Goal: Contribute content: Add original content to the website for others to see

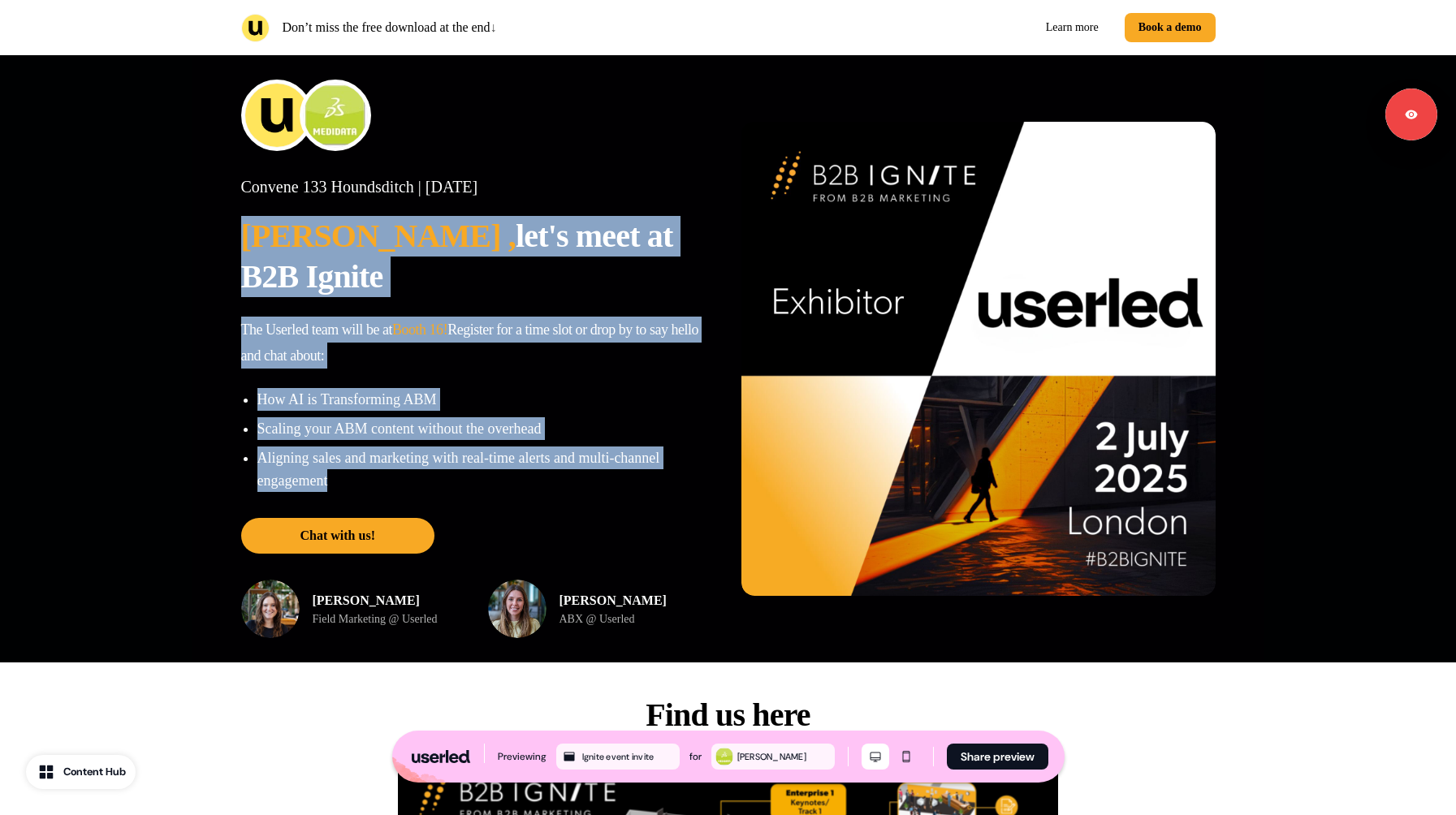
drag, startPoint x: 247, startPoint y: 236, endPoint x: 674, endPoint y: 437, distance: 471.9
click at [674, 437] on div "Convene 133 Houndsditch | Wednesday 2nd July 2025 Lalith , let's meet at B2B Ig…" at bounding box center [478, 335] width 474 height 316
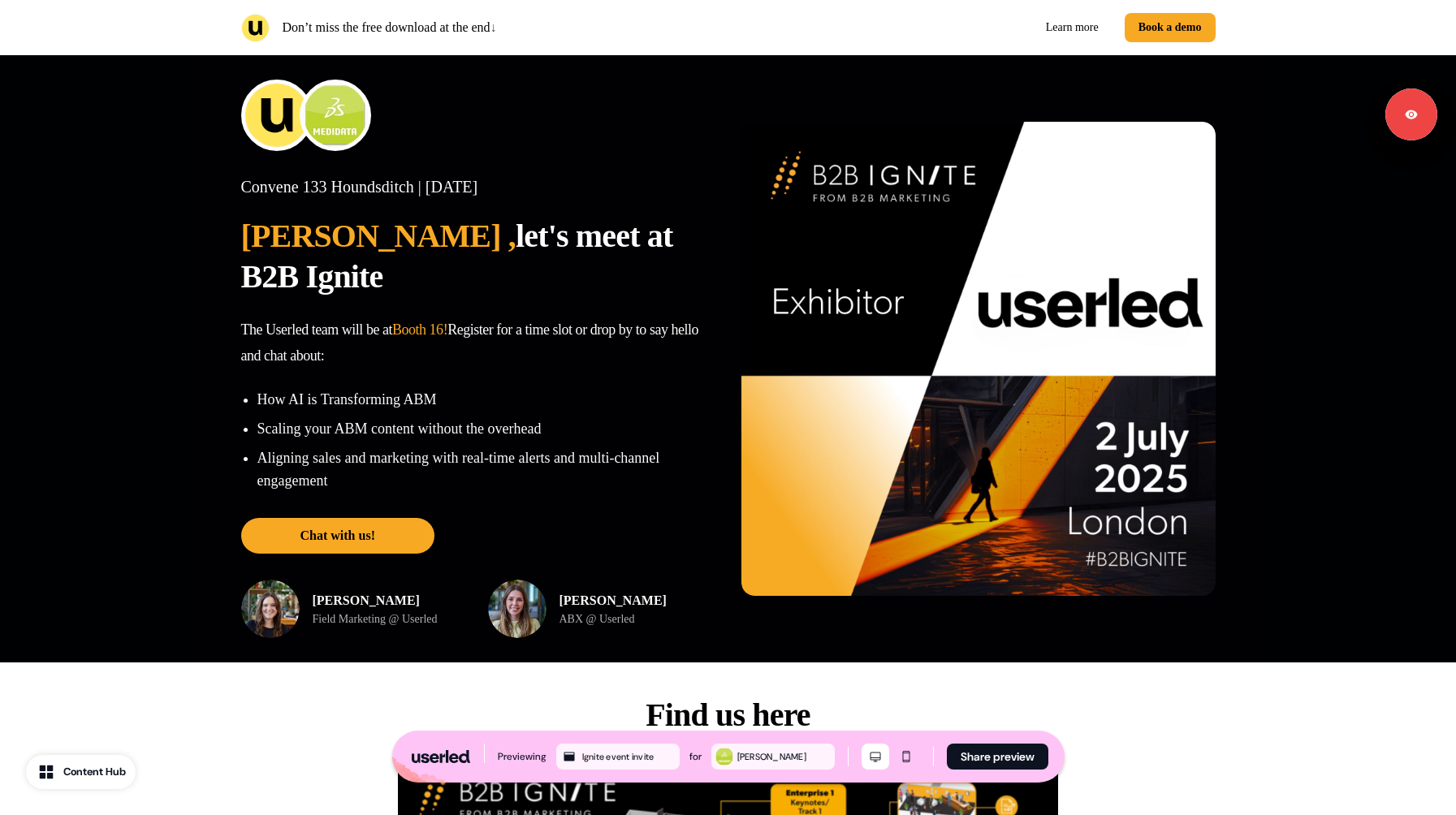
click at [499, 446] on p "Aligning sales and marketing with real-time alerts and multi-channel engagement" at bounding box center [486, 469] width 458 height 45
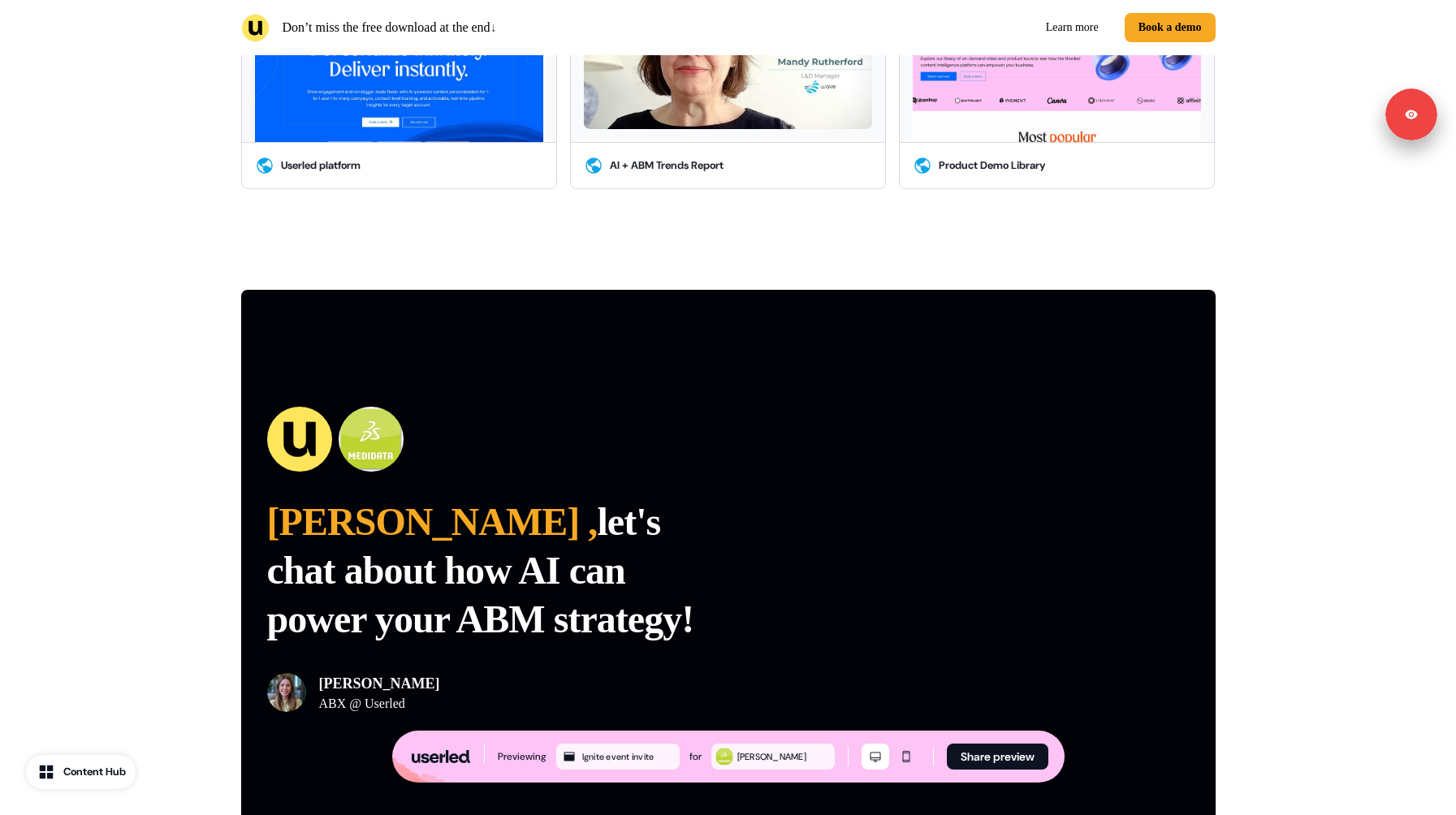
scroll to position [3323, 0]
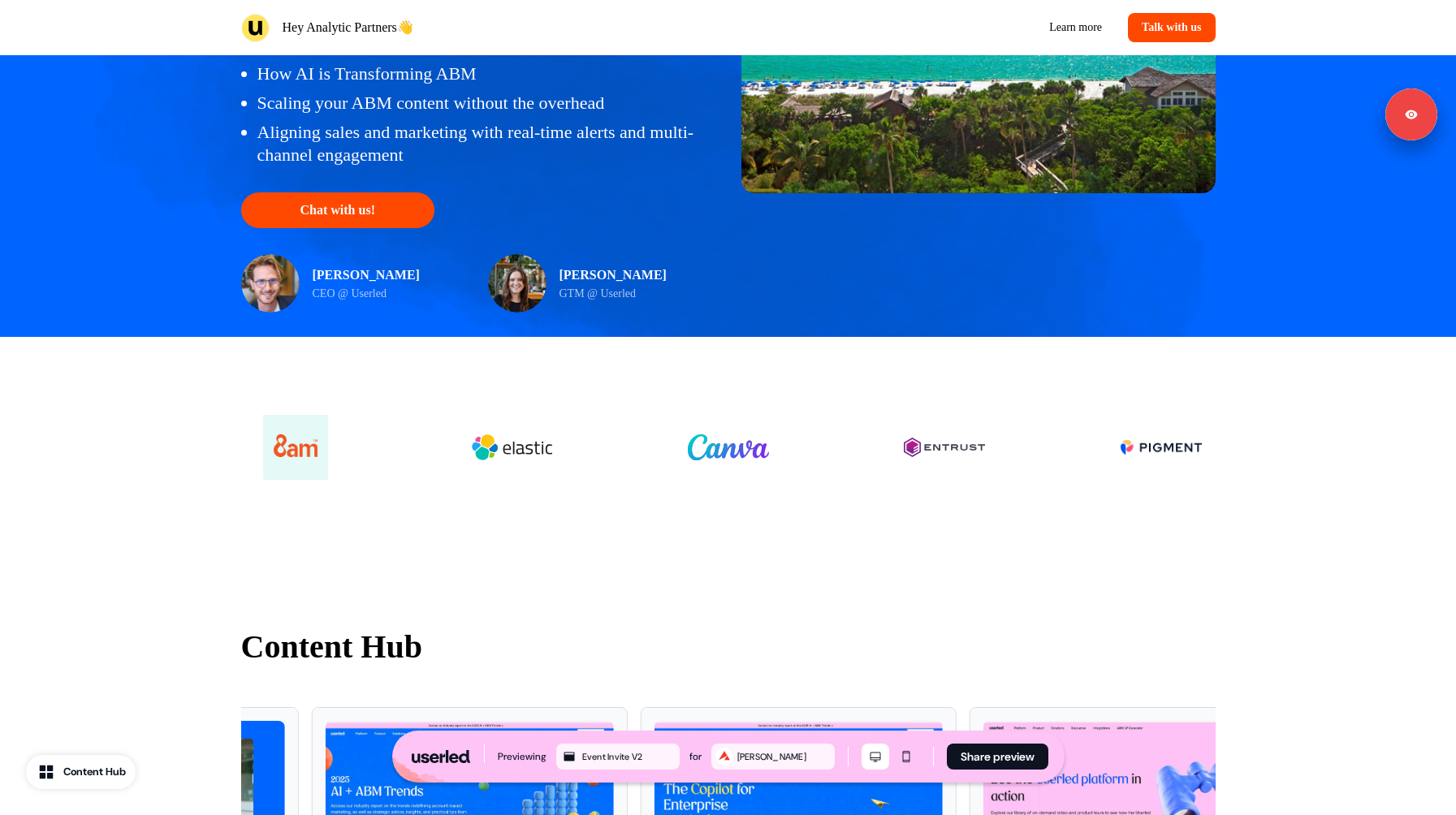
scroll to position [417, 0]
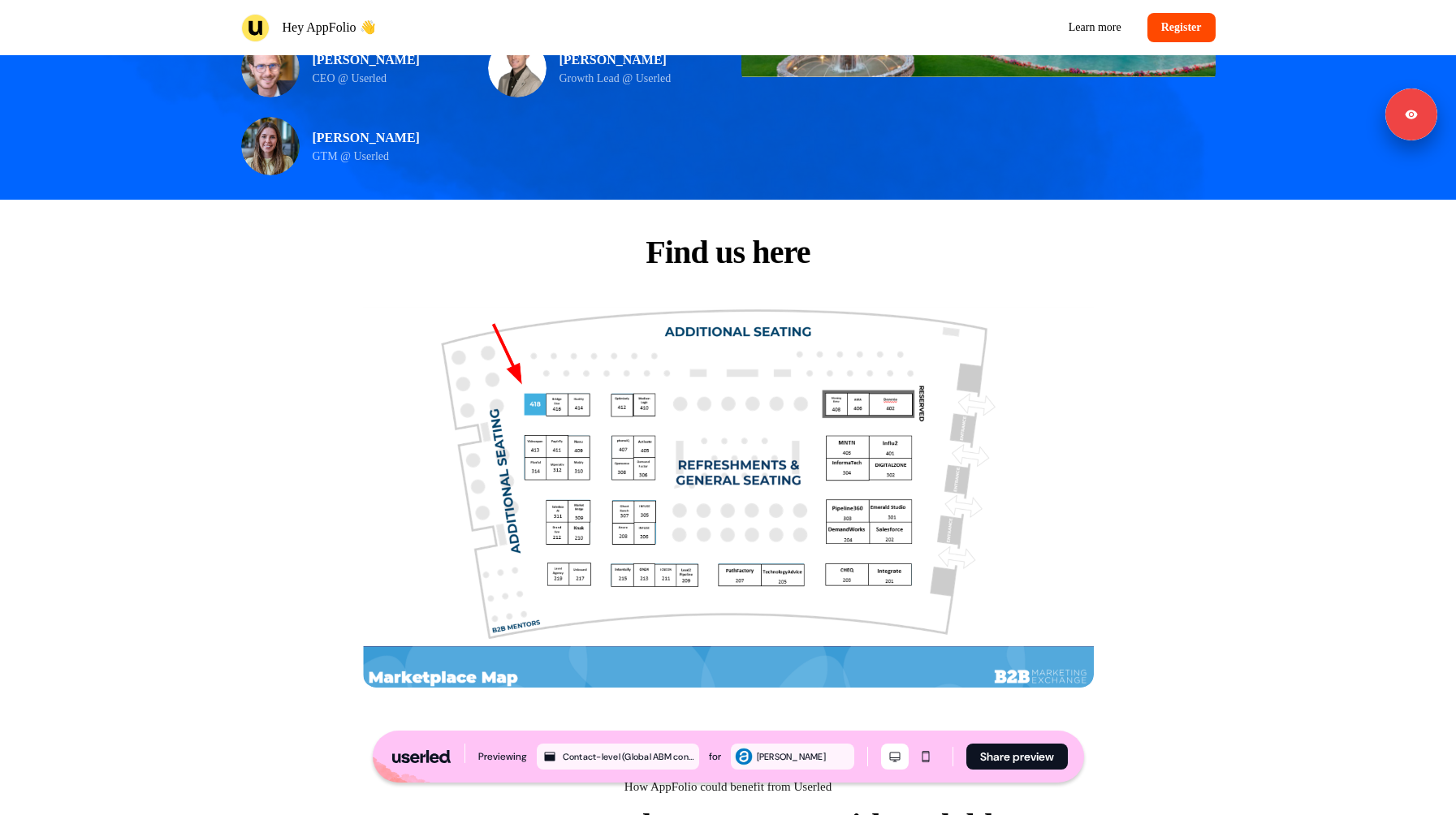
scroll to position [484, 0]
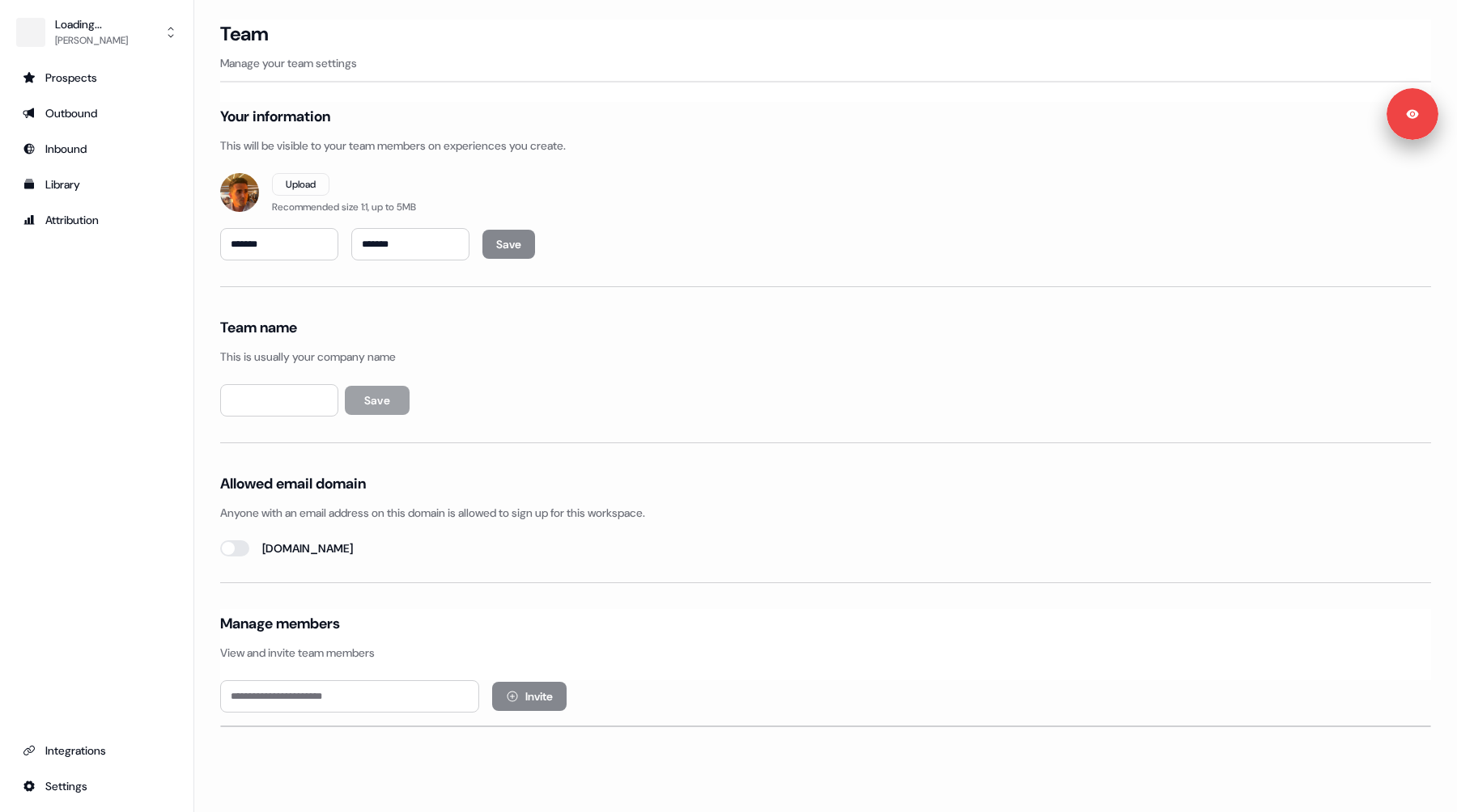
type input "**********"
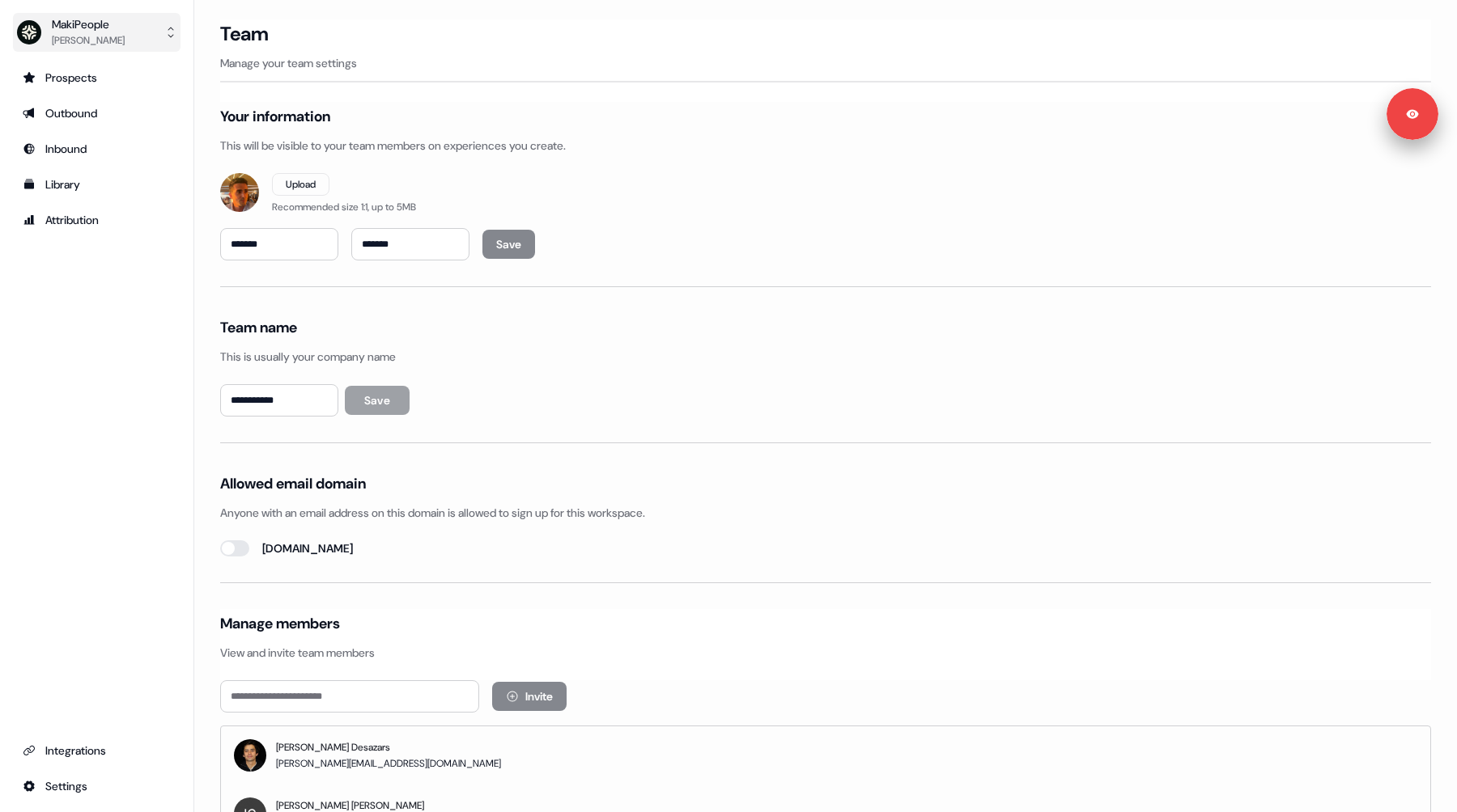
click at [87, 36] on div "[PERSON_NAME]" at bounding box center [88, 40] width 73 height 16
click at [83, 348] on div "MakiPeople Vincent Bonjean Help documentation Feedback Logout Prospects Outboun…" at bounding box center [97, 406] width 195 height 812
click at [87, 184] on div "Library" at bounding box center [96, 184] width 148 height 16
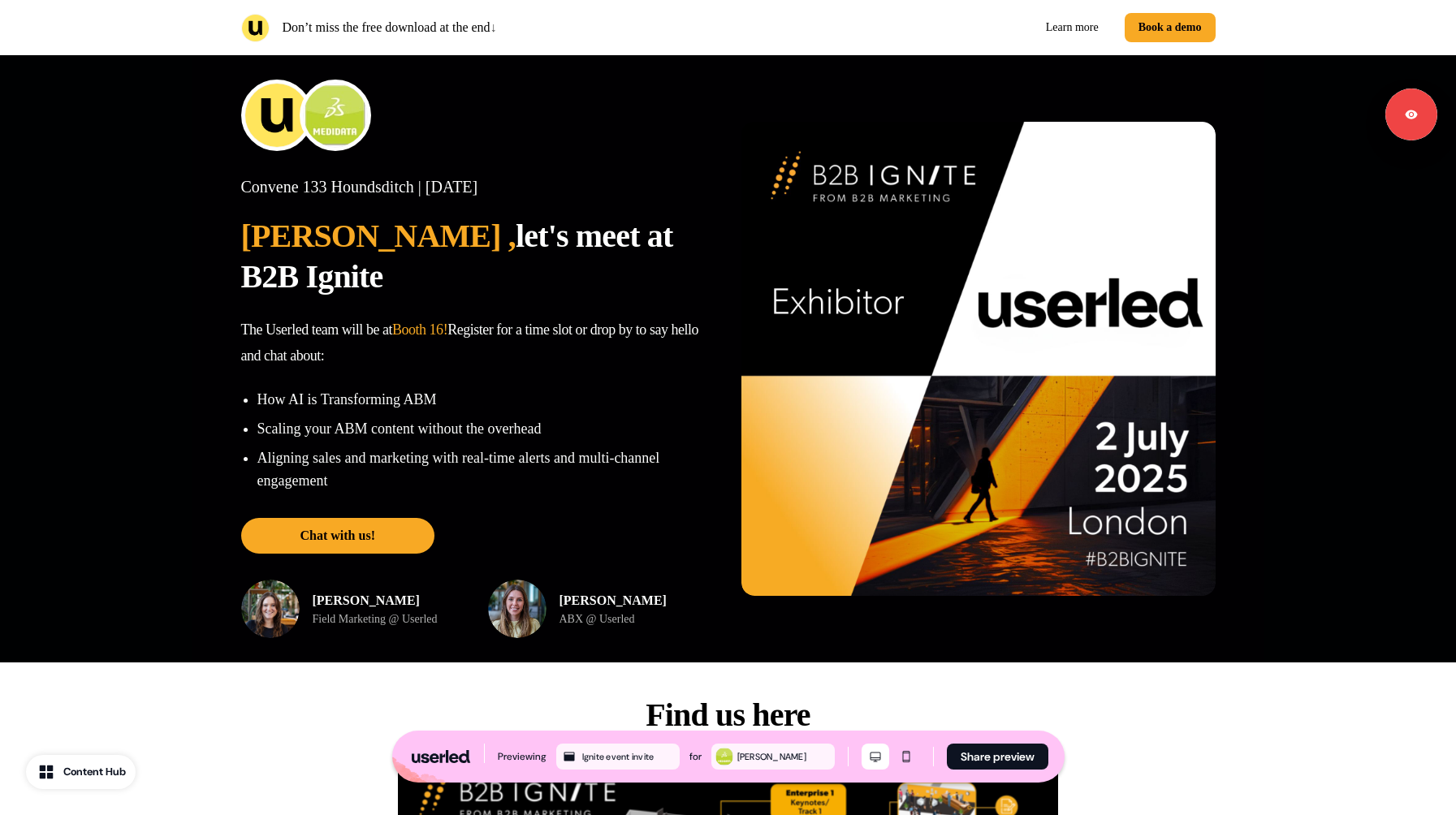
click at [148, 266] on div "Convene 133 Houndsditch | [DATE] [PERSON_NAME] , let's meet at B2B Ignite The U…" at bounding box center [728, 358] width 1456 height 607
click at [152, 304] on div "Convene 133 Houndsditch | Wednesday 2nd July 2025 Lalith , let's meet at B2B Ig…" at bounding box center [728, 358] width 1456 height 607
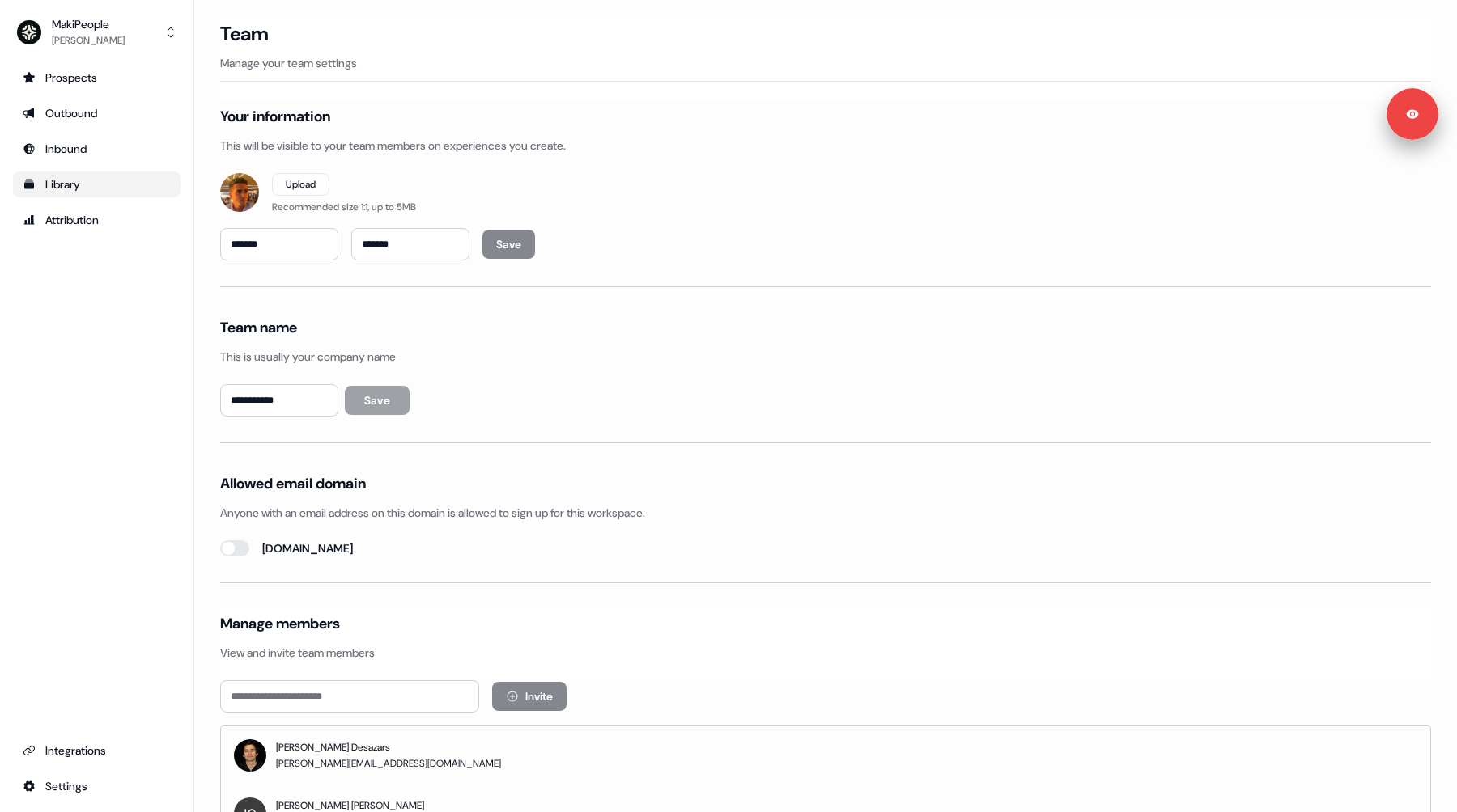
click at [74, 183] on div "Library" at bounding box center [96, 184] width 148 height 16
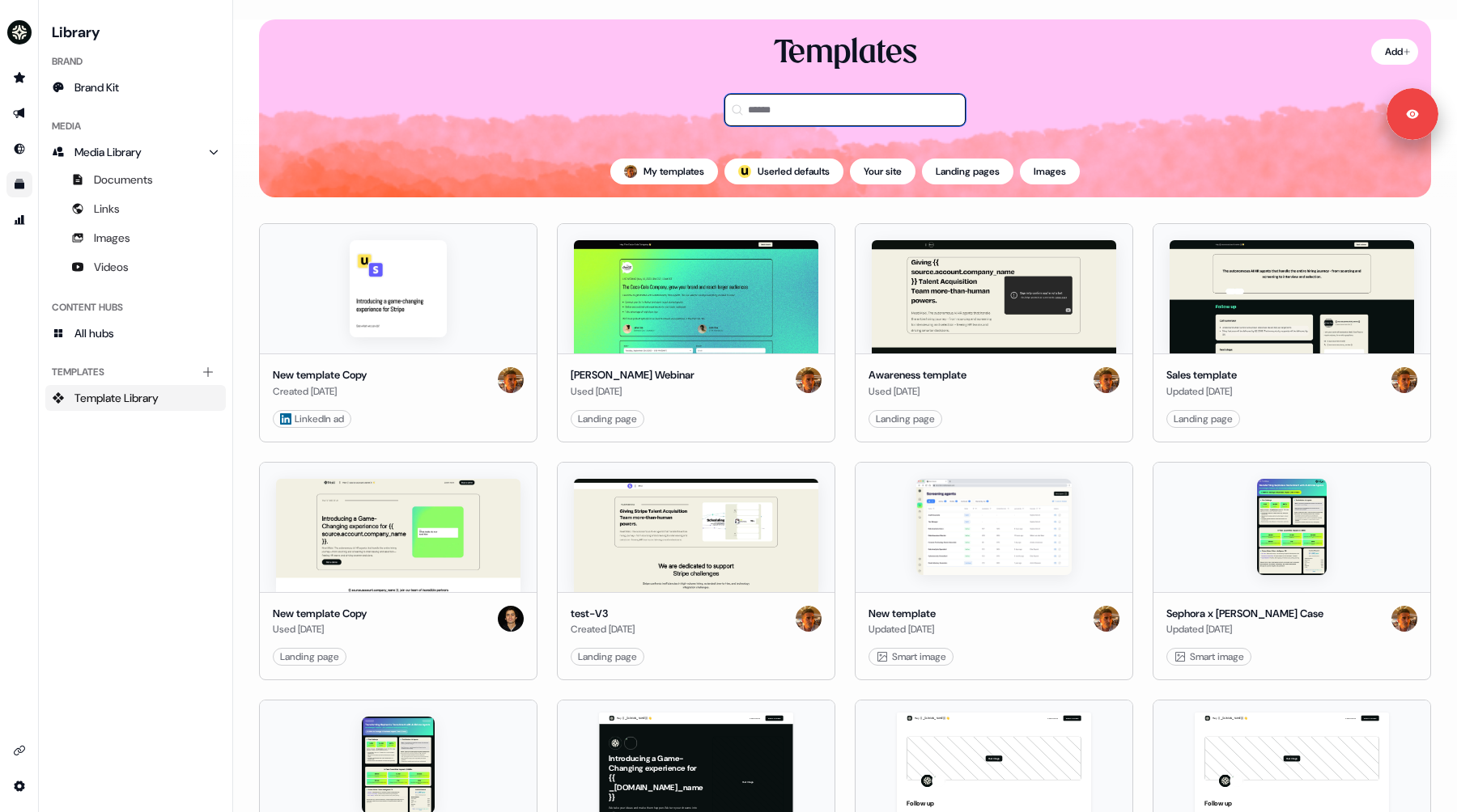
click at [792, 113] on input at bounding box center [844, 110] width 241 height 32
type input "*****"
click at [761, 179] on button "; Userled defaults" at bounding box center [784, 171] width 119 height 25
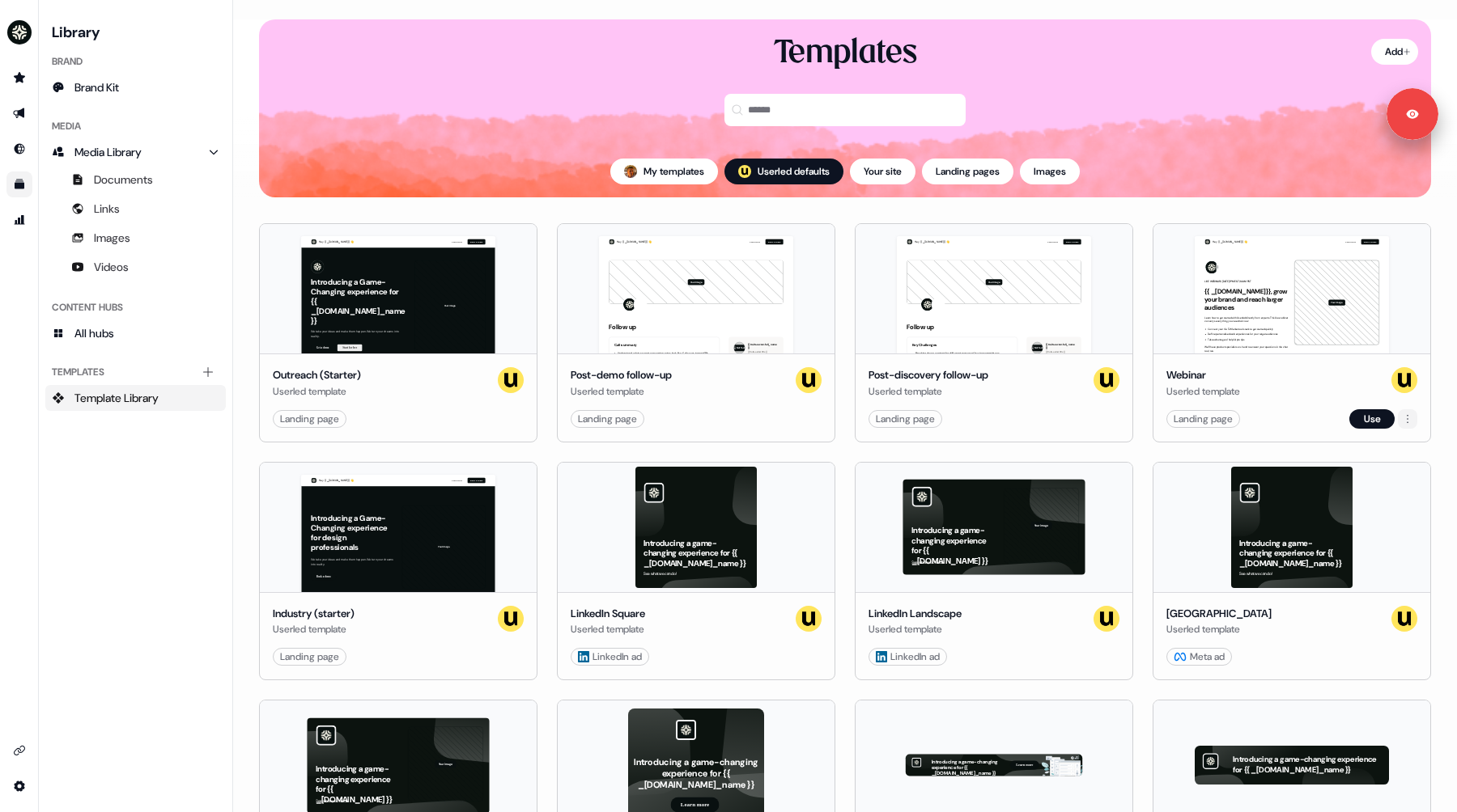
click at [1405, 422] on html "For the best experience switch devices to a bigger screen. Go to Userled.io Lib…" at bounding box center [728, 406] width 1457 height 812
click at [1383, 449] on div "Duplicate" at bounding box center [1381, 448] width 141 height 25
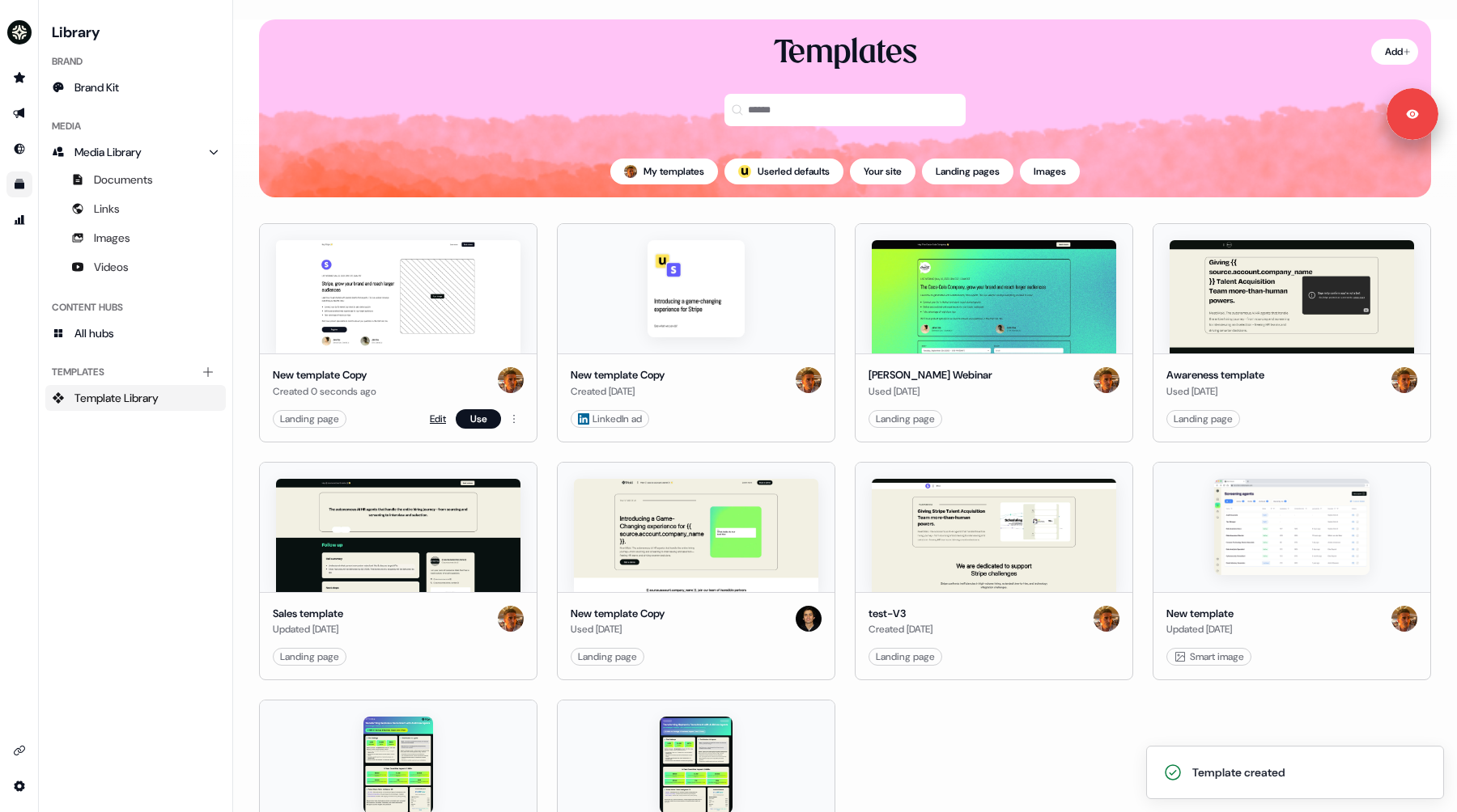
click at [436, 416] on link "Edit" at bounding box center [437, 418] width 16 height 16
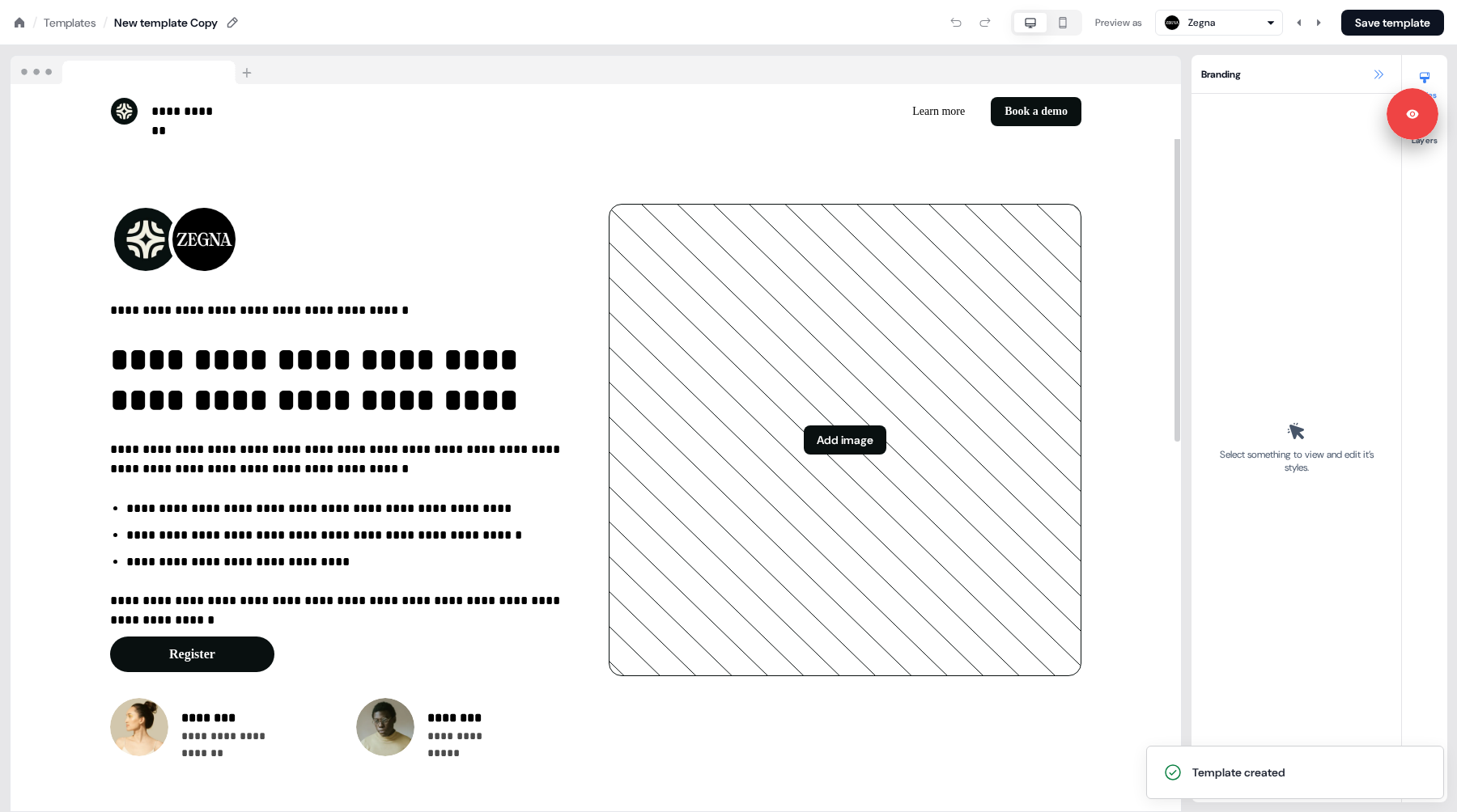
click at [1375, 76] on icon at bounding box center [1379, 75] width 13 height 13
click at [1378, 73] on icon at bounding box center [1378, 74] width 8 height 8
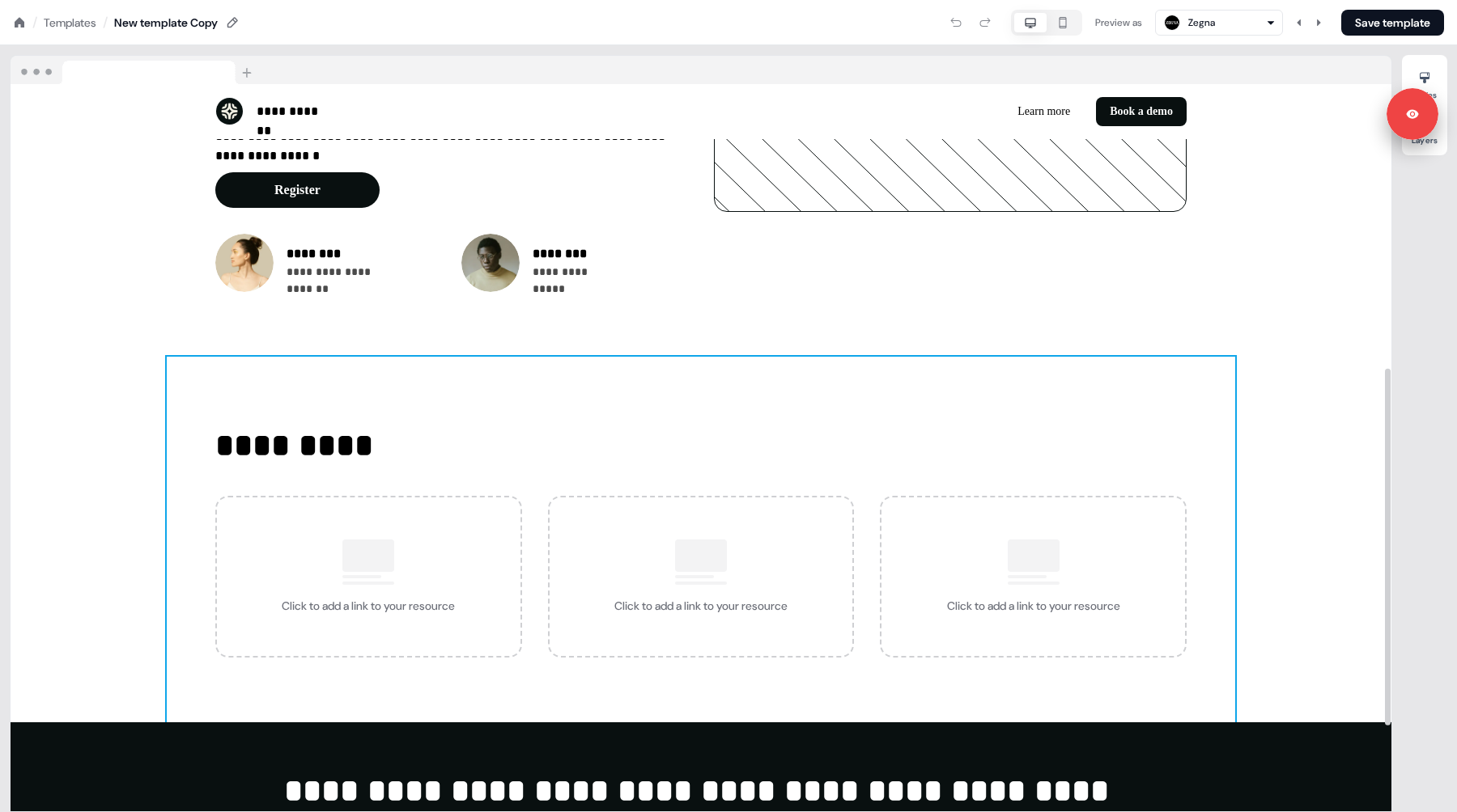
scroll to position [422, 0]
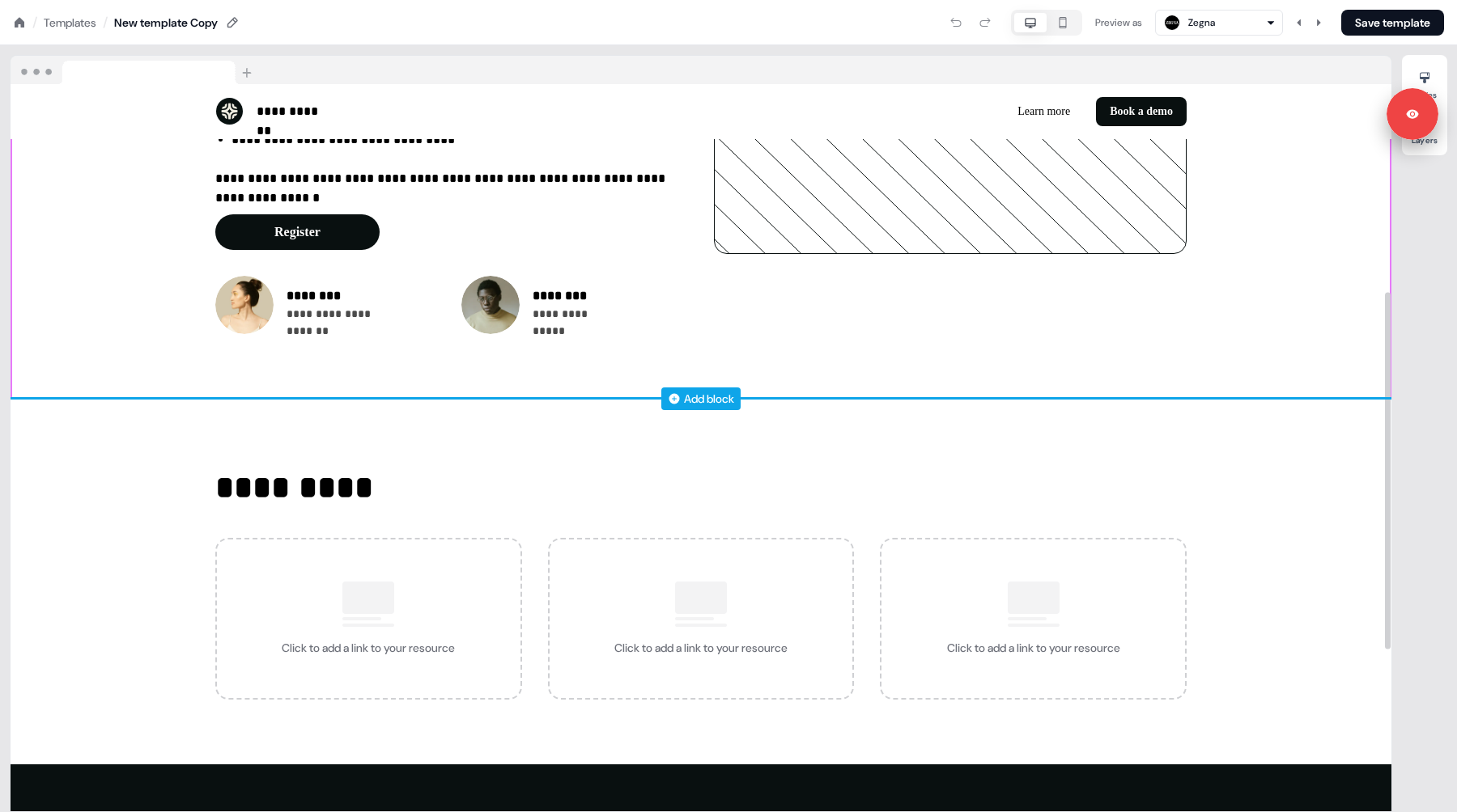
click at [704, 396] on div "Add block" at bounding box center [708, 398] width 50 height 16
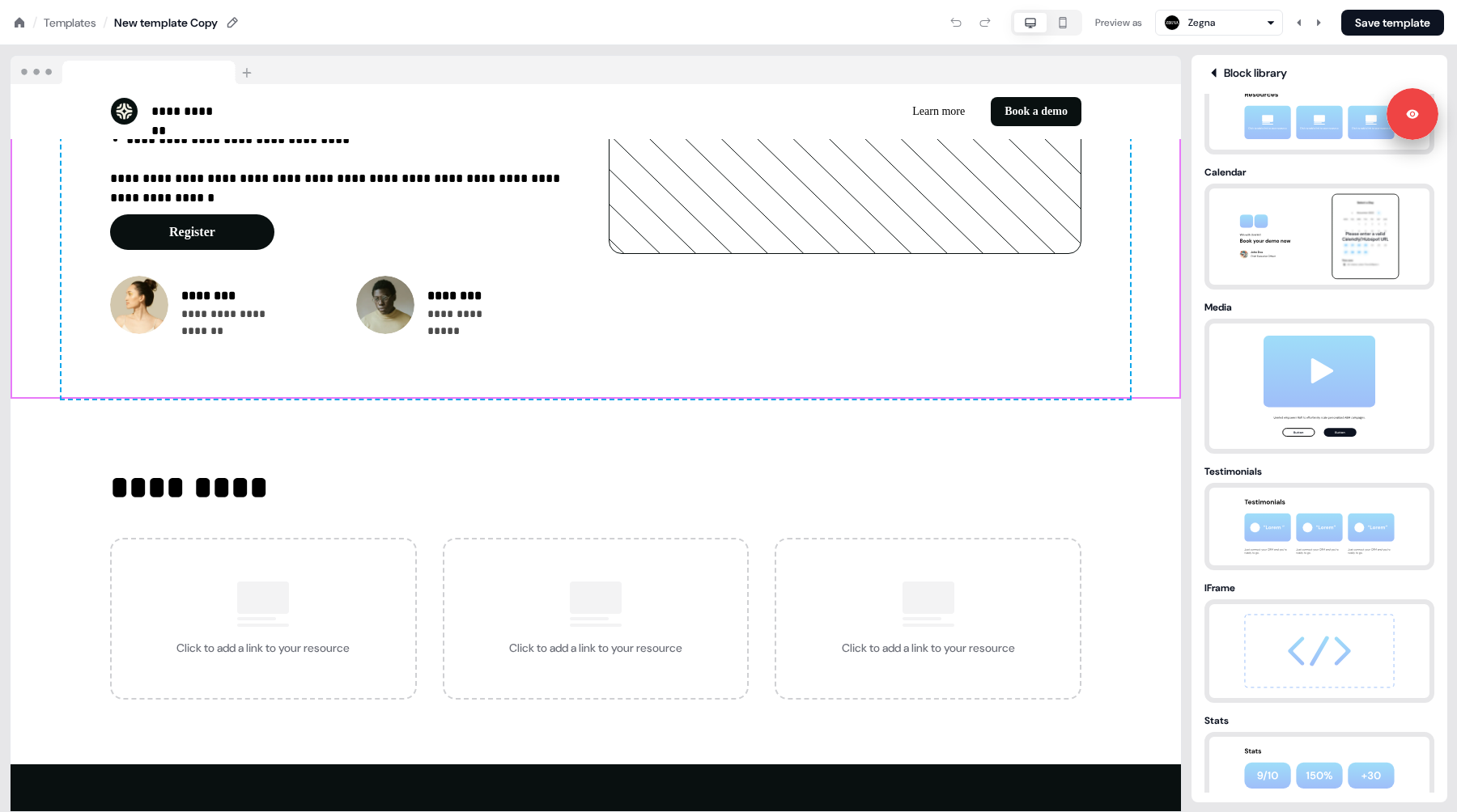
scroll to position [805, 0]
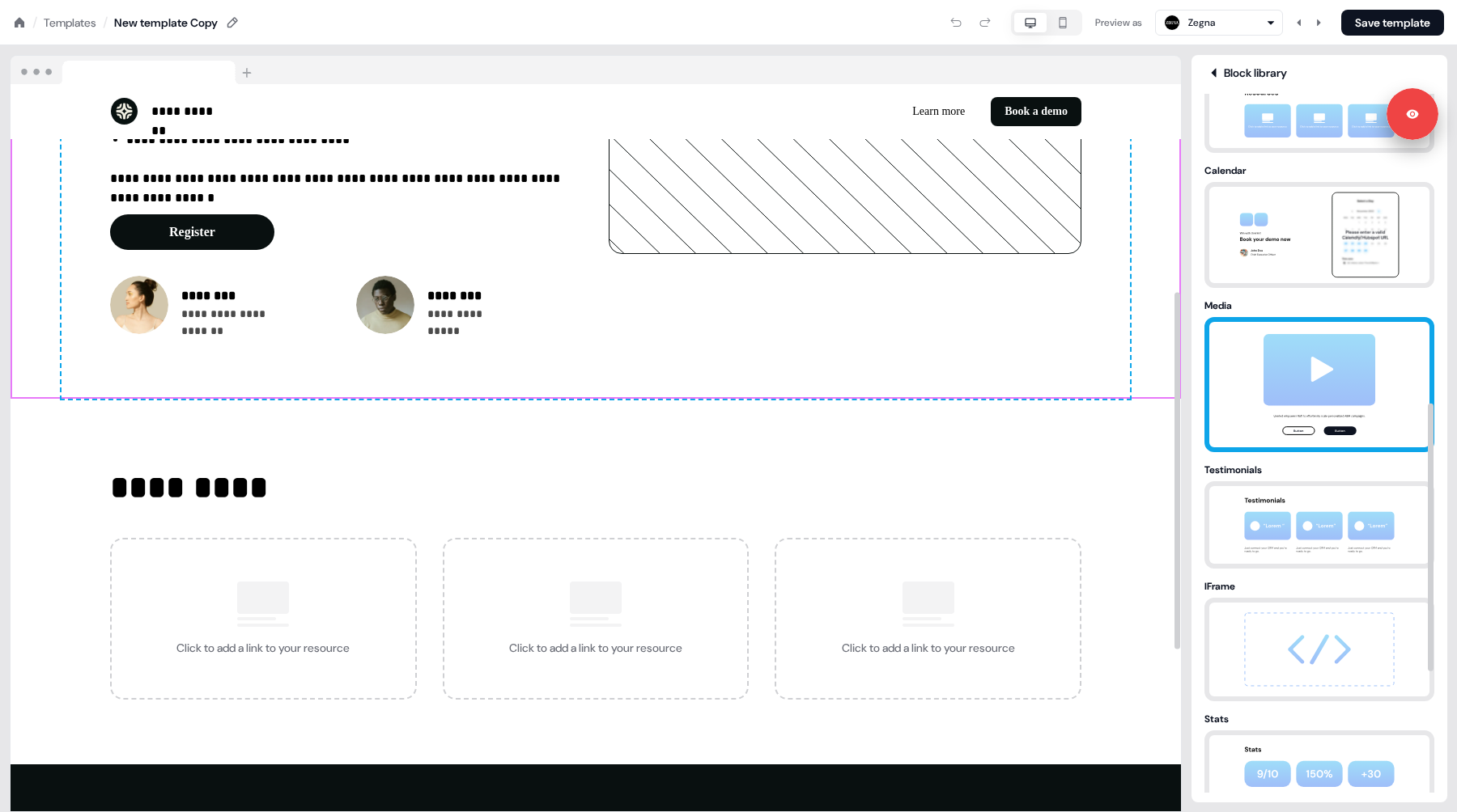
click at [1287, 386] on img at bounding box center [1319, 384] width 170 height 126
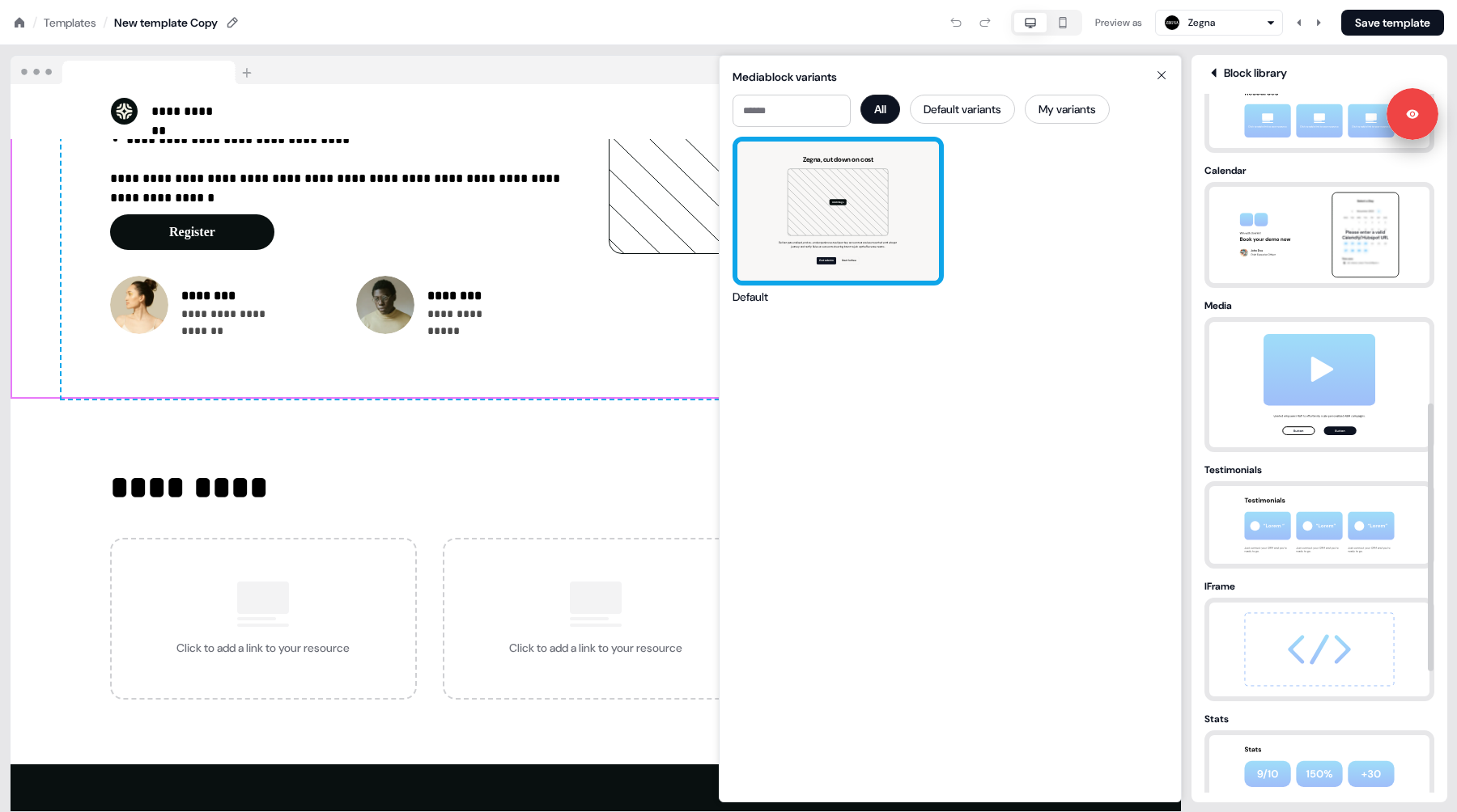
click at [842, 234] on div "Zegna, cut down on cost Add image Deliver personalised, end-to-end experiences …" at bounding box center [838, 211] width 201 height 139
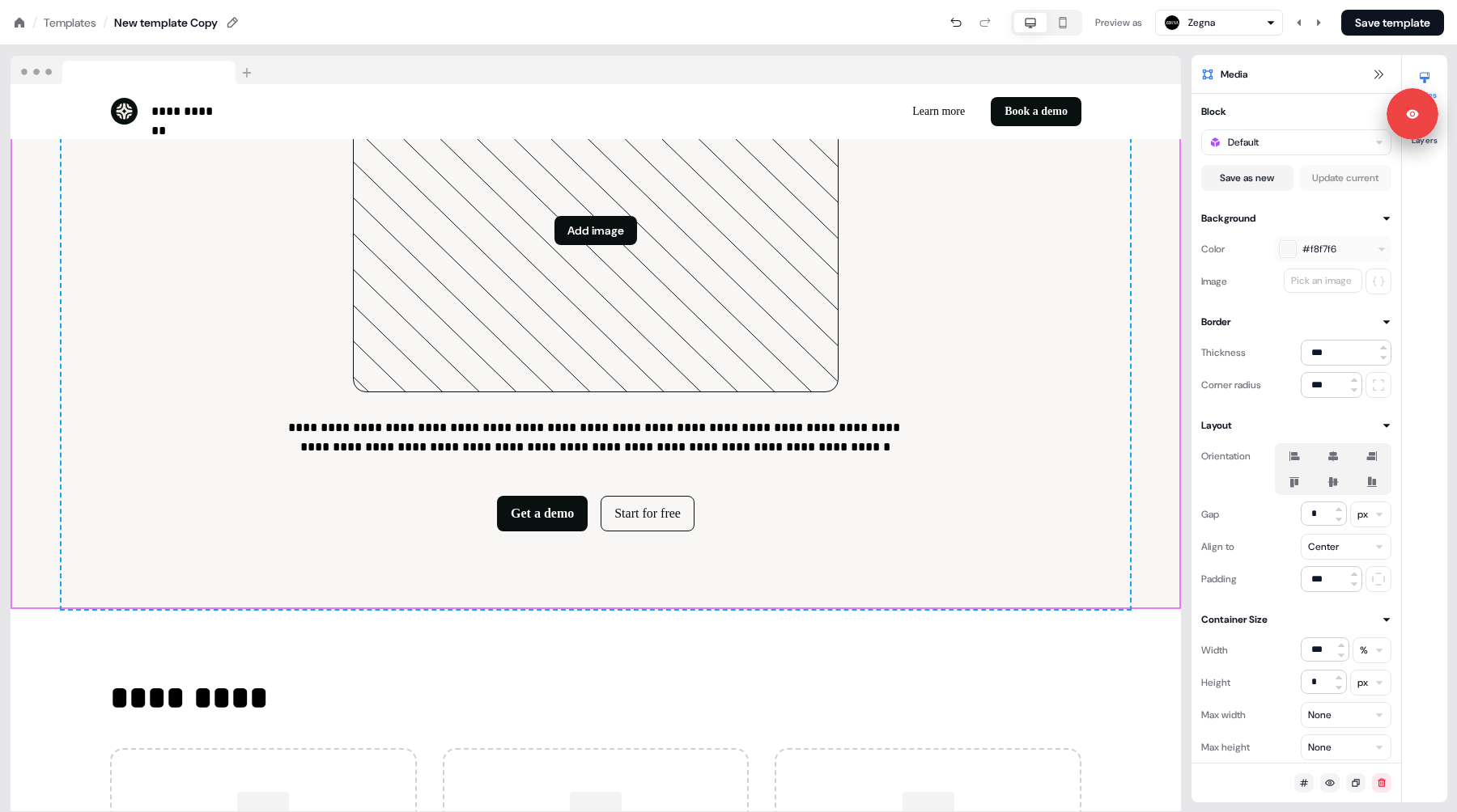
scroll to position [917, 0]
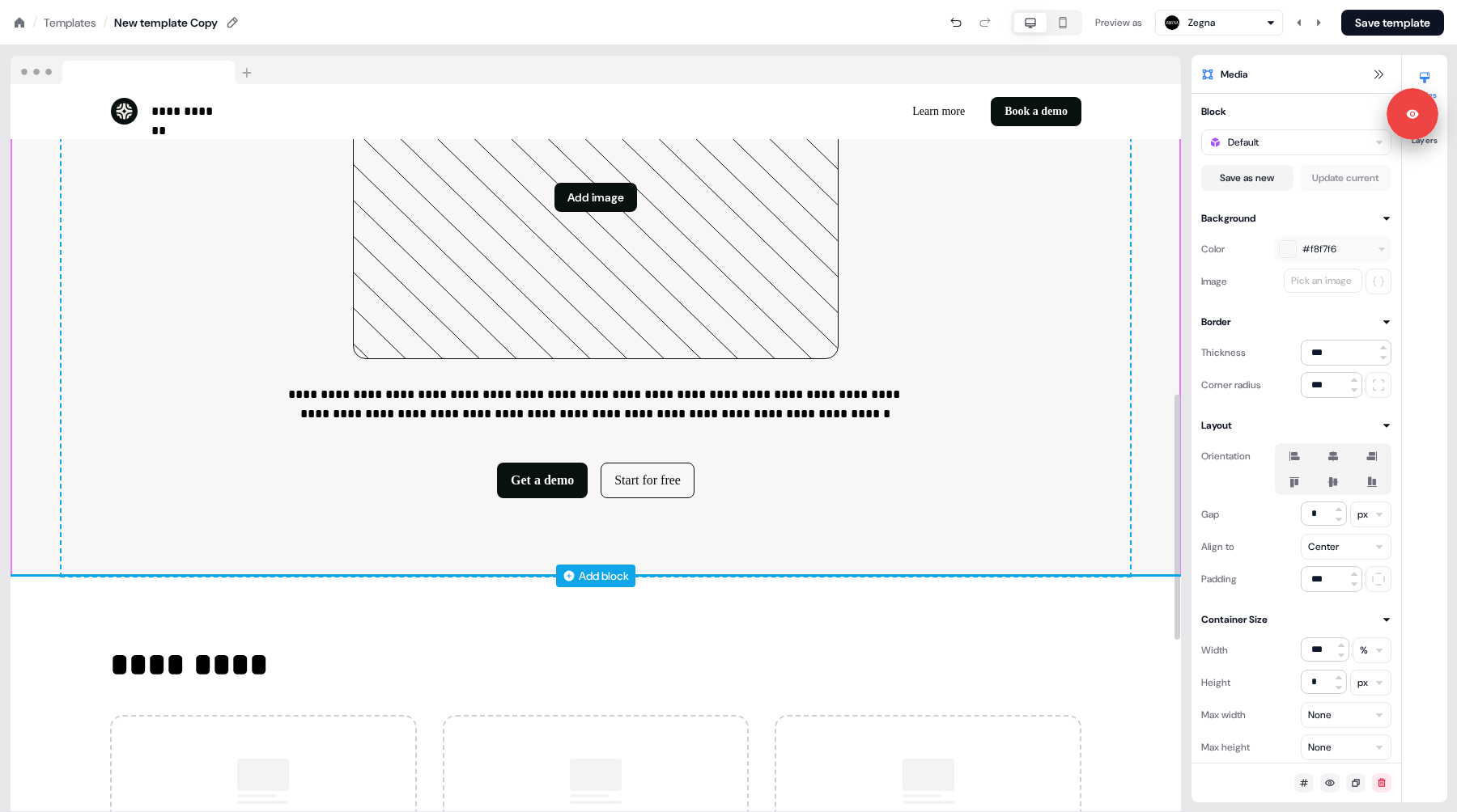
click at [614, 574] on div "Add block" at bounding box center [603, 576] width 50 height 16
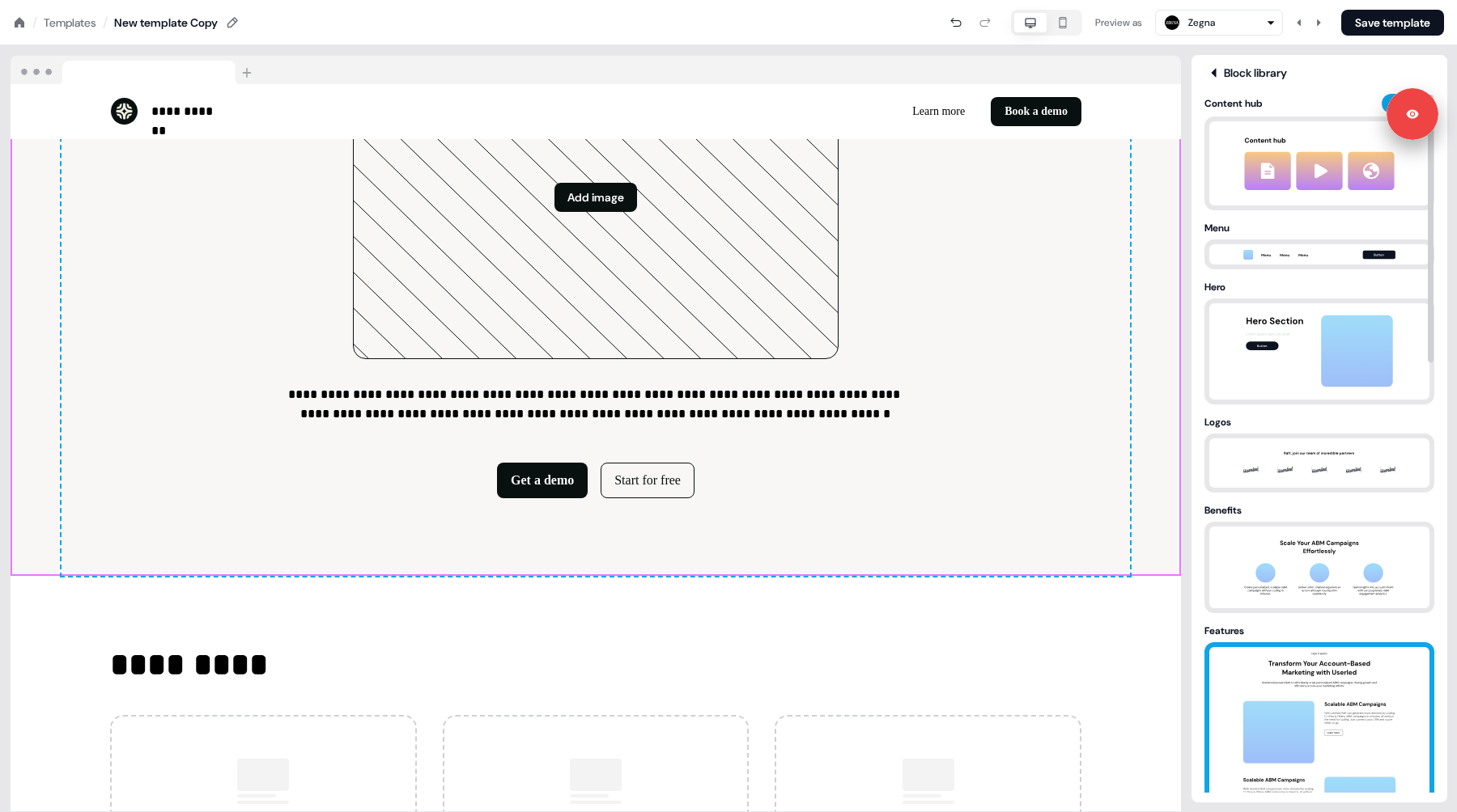
click at [1271, 682] on img at bounding box center [1319, 746] width 170 height 197
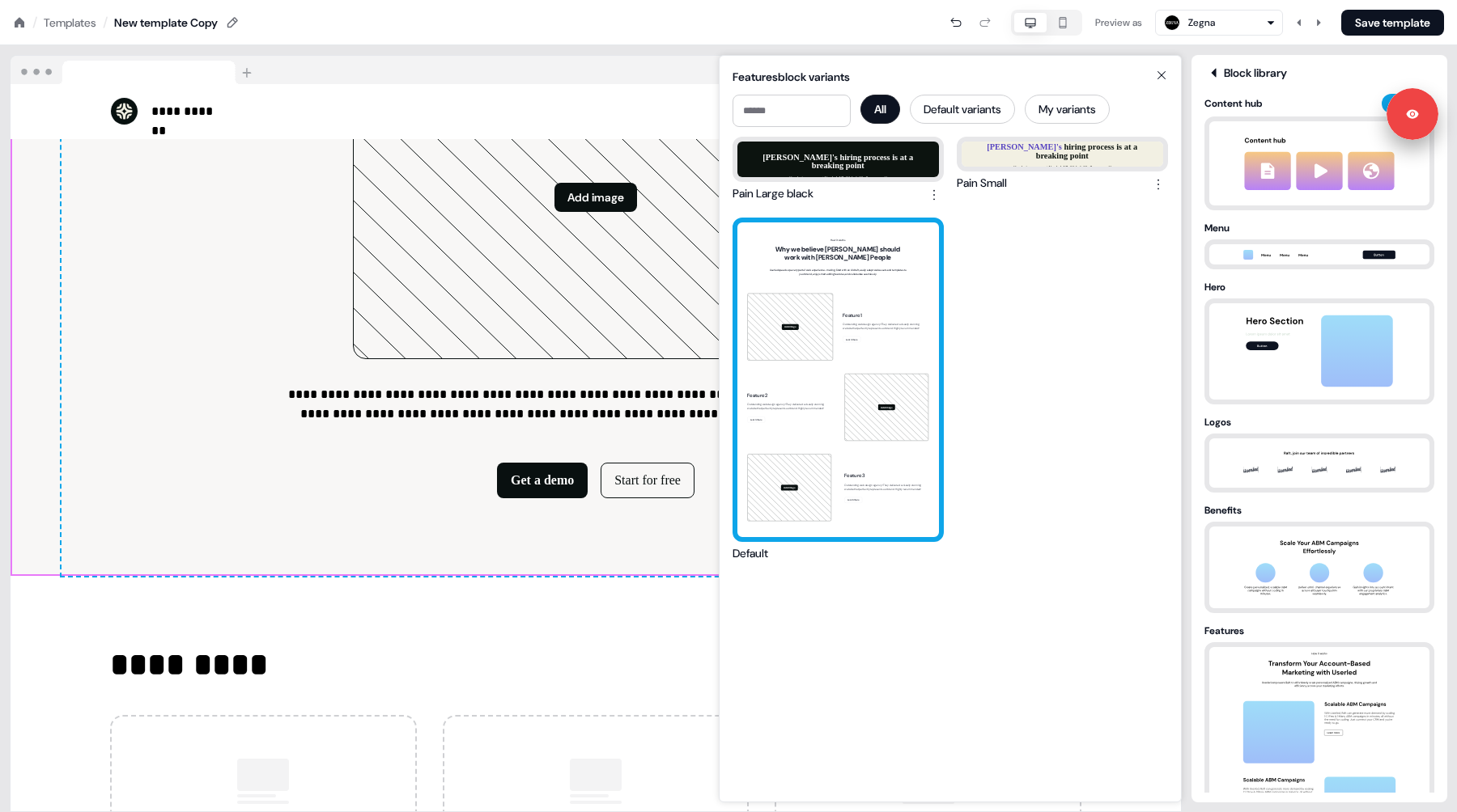
click at [880, 301] on div "How it works Why we believe Zegna should work with Maki People Userled speeds u…" at bounding box center [838, 380] width 201 height 314
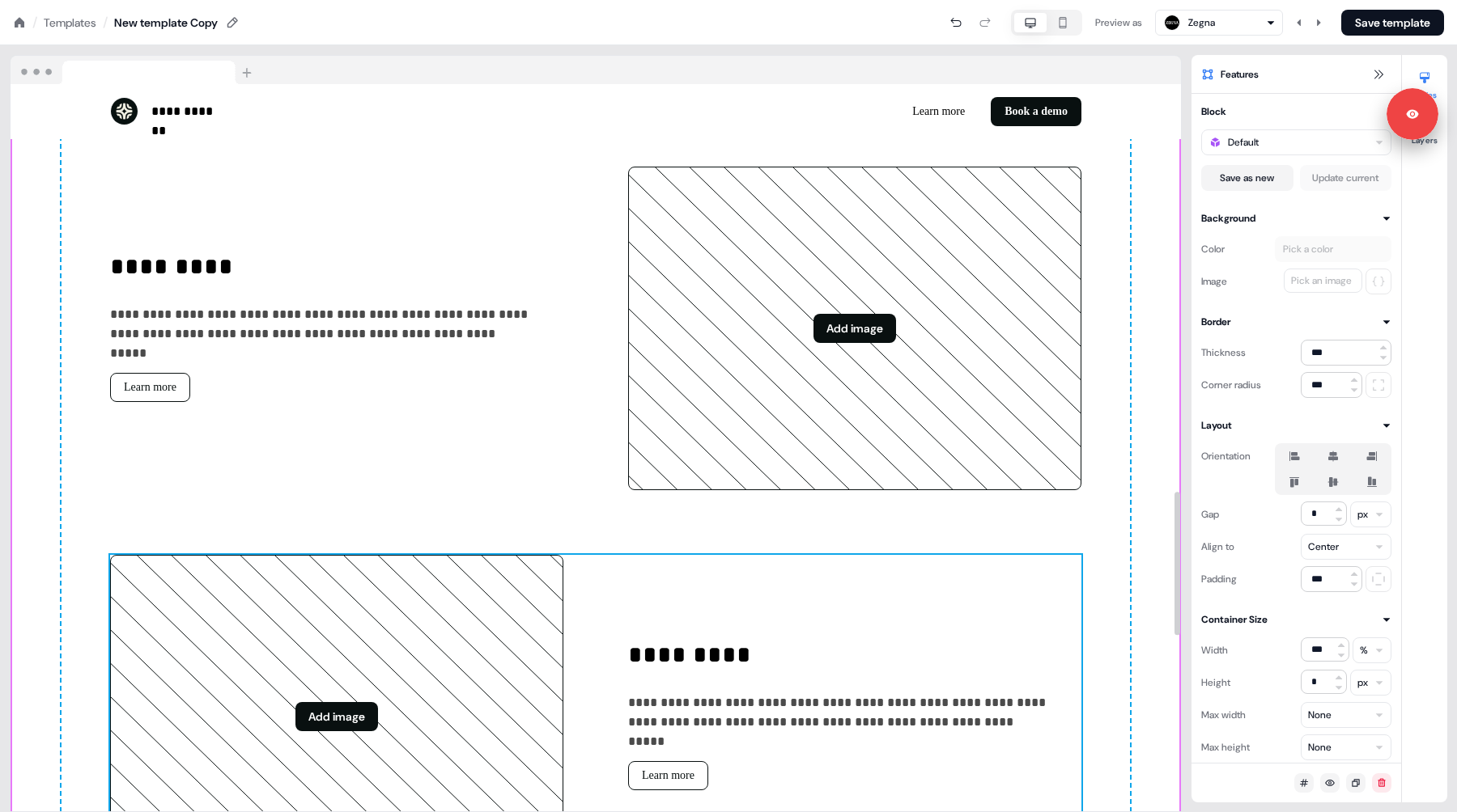
scroll to position [2055, 0]
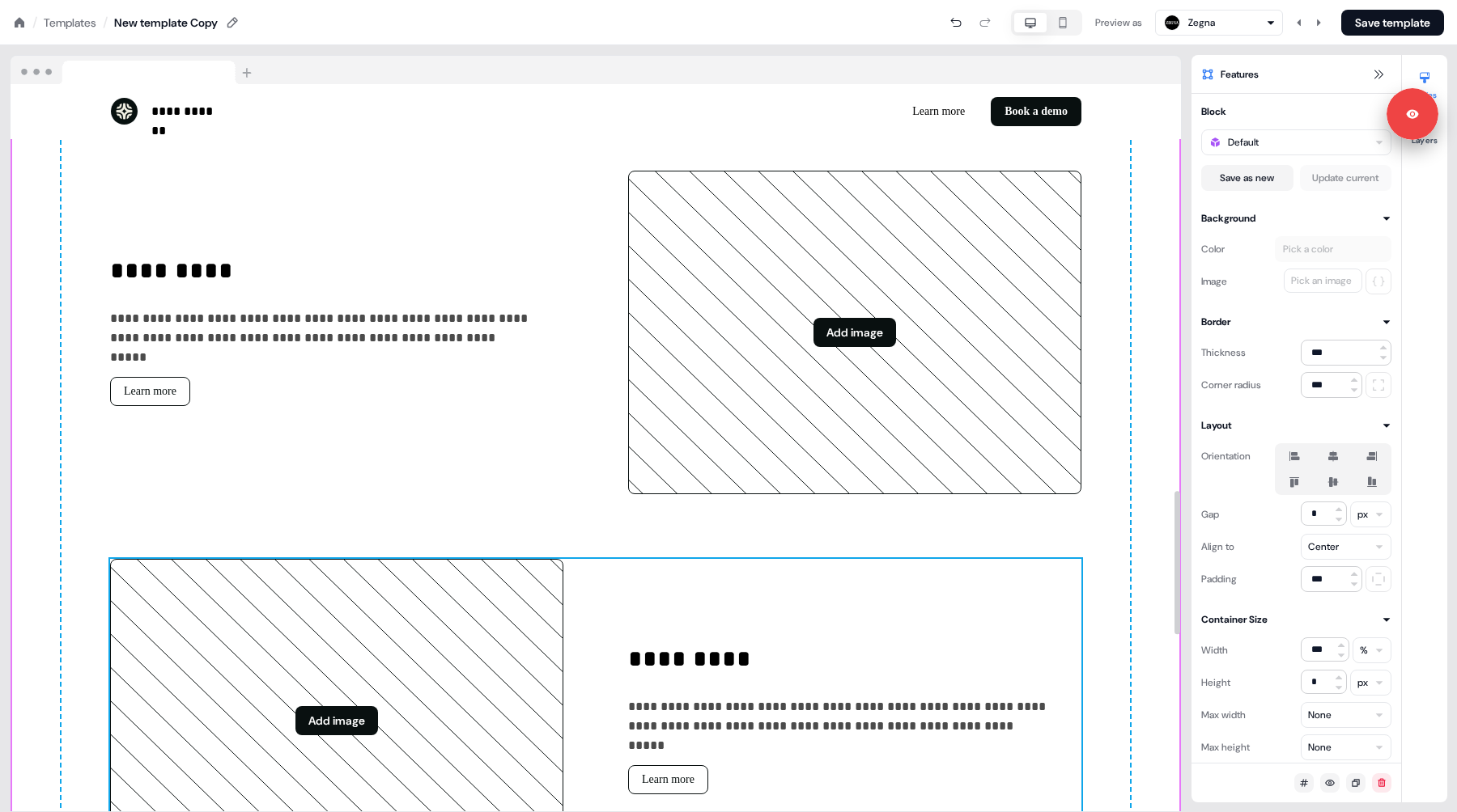
click at [587, 615] on div "**********" at bounding box center [596, 720] width 971 height 324
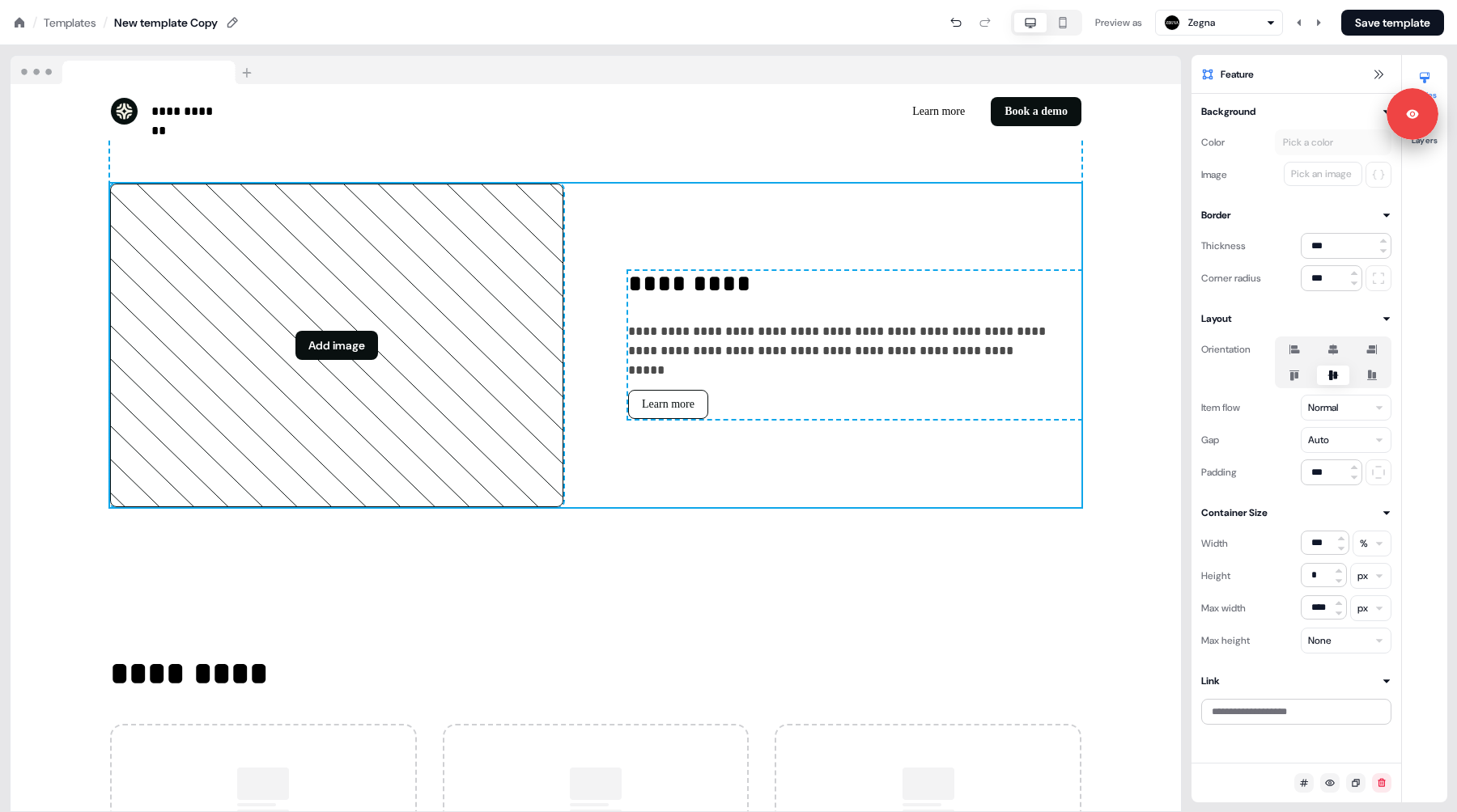
scroll to position [2618, 0]
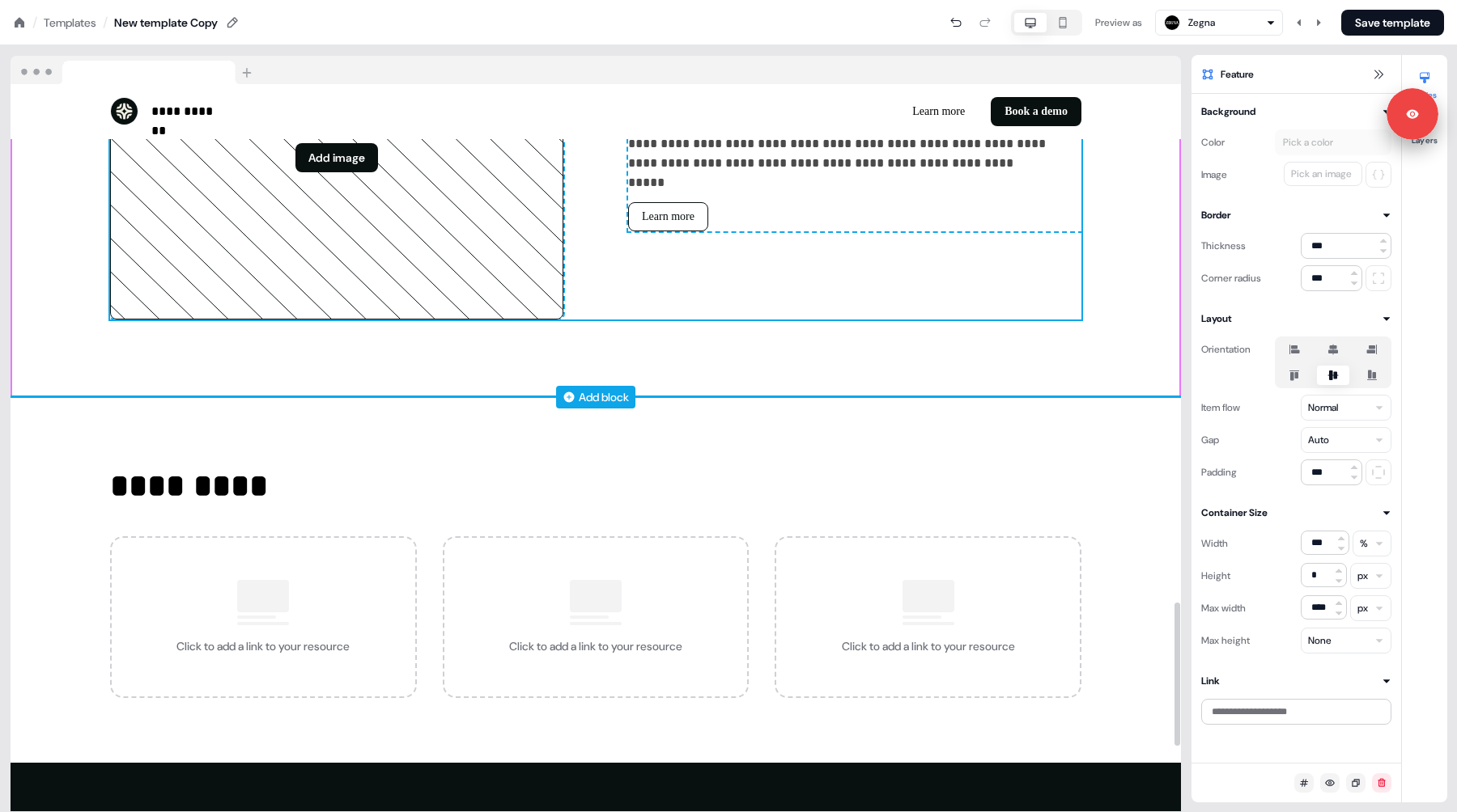
click at [601, 395] on div "Add block" at bounding box center [603, 397] width 50 height 16
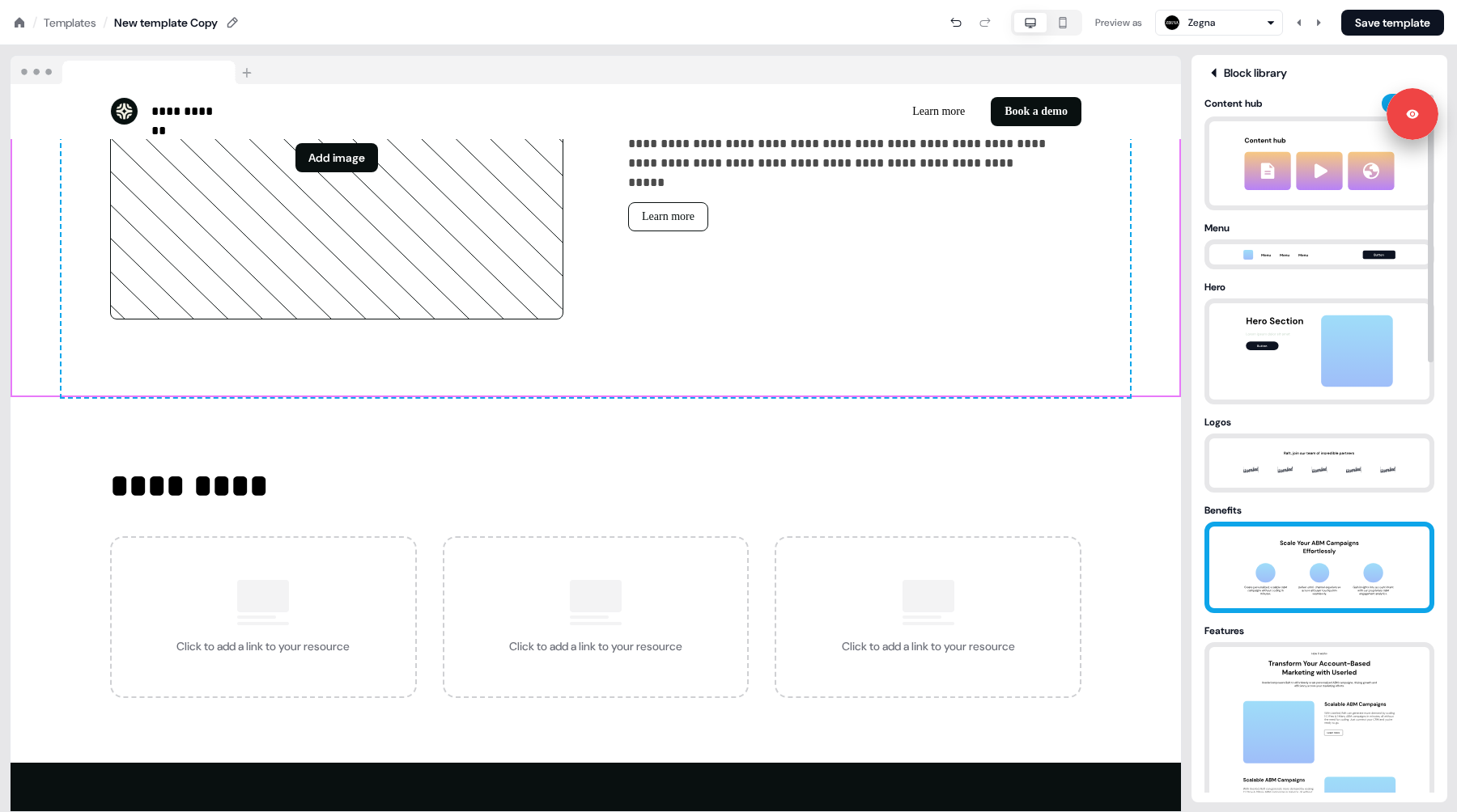
click at [1298, 553] on img at bounding box center [1319, 567] width 170 height 82
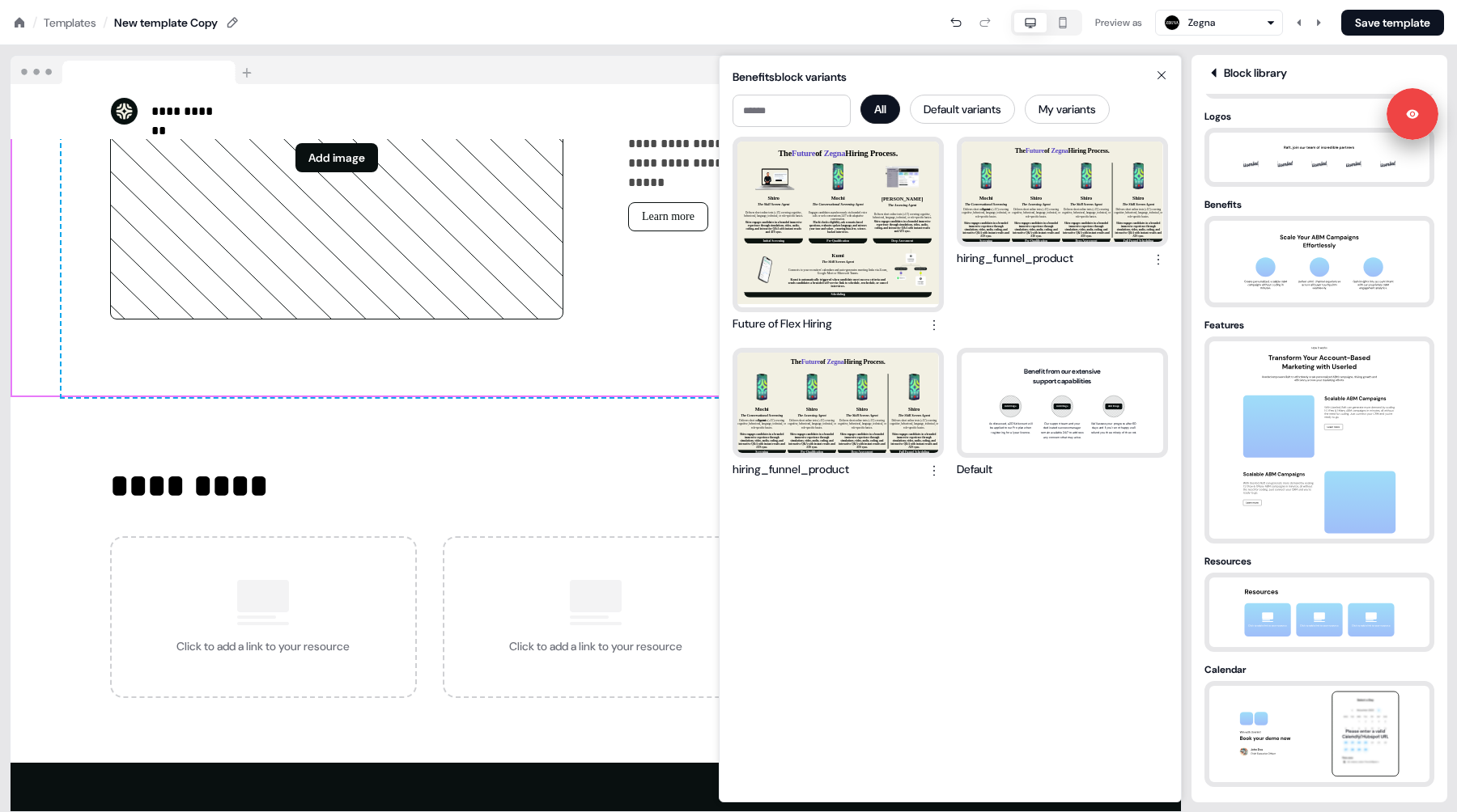
scroll to position [337, 0]
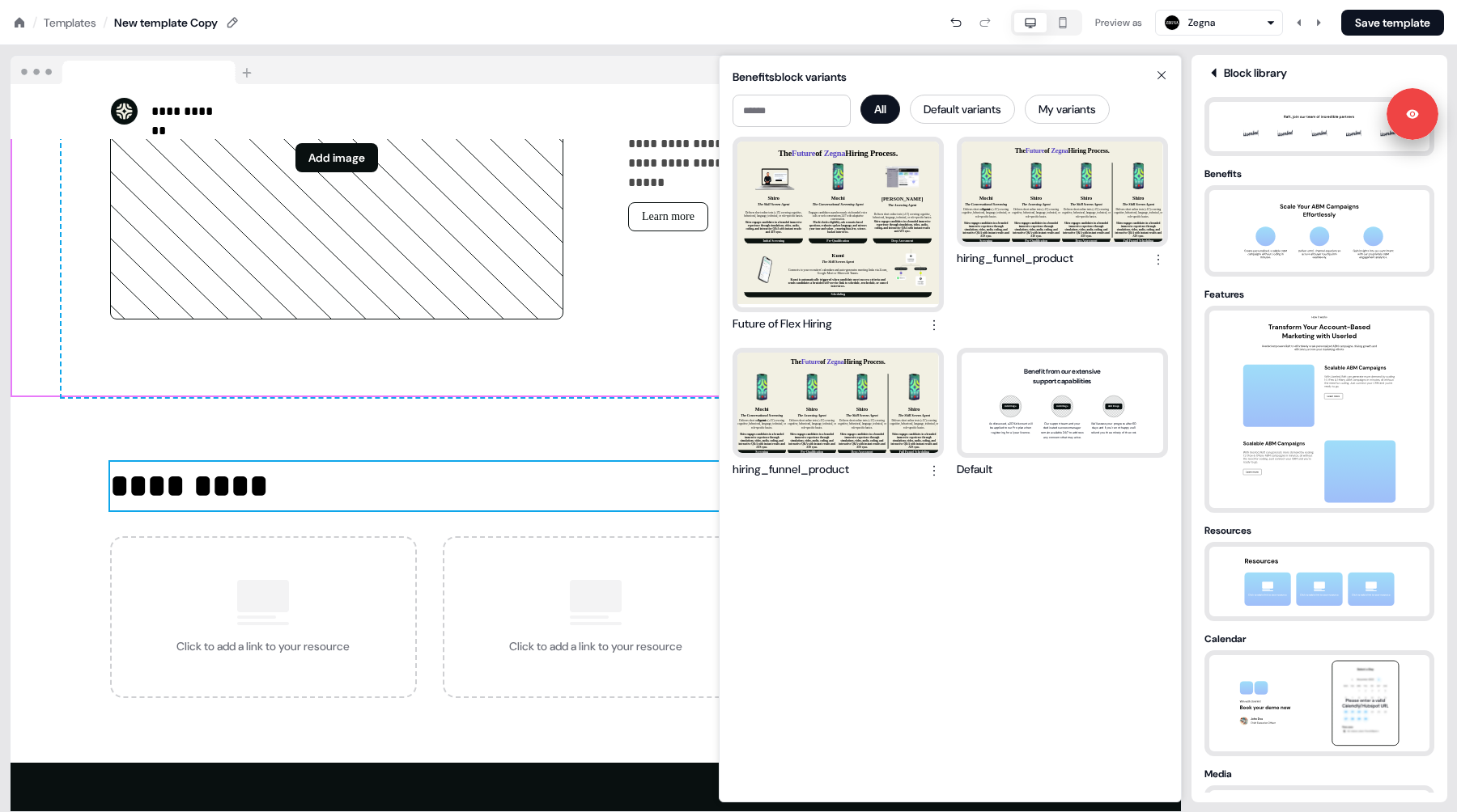
click at [495, 481] on p "*********" at bounding box center [596, 485] width 971 height 48
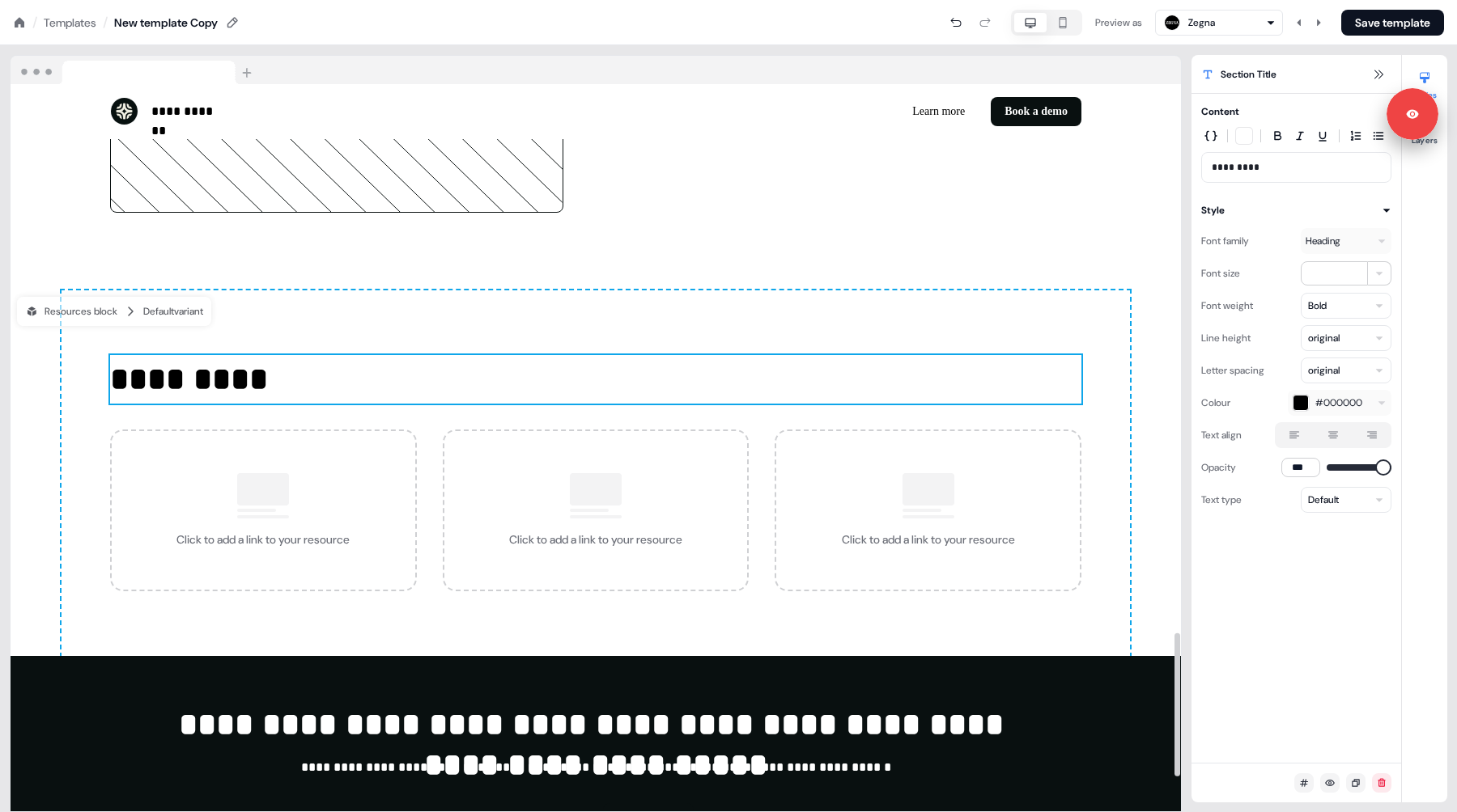
scroll to position [2667, 0]
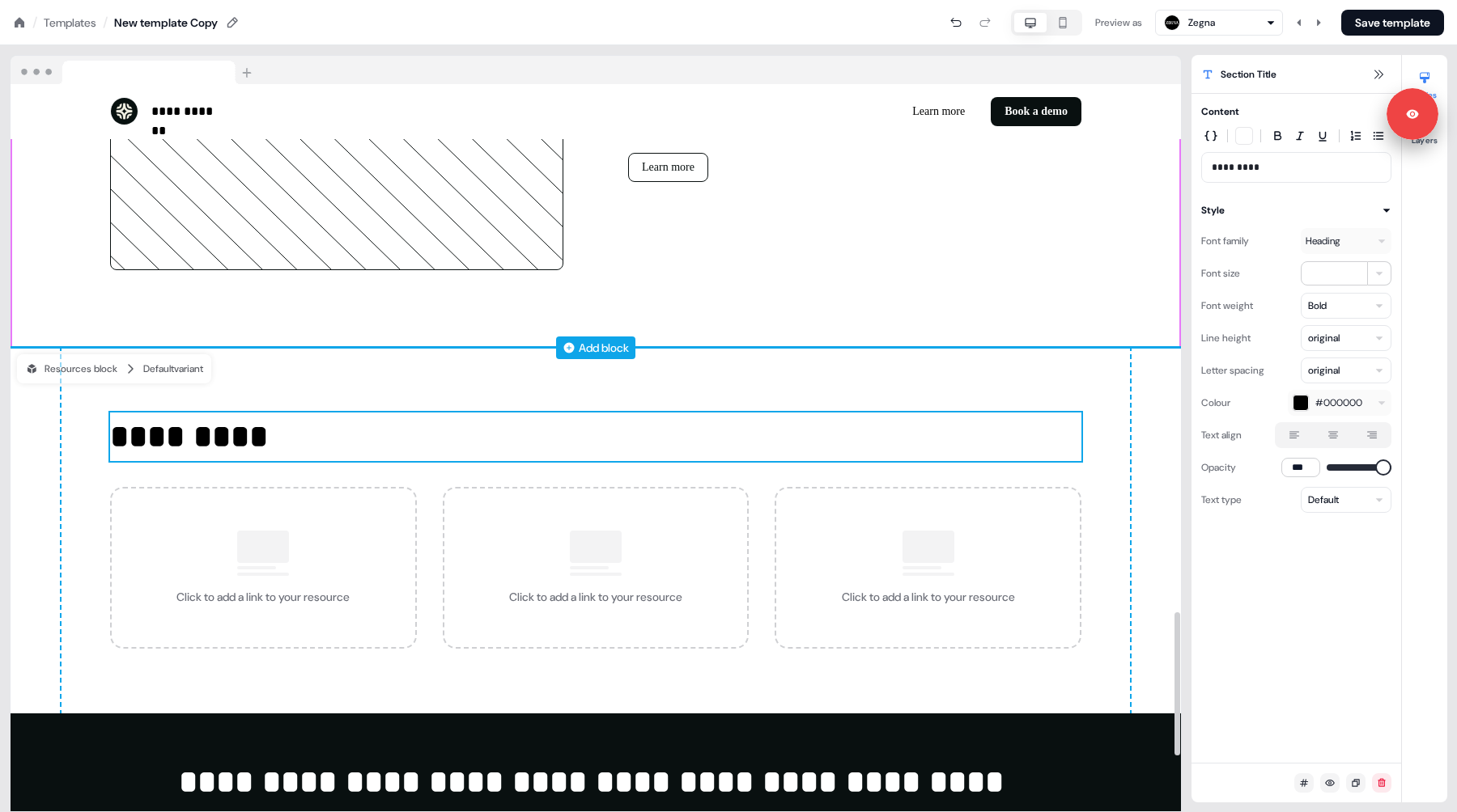
click at [584, 340] on div "Add block" at bounding box center [603, 347] width 50 height 16
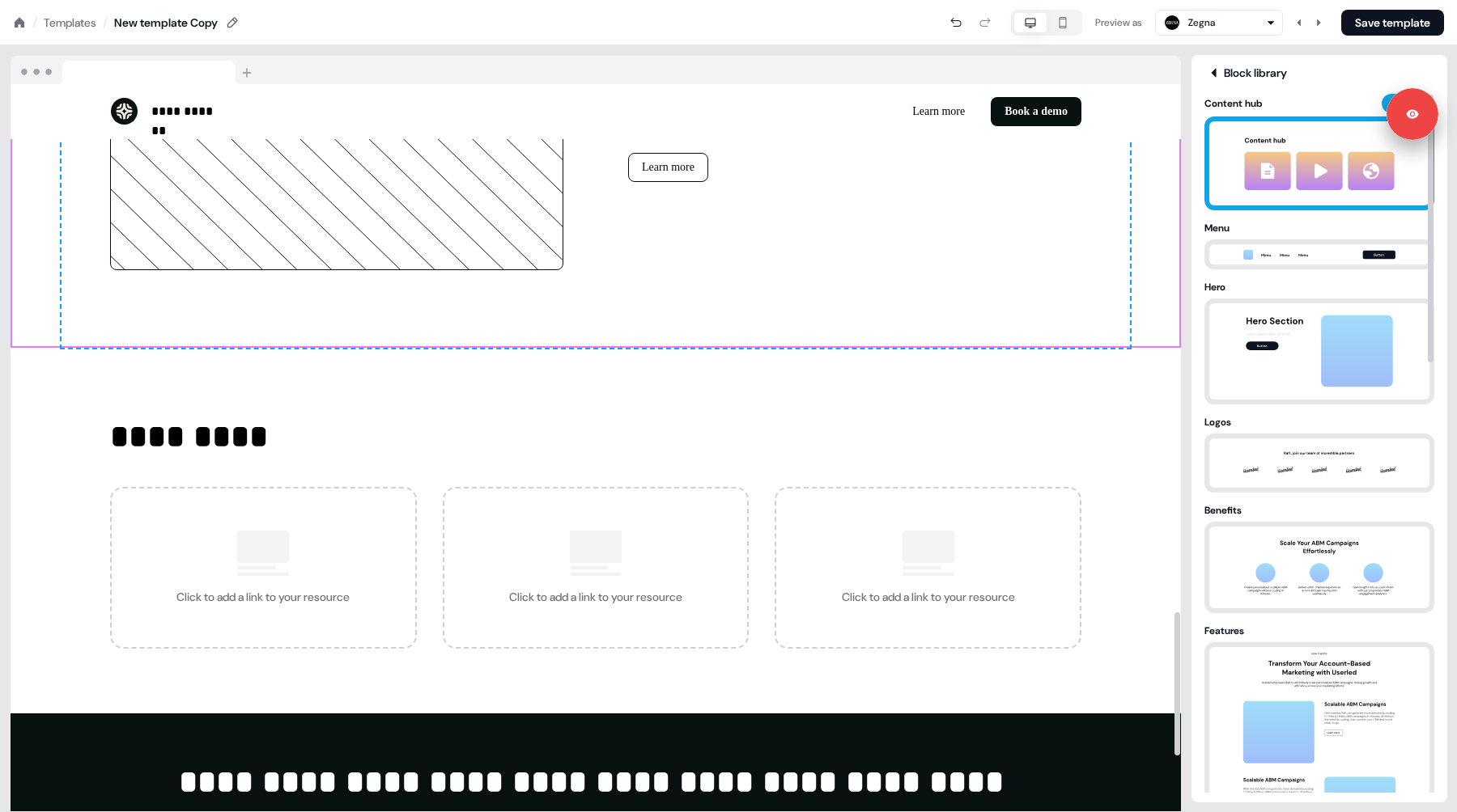
click at [1325, 182] on img at bounding box center [1319, 163] width 179 height 84
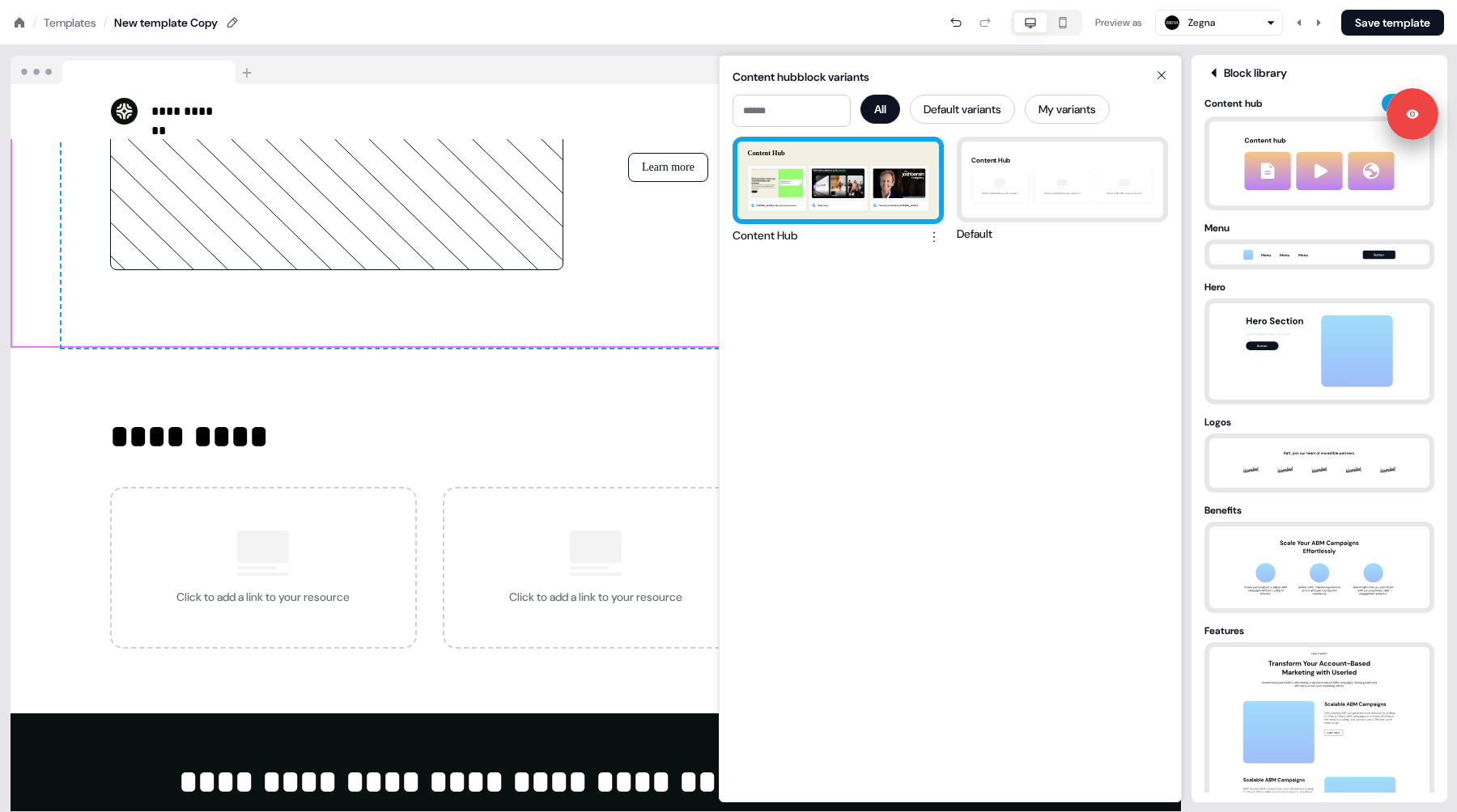
click at [896, 180] on div "Content Hub Maki - Giving human resources more-than-human powers. Customers The…" at bounding box center [838, 180] width 201 height 77
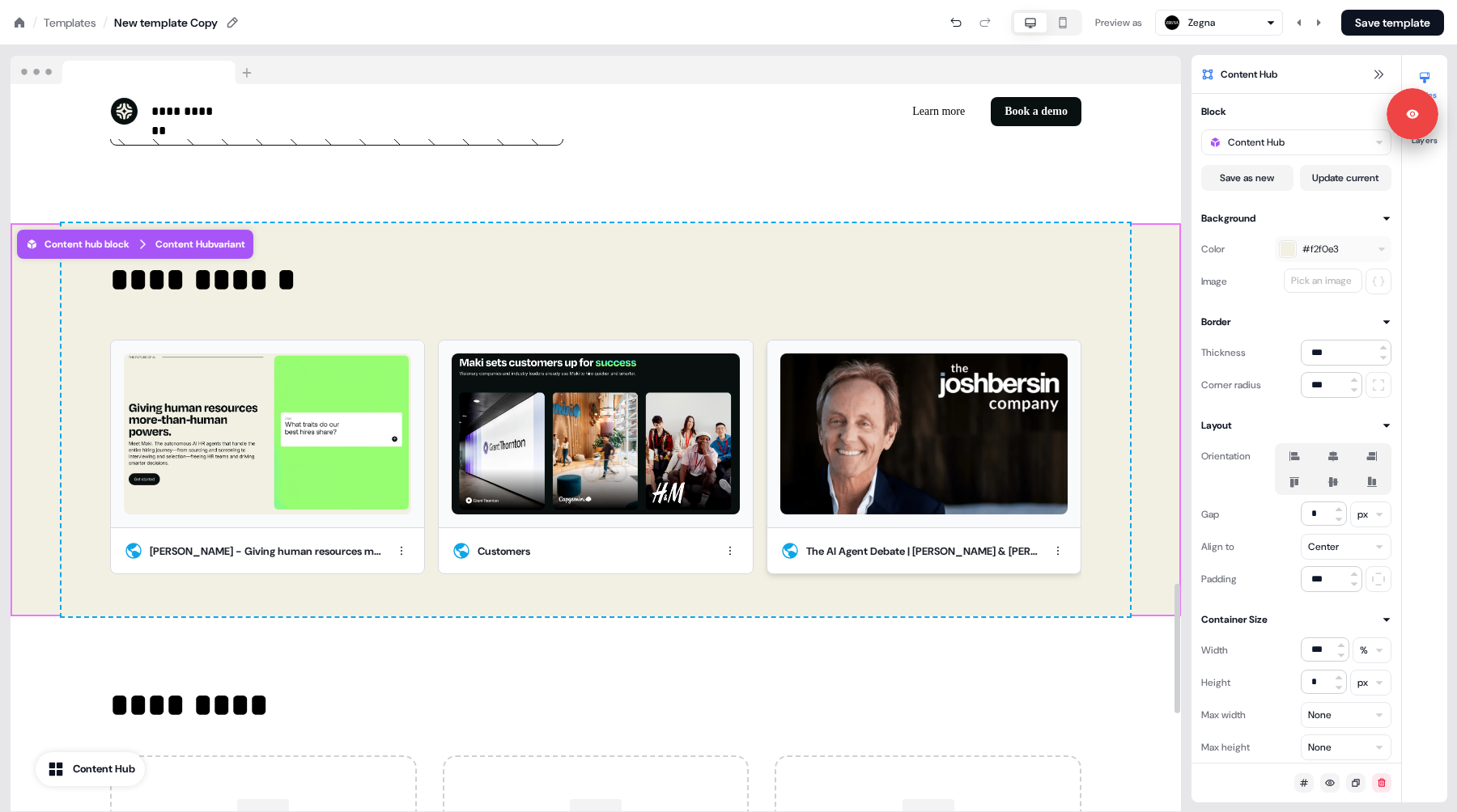
scroll to position [2794, 0]
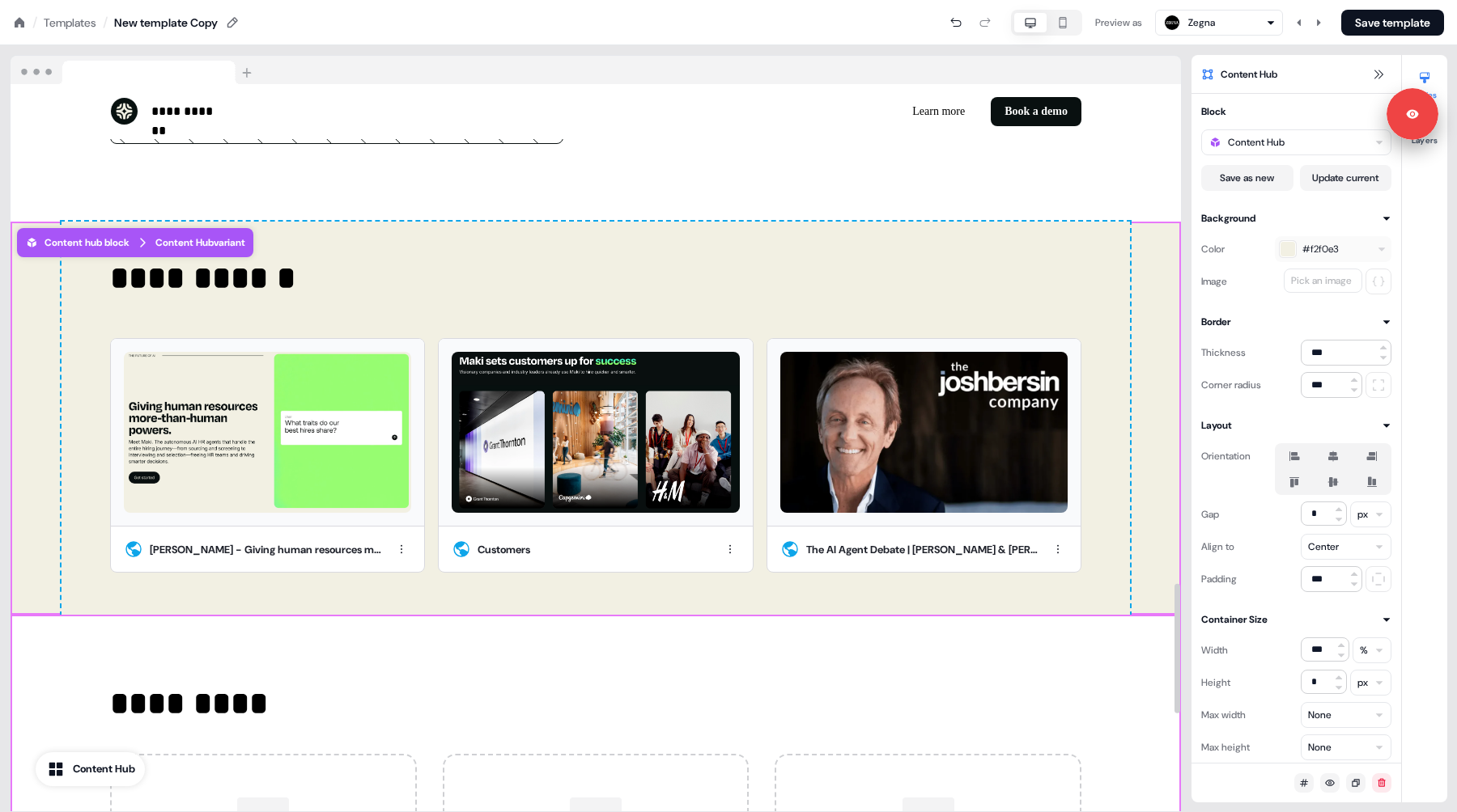
click at [1155, 656] on div "********* Click to add a link to your resource Click to add a link to your reso…" at bounding box center [595, 797] width 1170 height 365
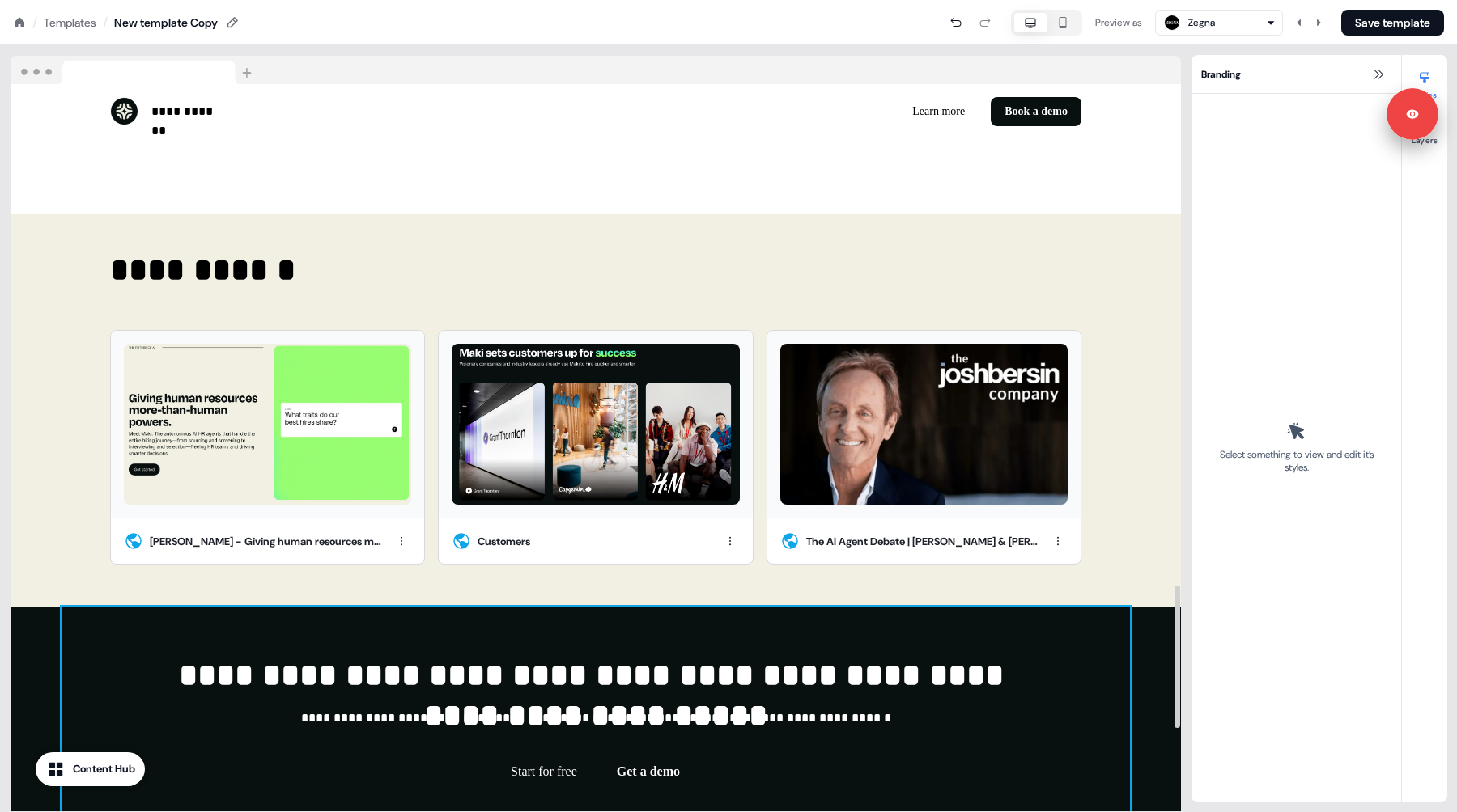
scroll to position [2498, 0]
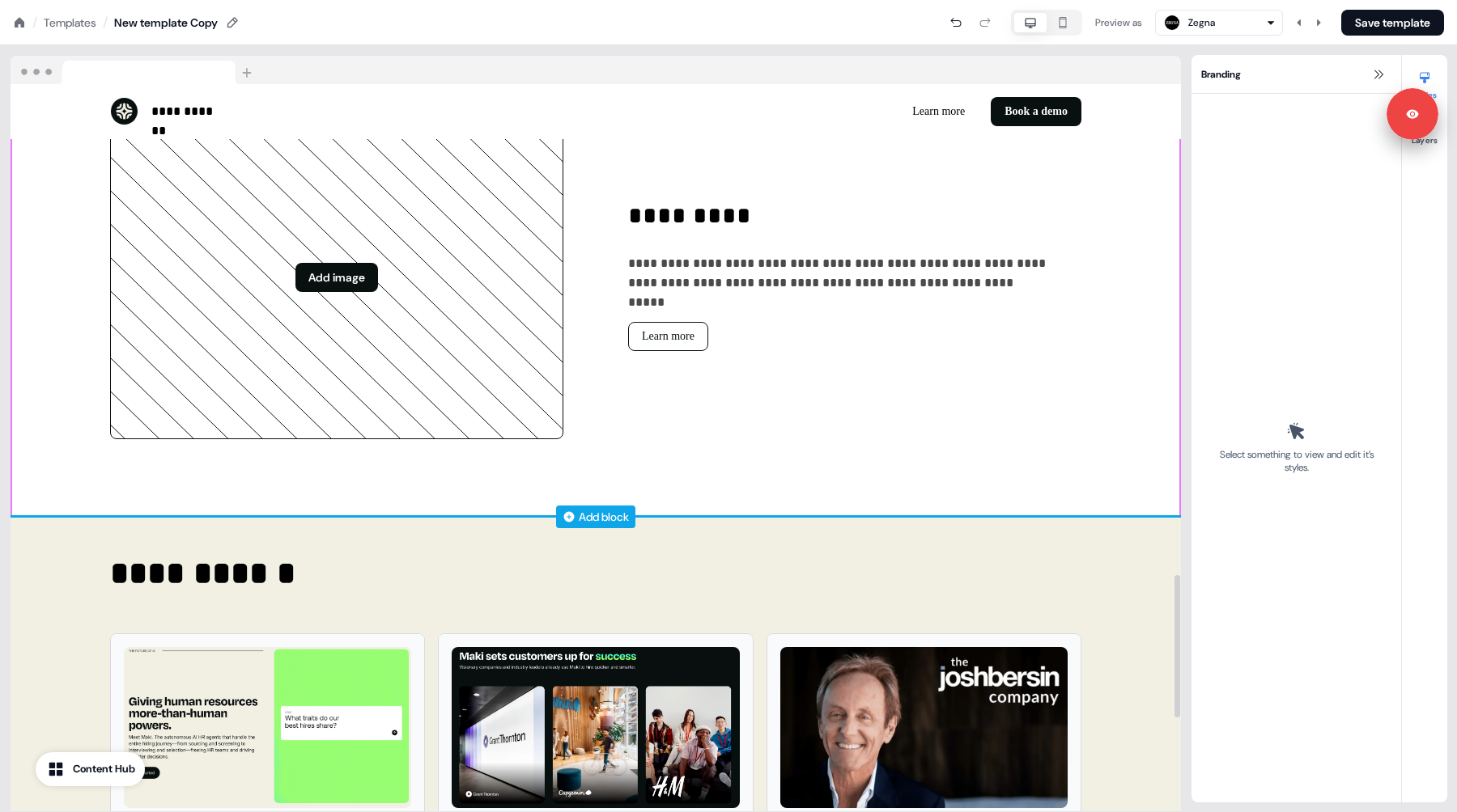
click at [580, 517] on div "Add block" at bounding box center [603, 516] width 50 height 16
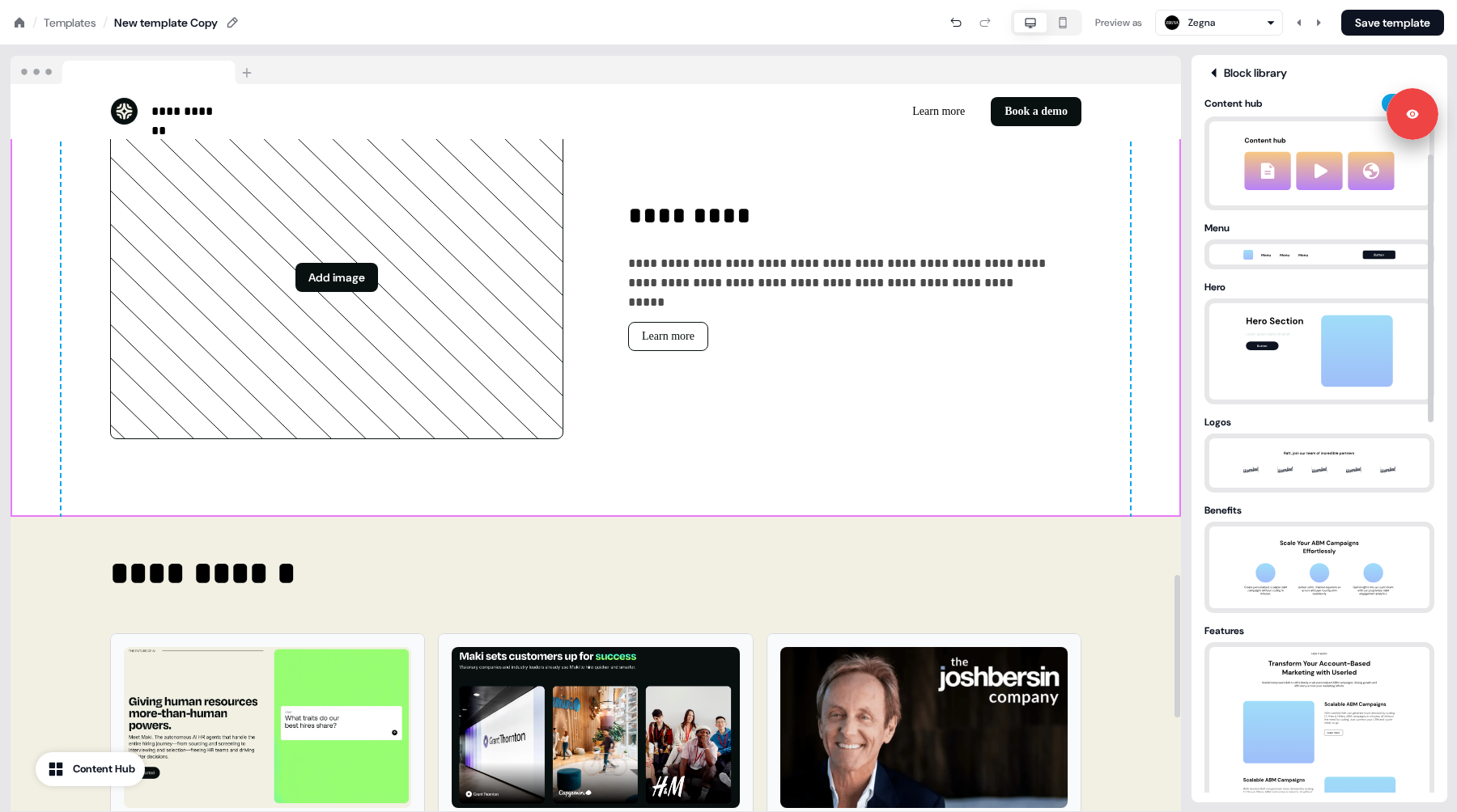
scroll to position [533, 0]
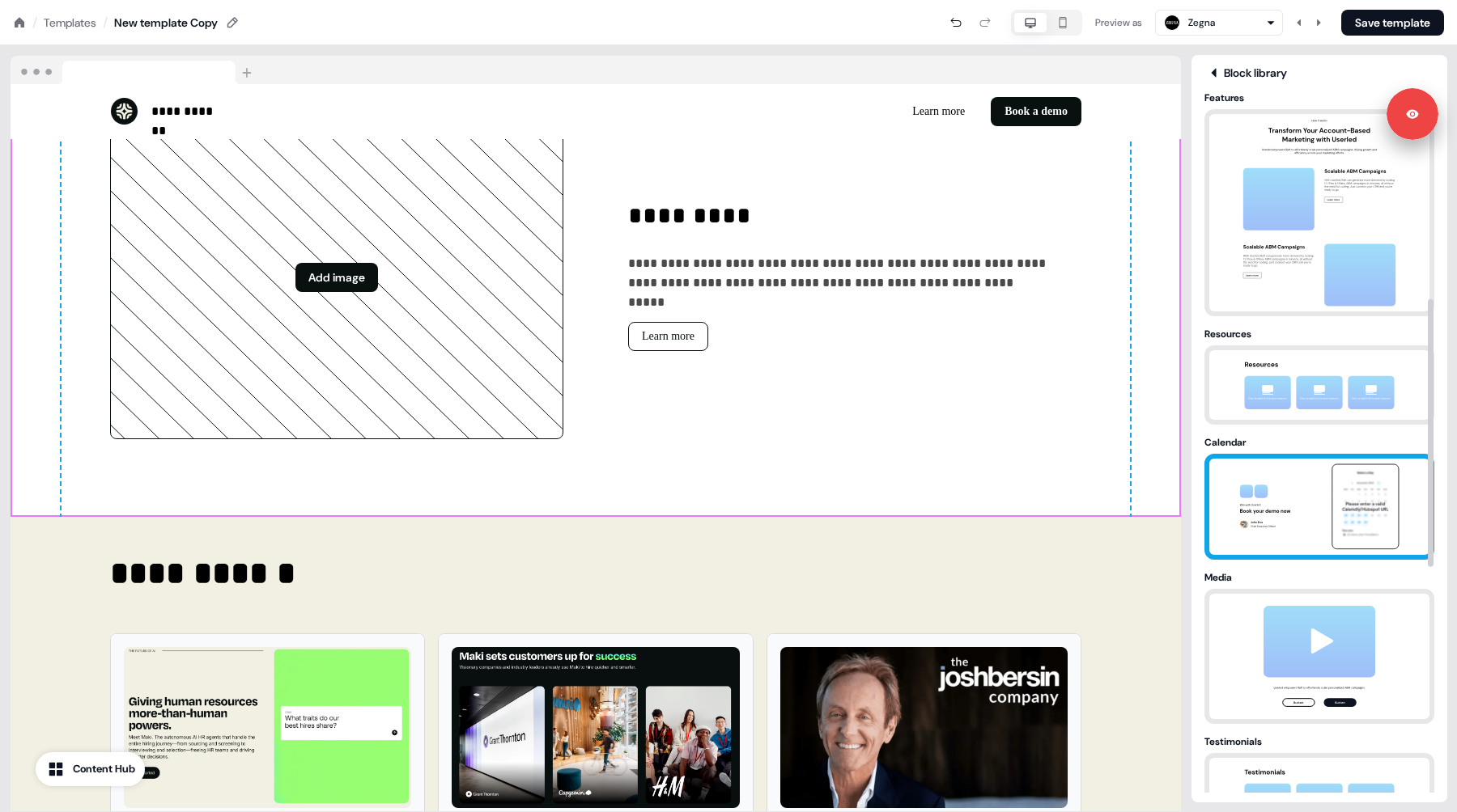
click at [1287, 465] on img at bounding box center [1319, 507] width 170 height 96
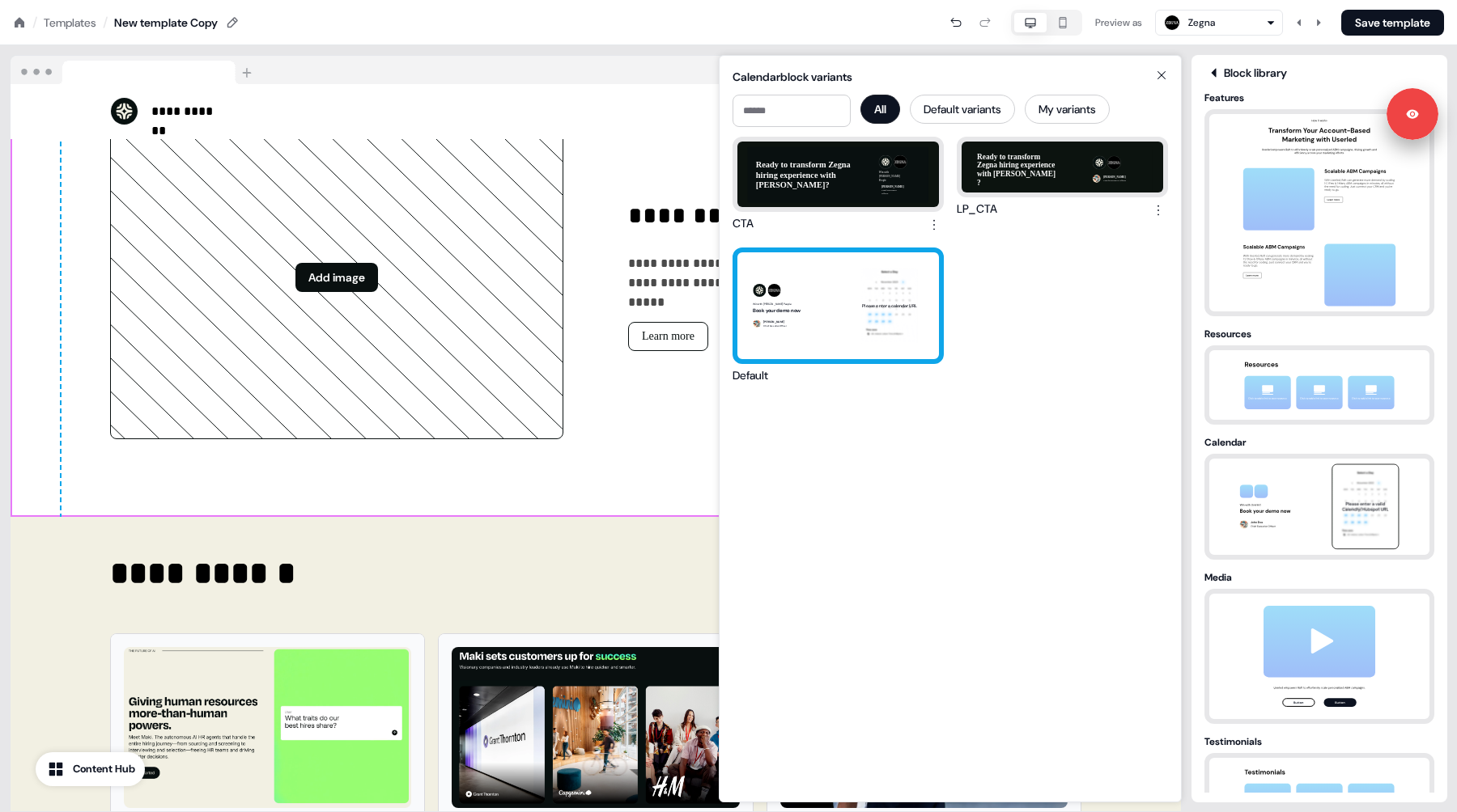
click at [840, 299] on div "Win with Maki People Book your demo now John Doe Chief Executive Officer Please…" at bounding box center [838, 305] width 201 height 107
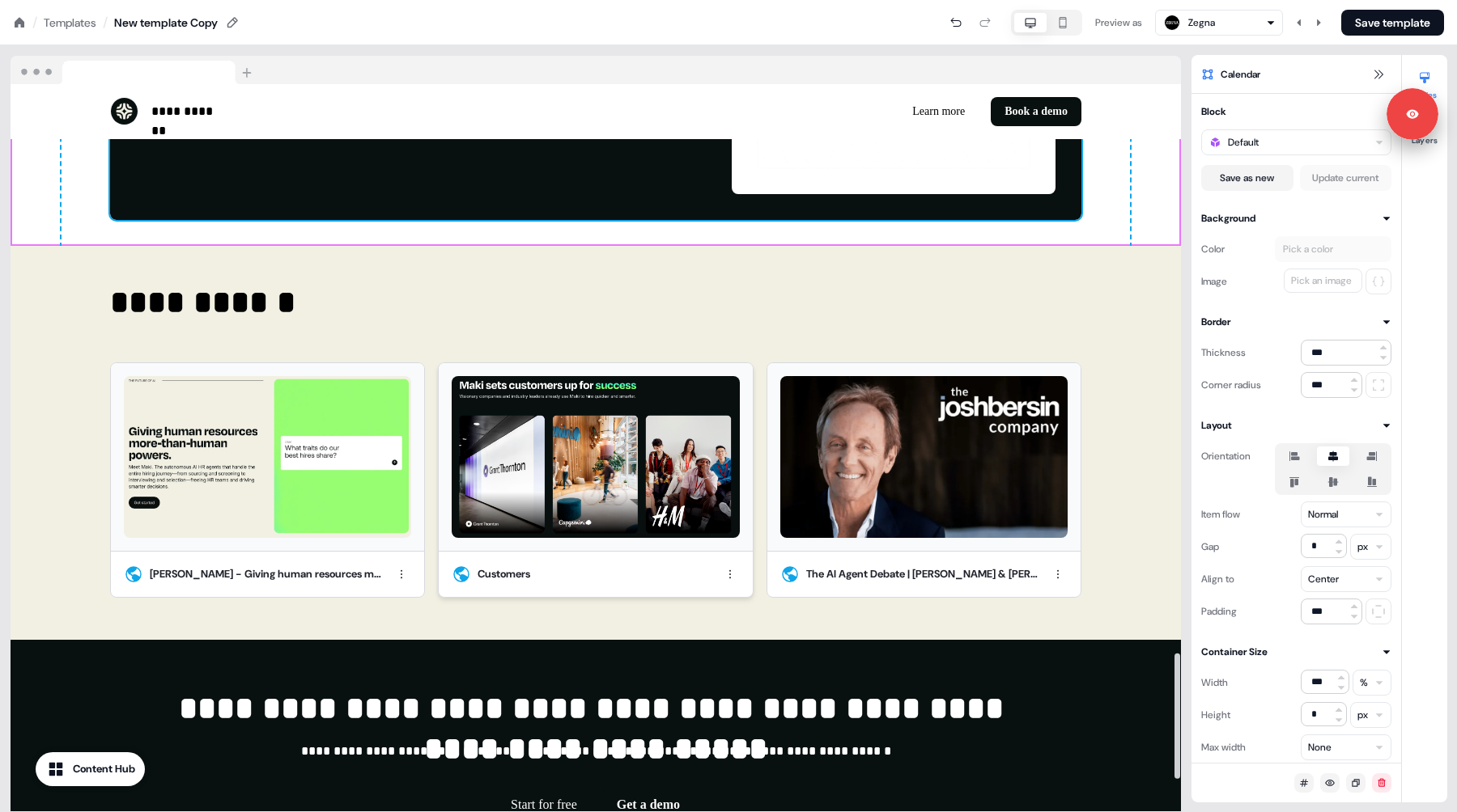
scroll to position [3305, 0]
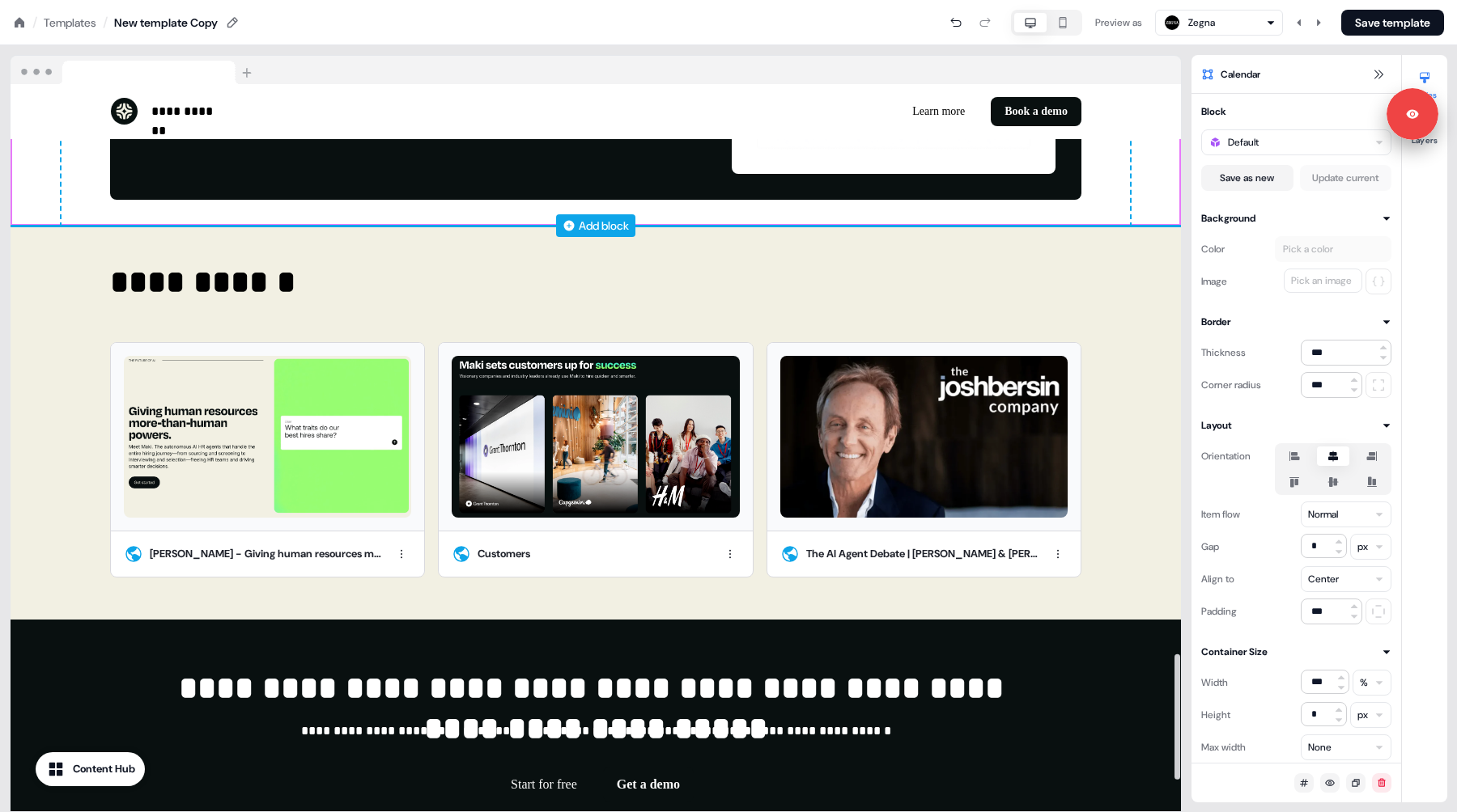
click at [585, 224] on div "Add block" at bounding box center [603, 226] width 50 height 16
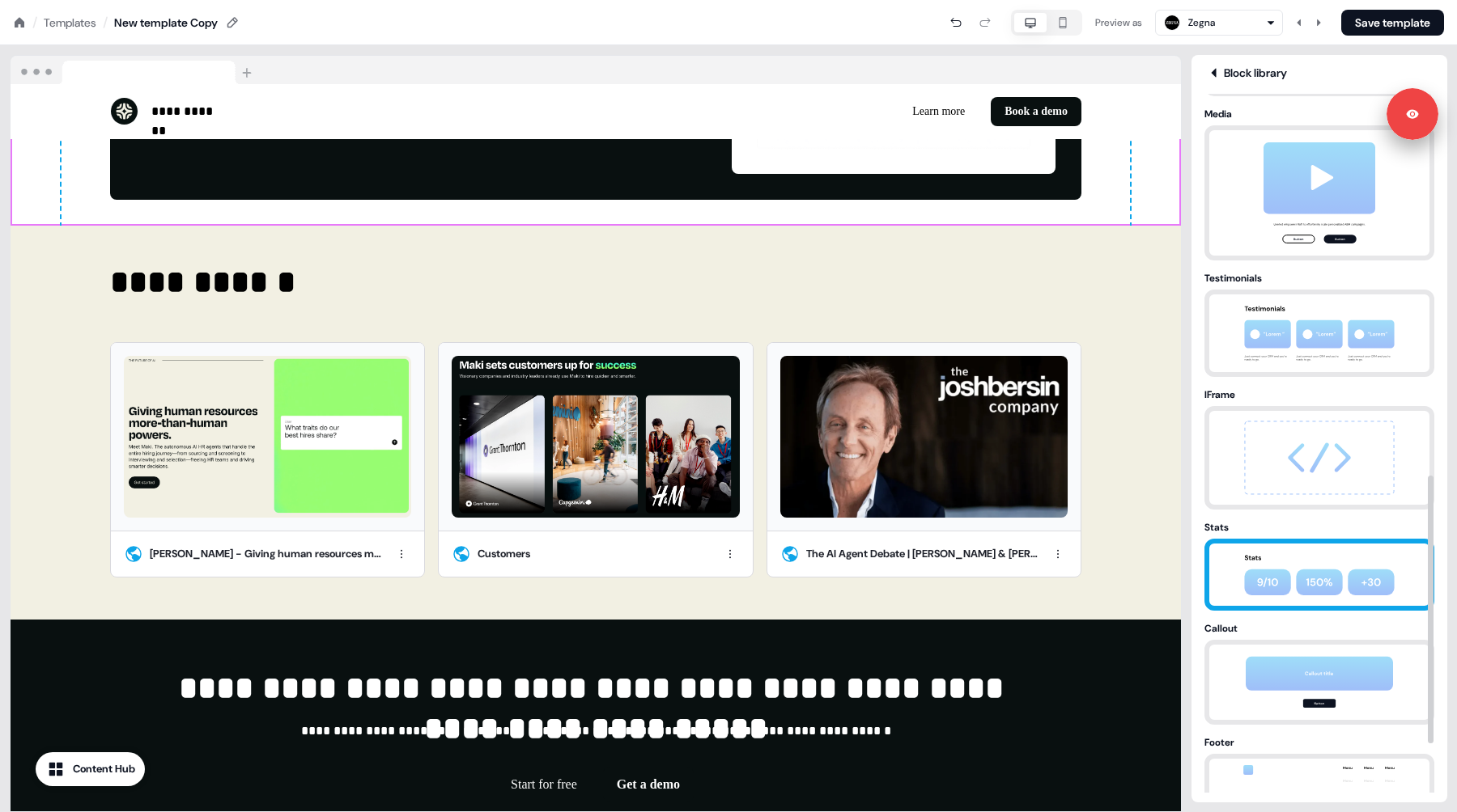
scroll to position [999, 0]
click at [1330, 597] on img at bounding box center [1319, 573] width 170 height 62
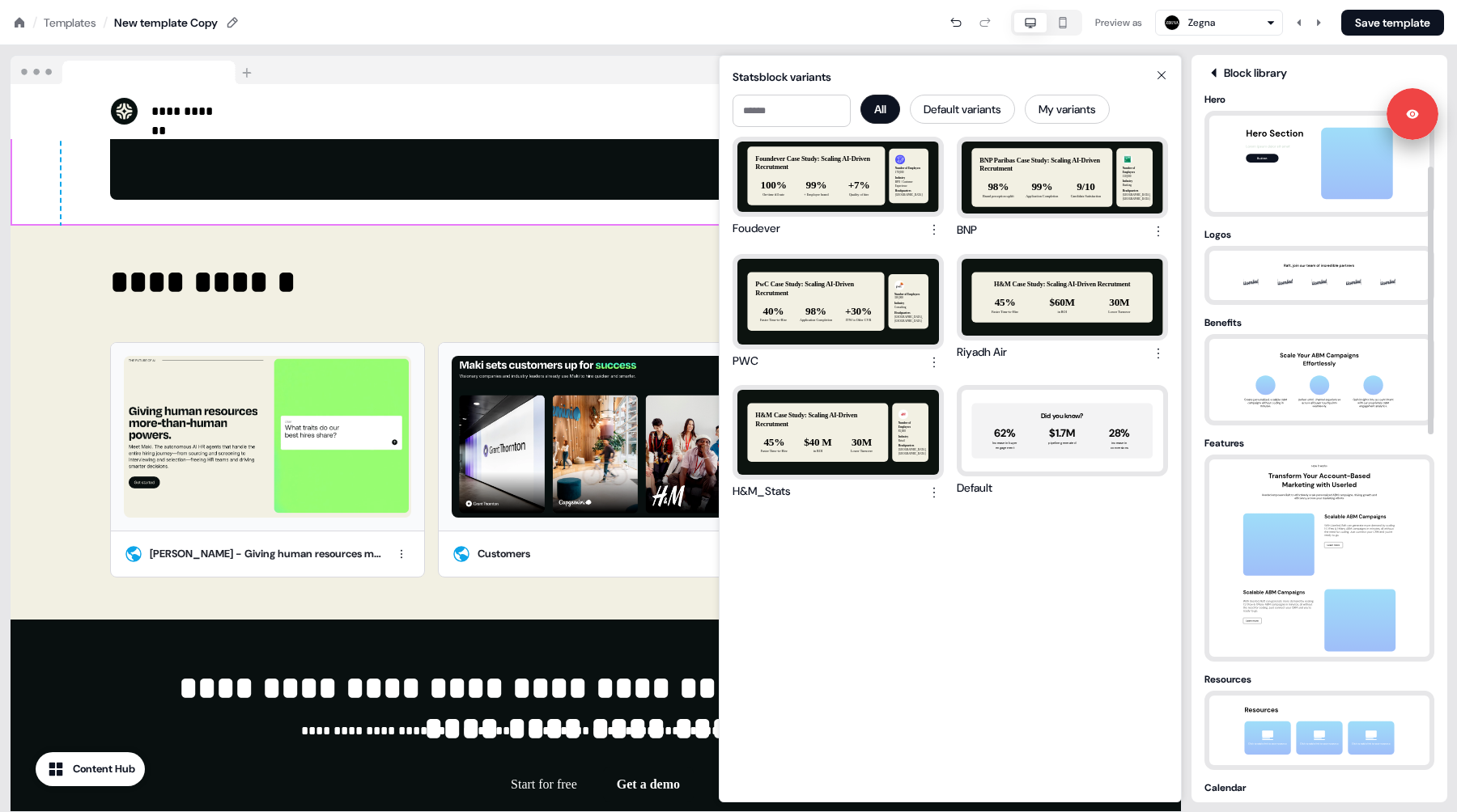
scroll to position [162, 0]
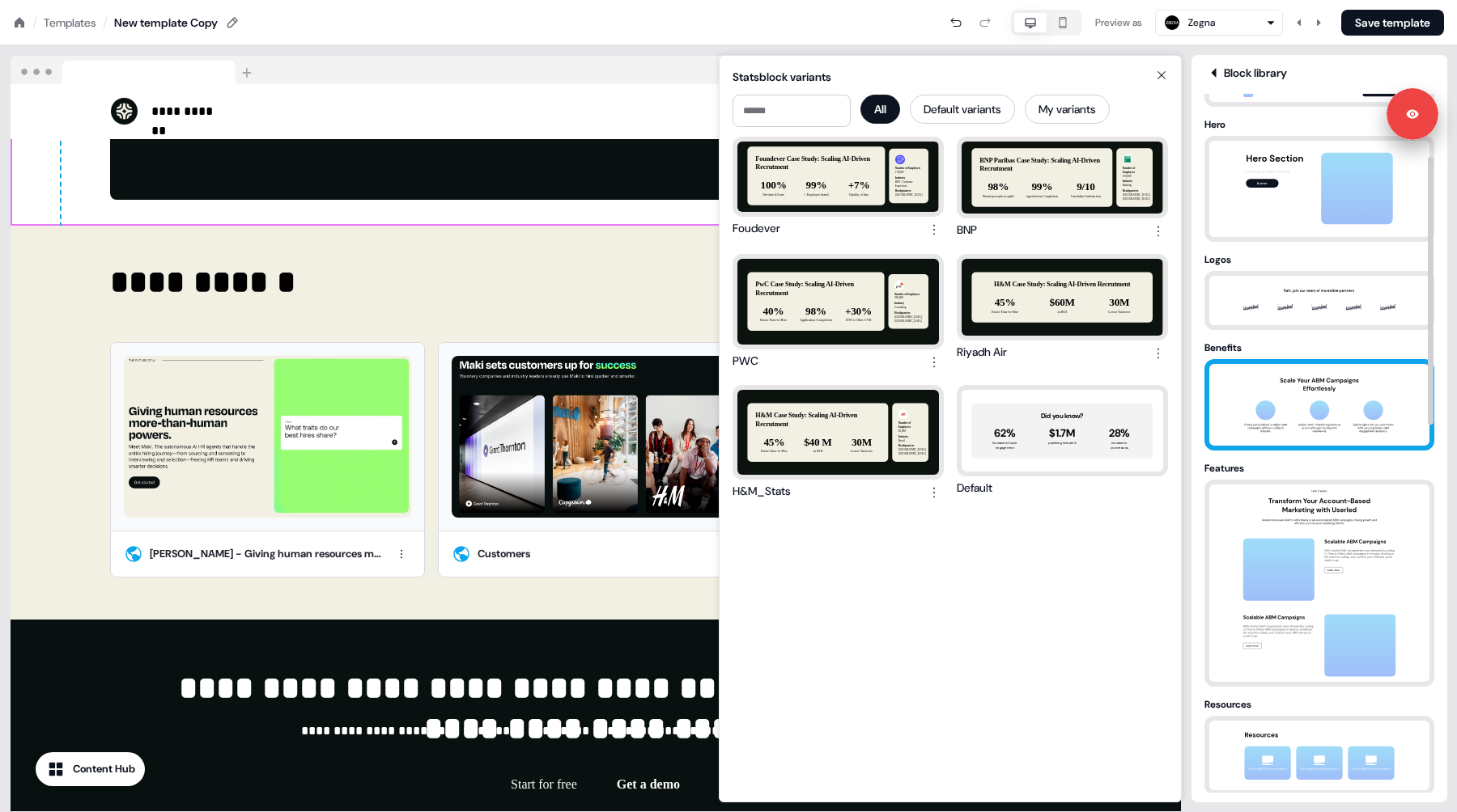
click at [1324, 410] on img at bounding box center [1319, 405] width 170 height 82
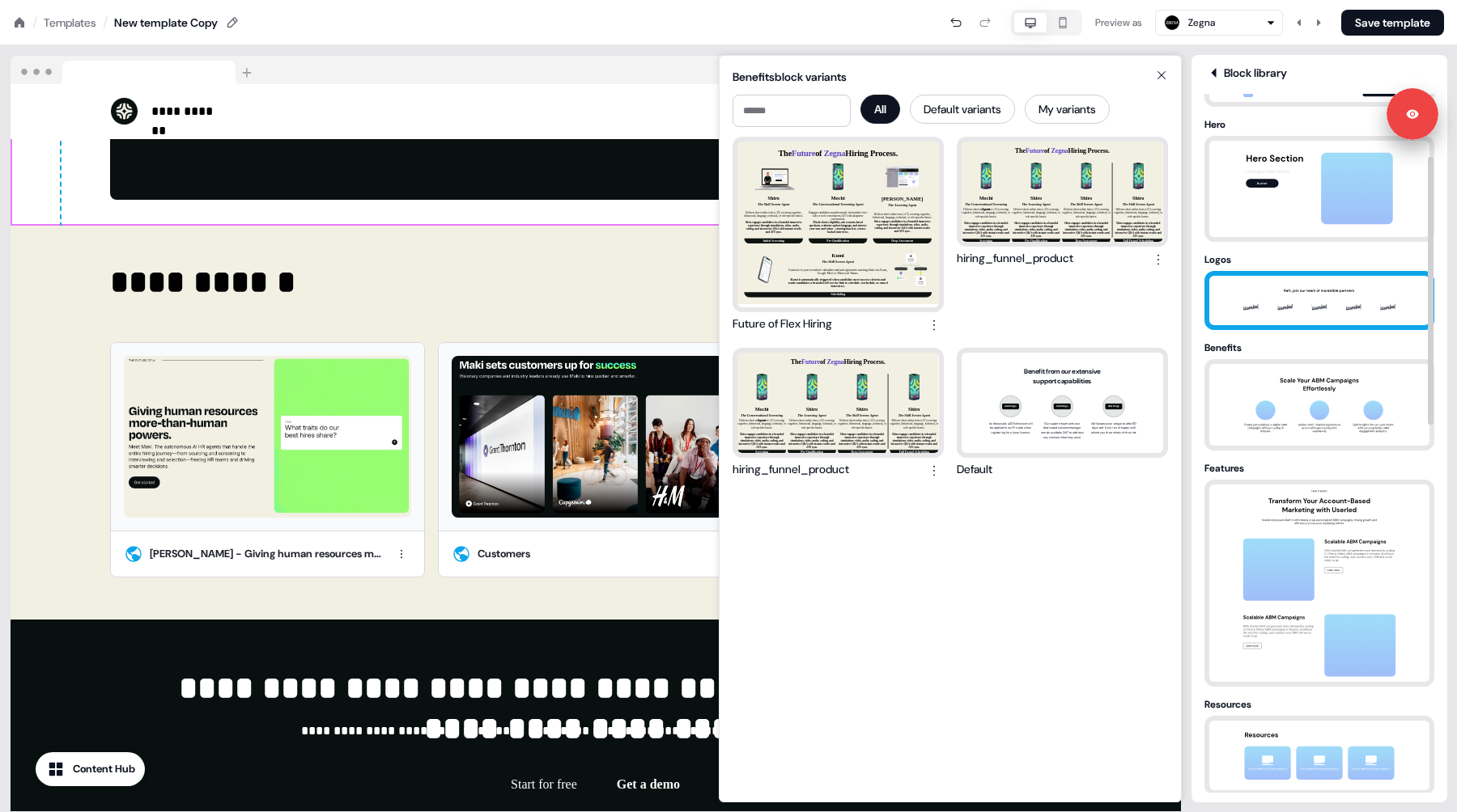
click at [1327, 309] on img at bounding box center [1319, 300] width 170 height 49
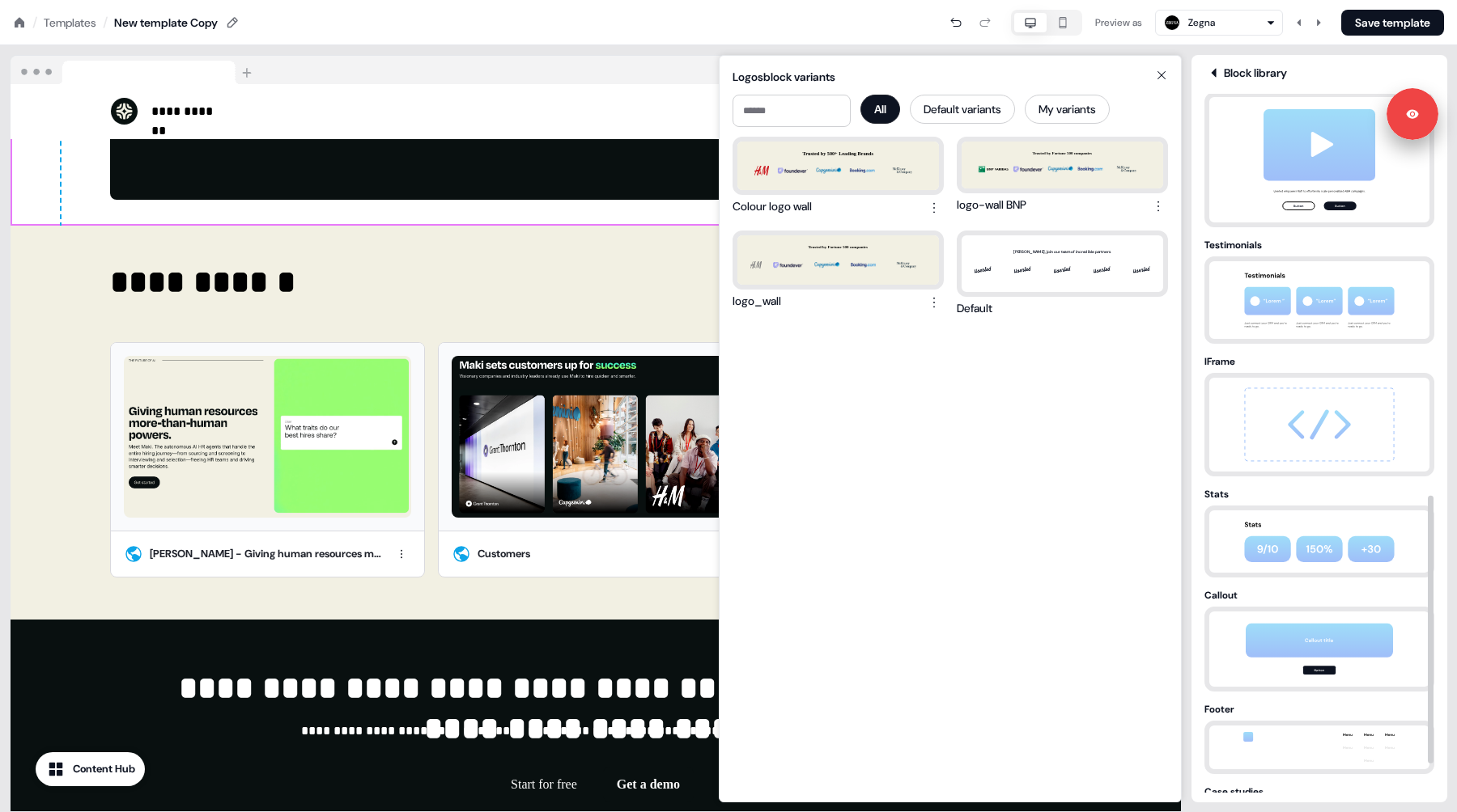
scroll to position [1119, 0]
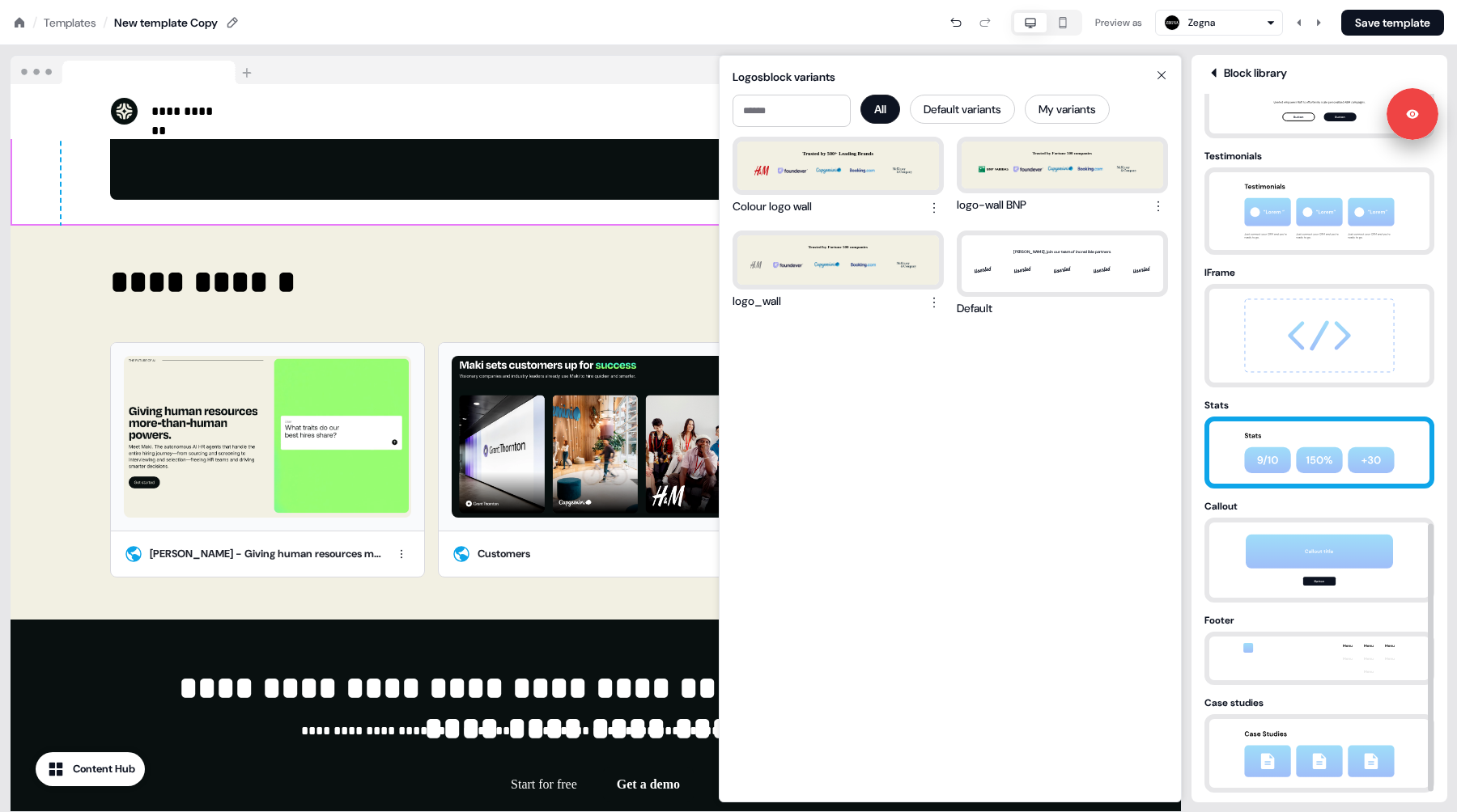
click at [1294, 444] on img at bounding box center [1319, 452] width 170 height 62
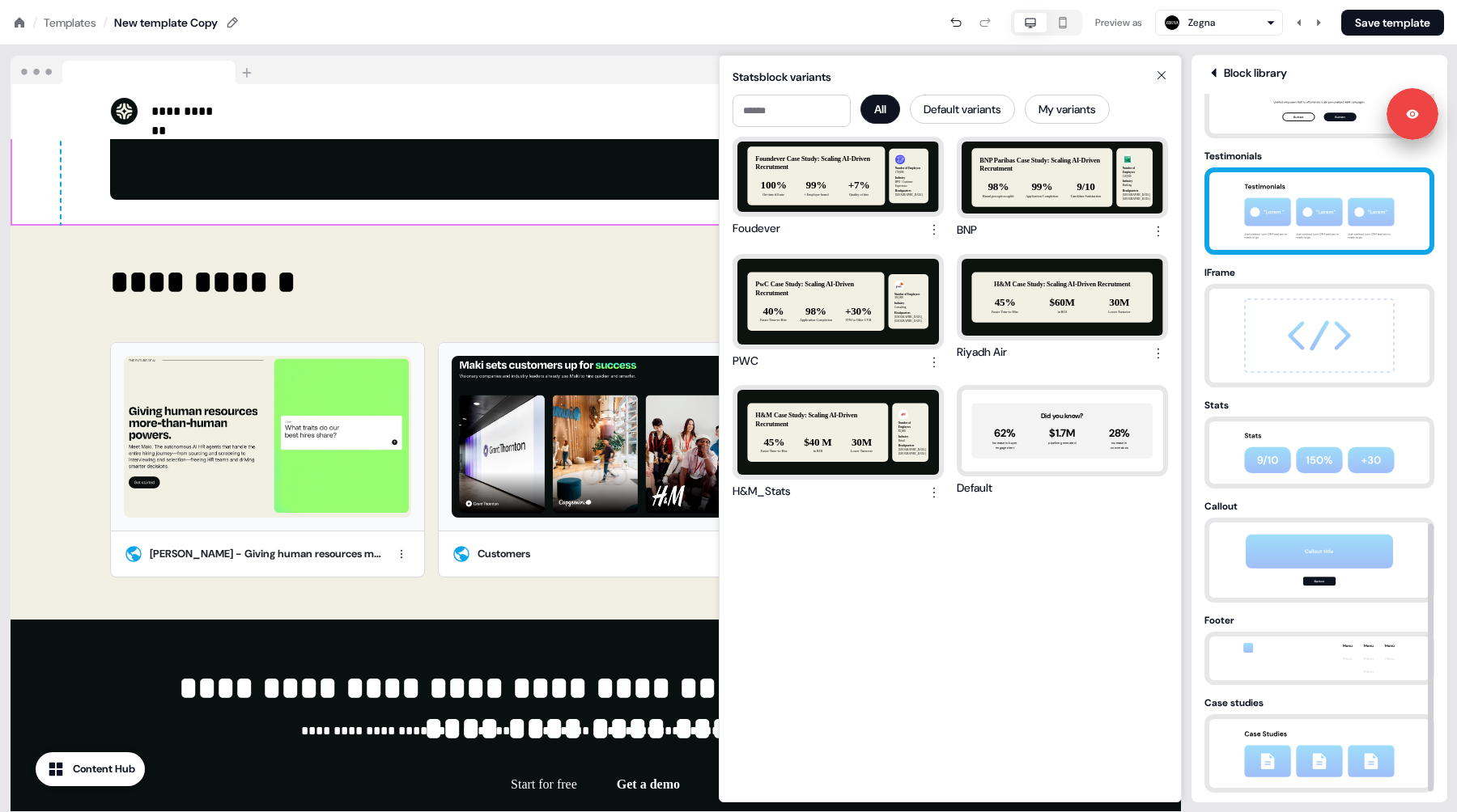
click at [1298, 215] on img at bounding box center [1319, 211] width 170 height 77
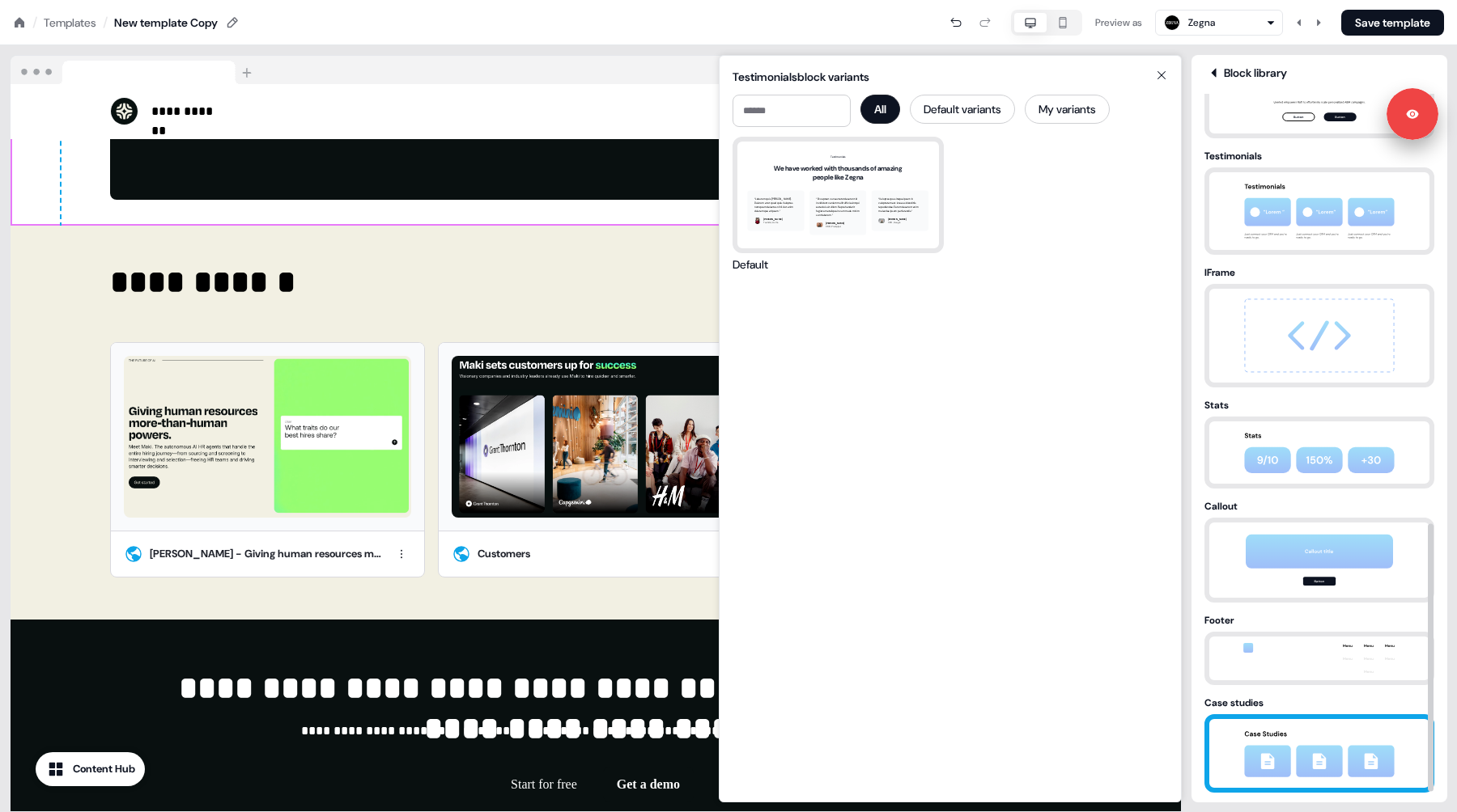
click at [1309, 746] on img at bounding box center [1319, 753] width 170 height 69
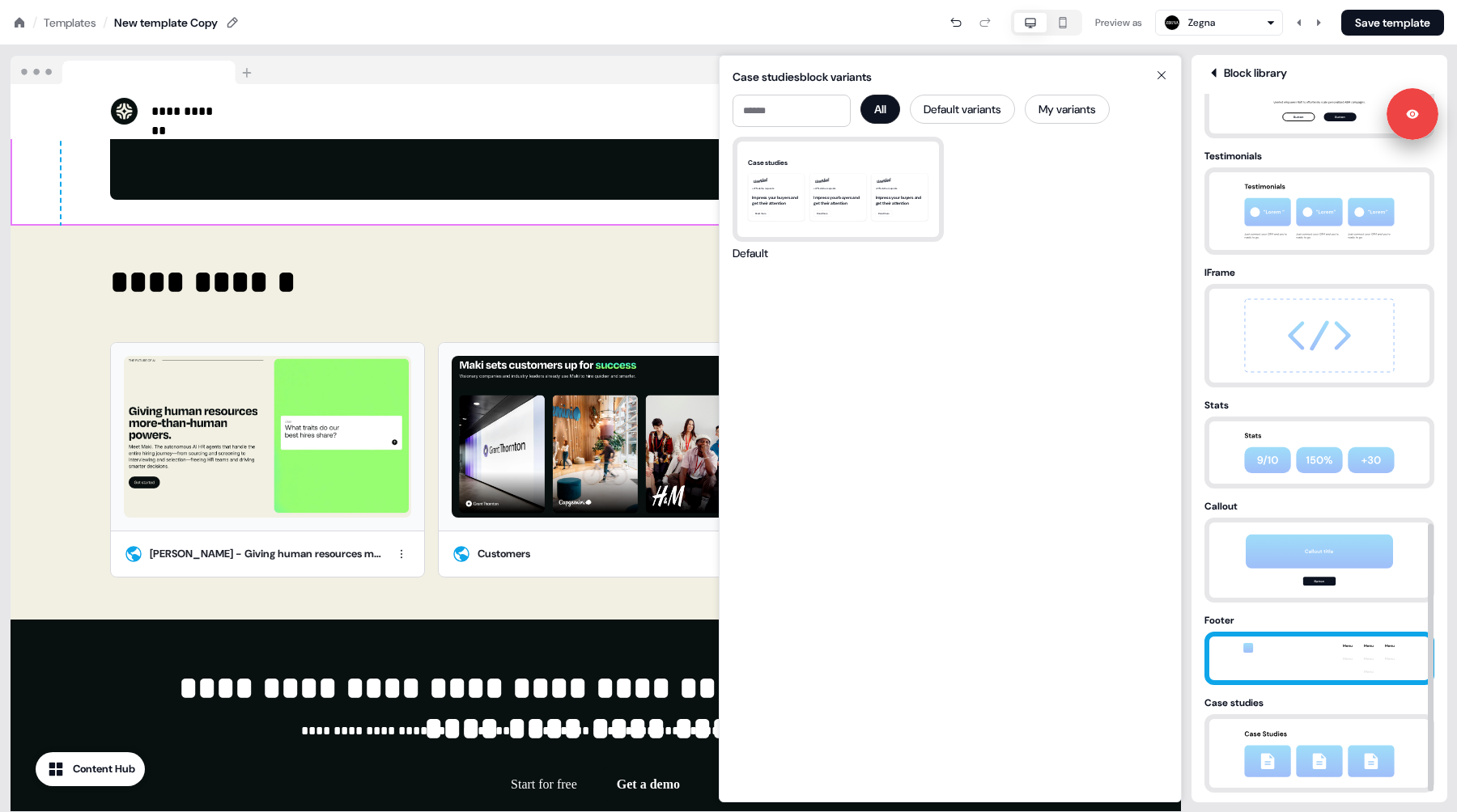
click at [1311, 658] on img at bounding box center [1319, 658] width 170 height 43
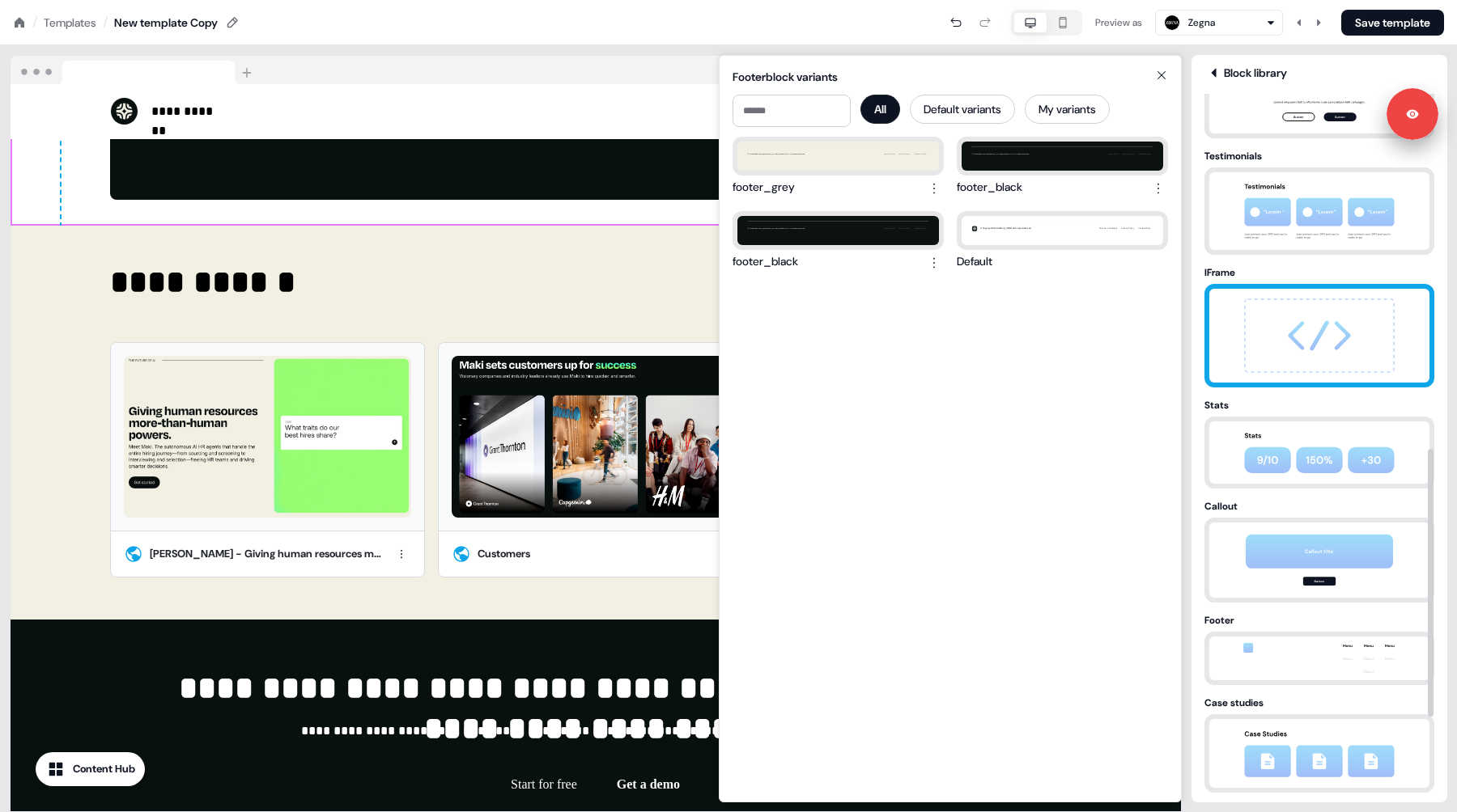
scroll to position [771, 0]
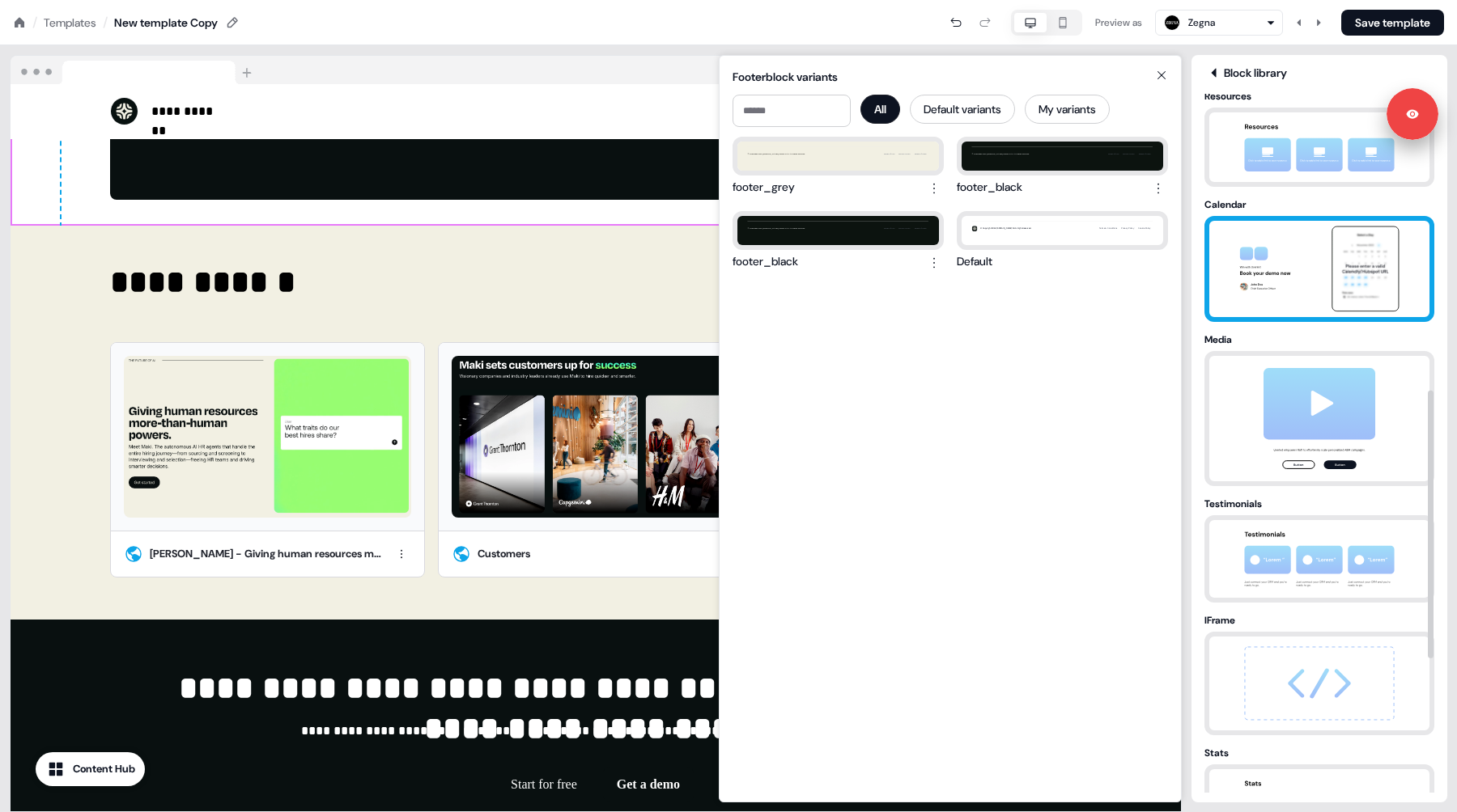
click at [1299, 307] on img at bounding box center [1319, 269] width 170 height 96
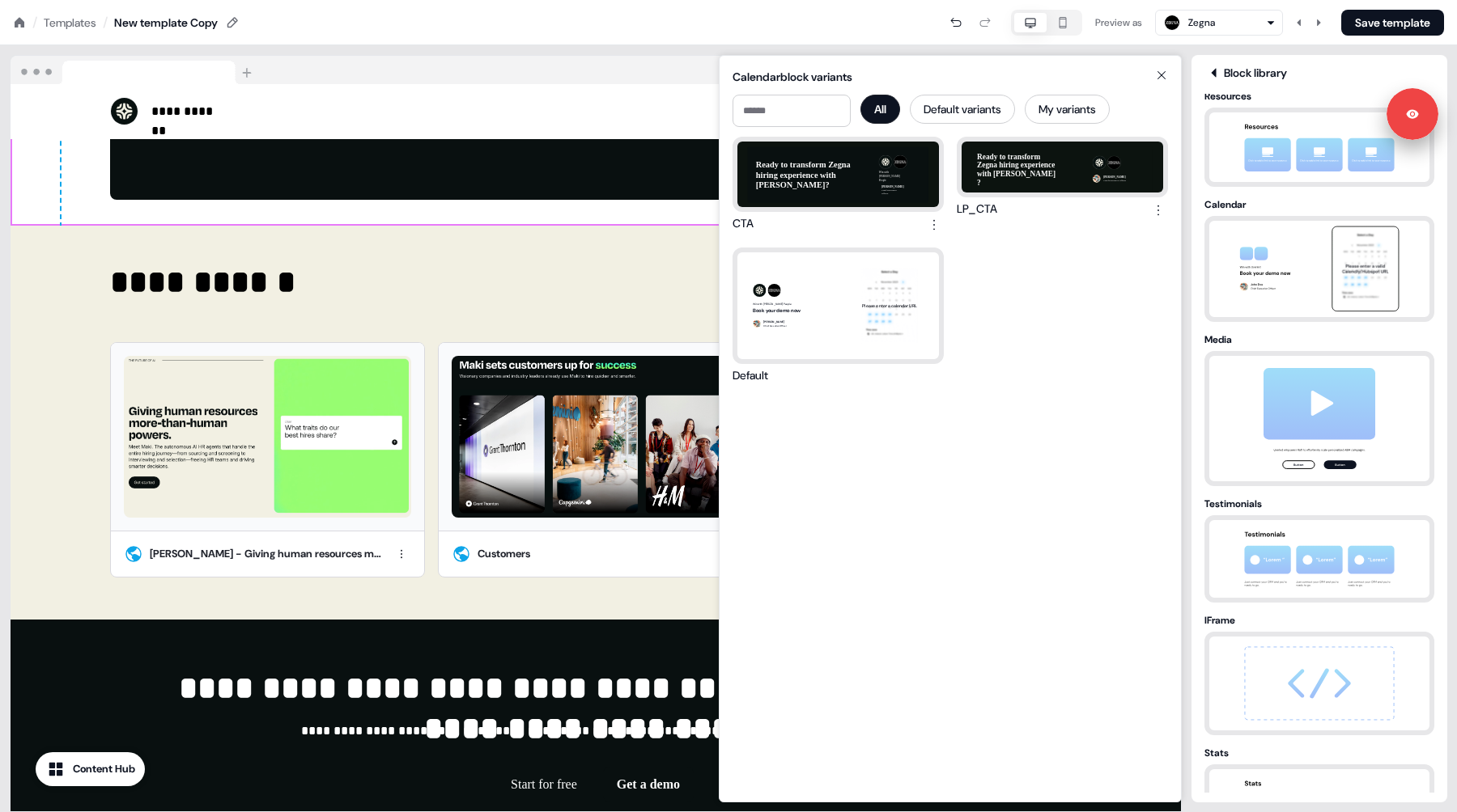
click at [1161, 75] on icon at bounding box center [1161, 75] width 8 height 8
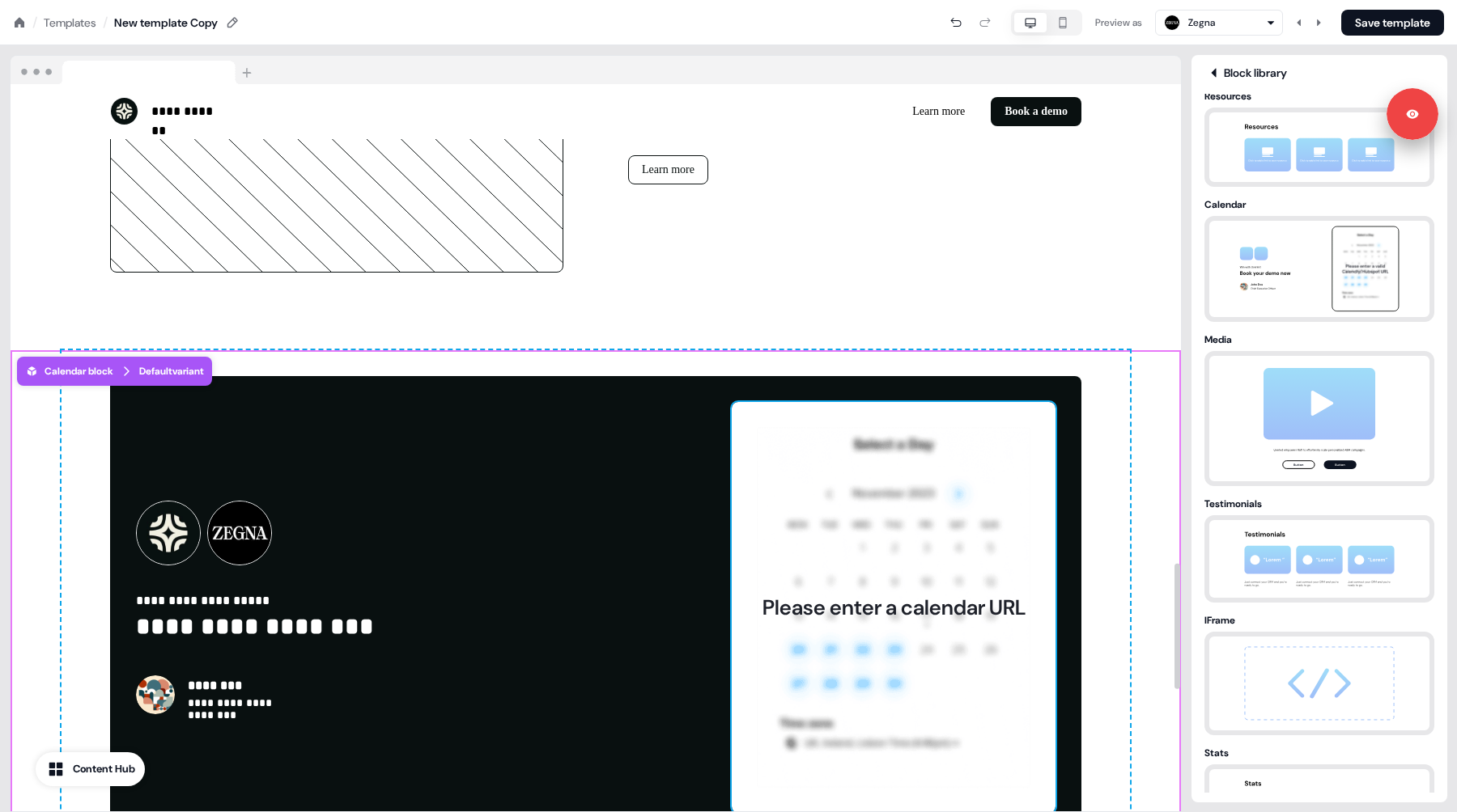
scroll to position [2779, 0]
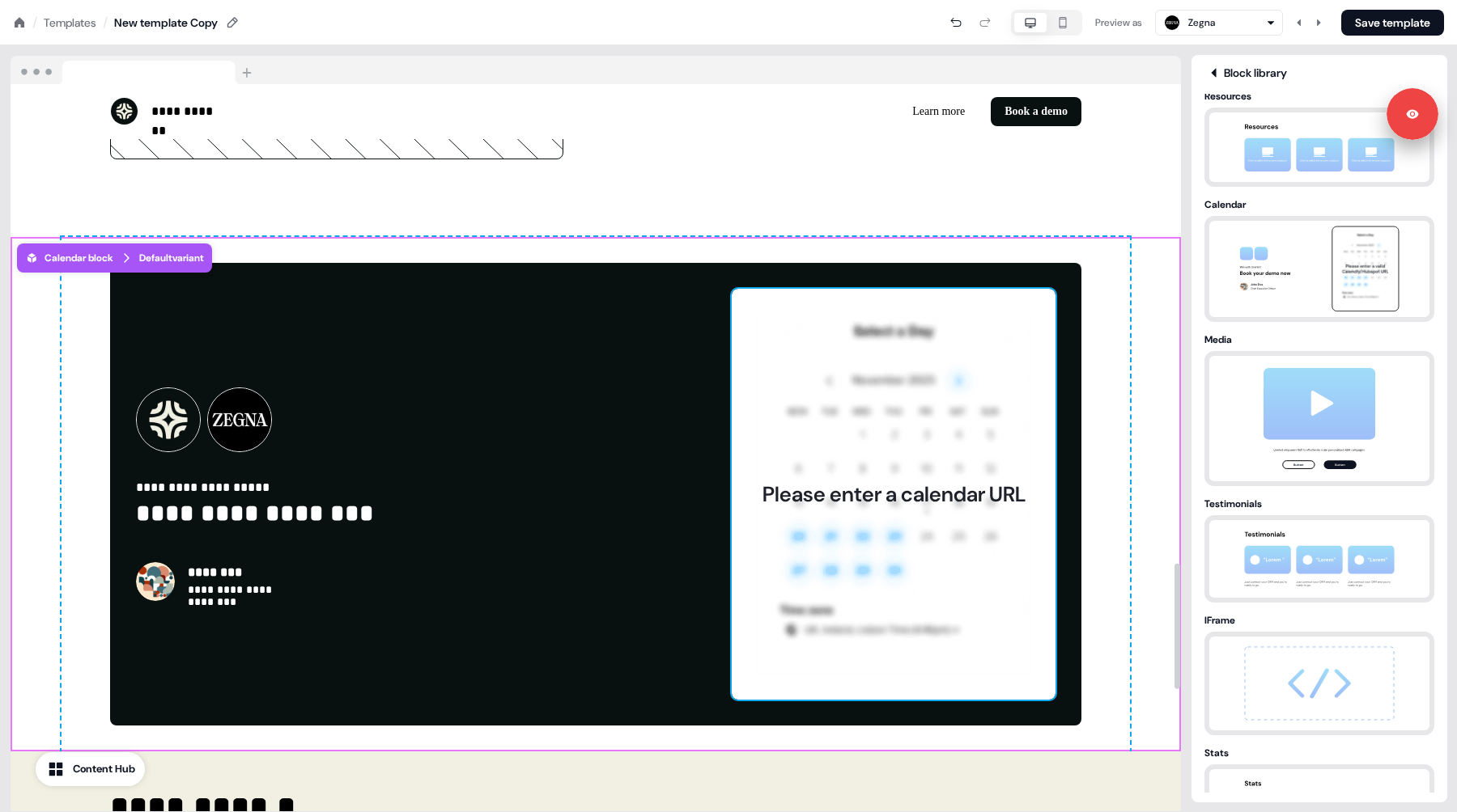
click at [805, 422] on div "Please enter a calendar URL" at bounding box center [893, 495] width 324 height 412
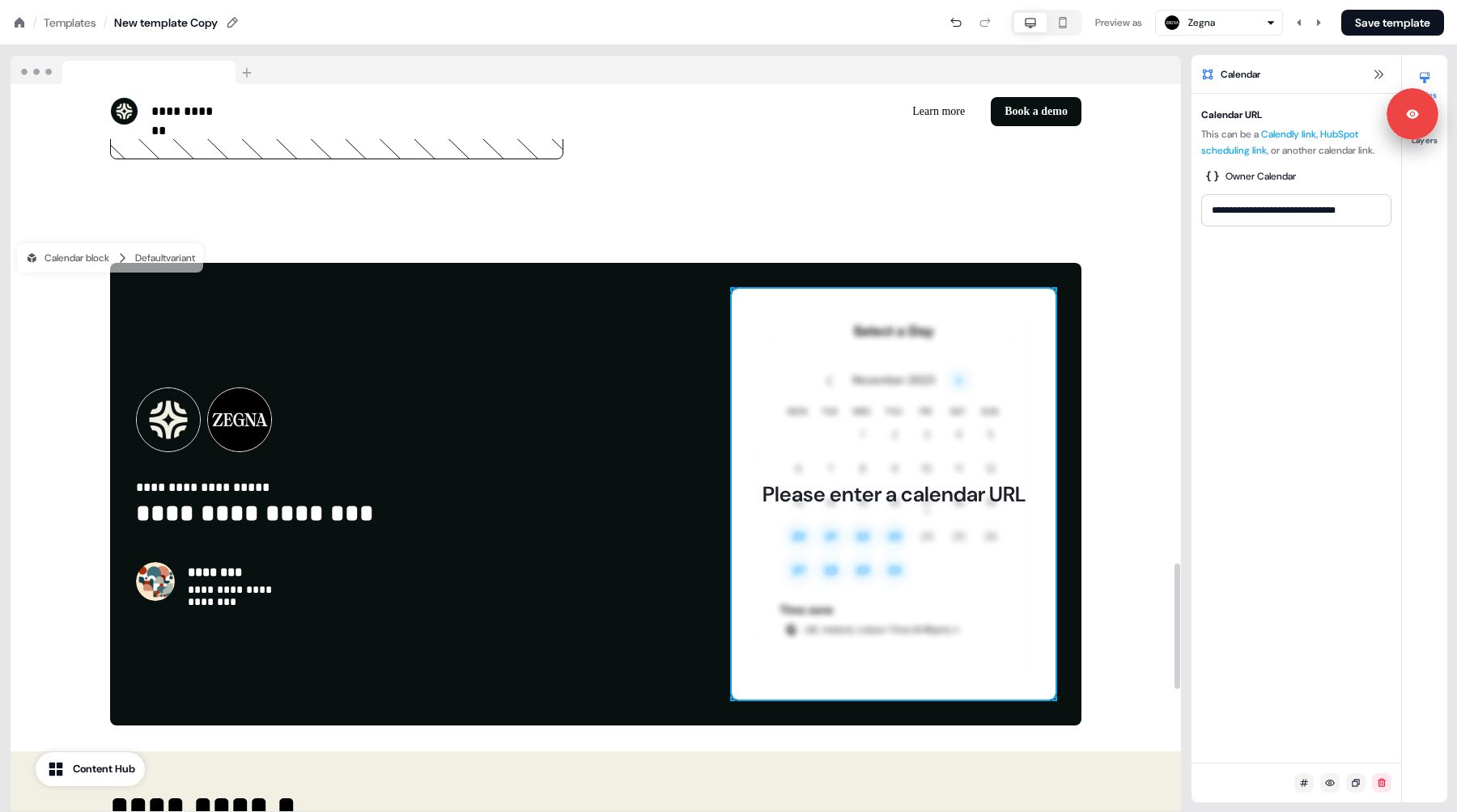
click at [891, 420] on div "Please enter a calendar URL" at bounding box center [893, 495] width 324 height 412
click at [1426, 140] on button "Layers" at bounding box center [1424, 128] width 45 height 36
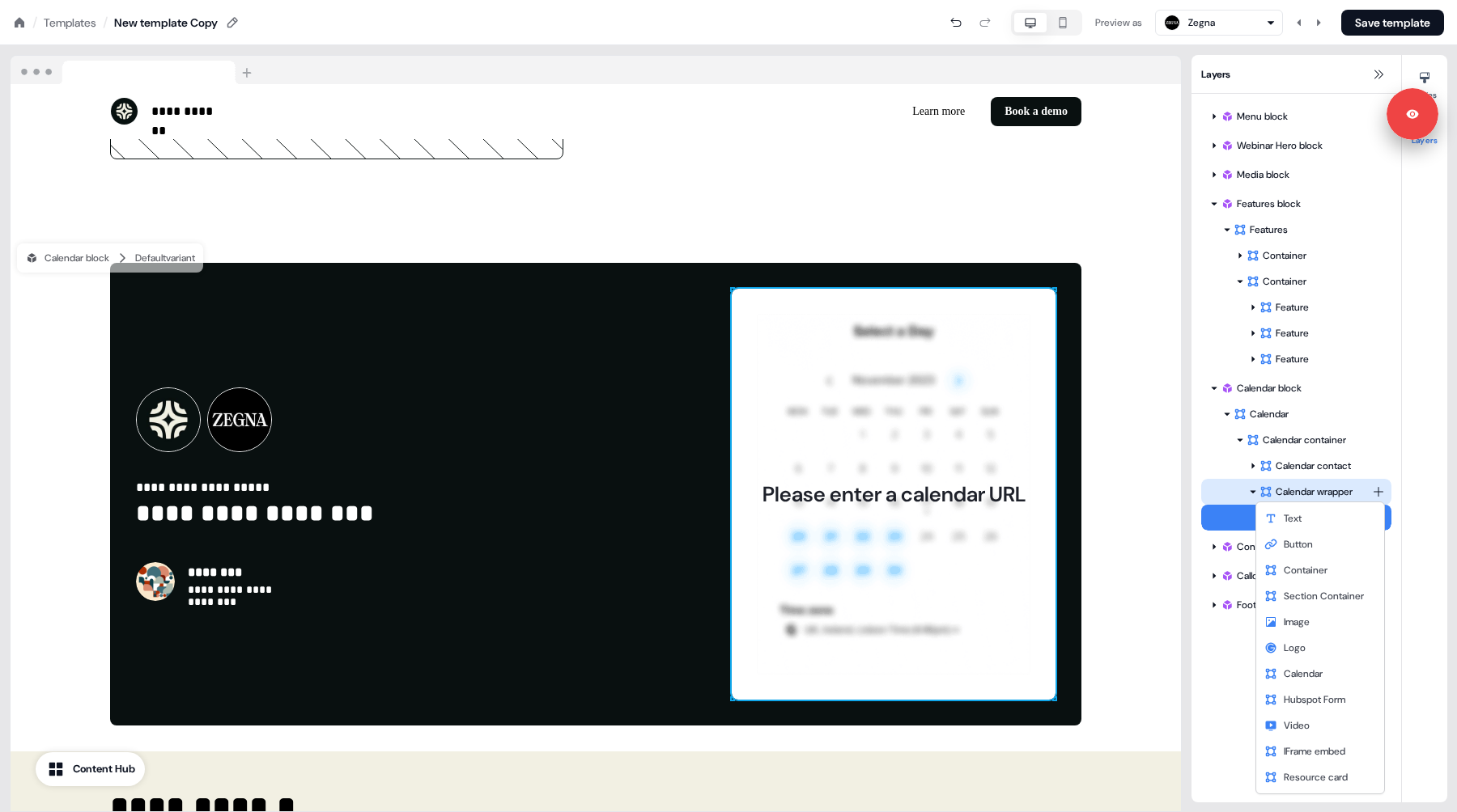
click at [1376, 0] on html "**********" at bounding box center [728, 0] width 1457 height 0
click at [1315, 751] on span "IFrame embed" at bounding box center [1313, 752] width 61 height 13
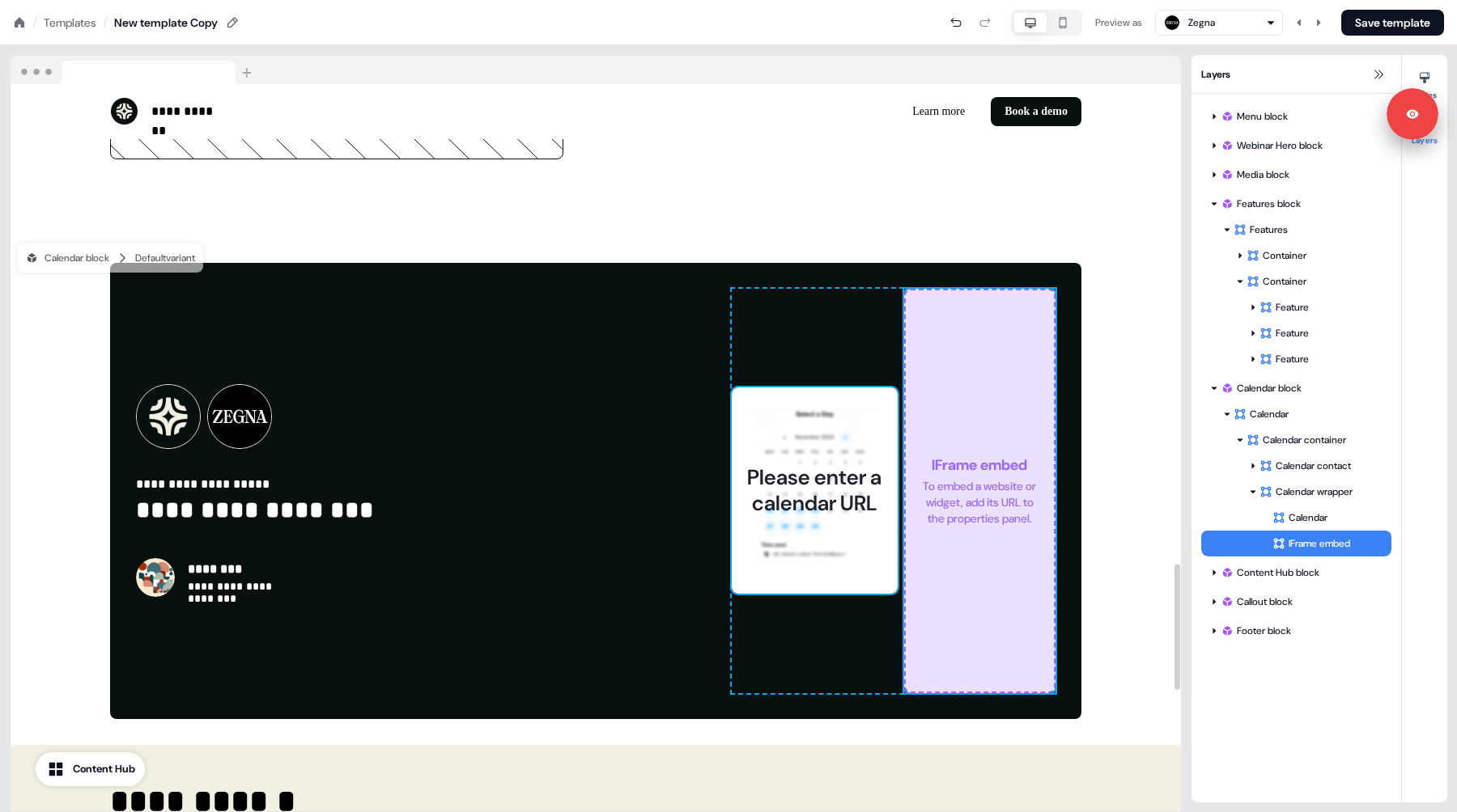
click at [816, 445] on div "Please enter a calendar URL" at bounding box center [815, 490] width 166 height 207
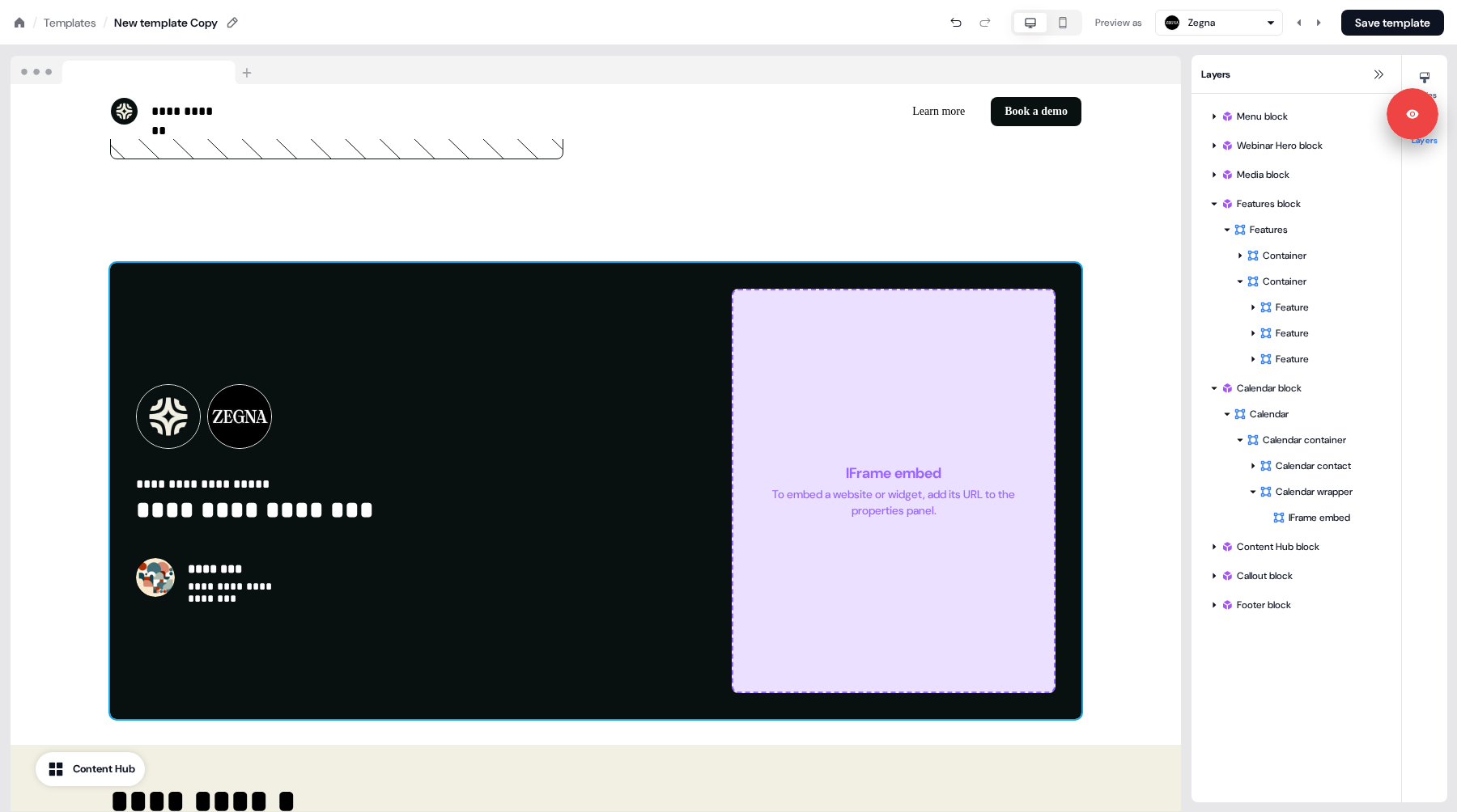
click at [818, 413] on div "IFrame embed To embed a website or widget, add its URL to the properties panel." at bounding box center [893, 491] width 324 height 404
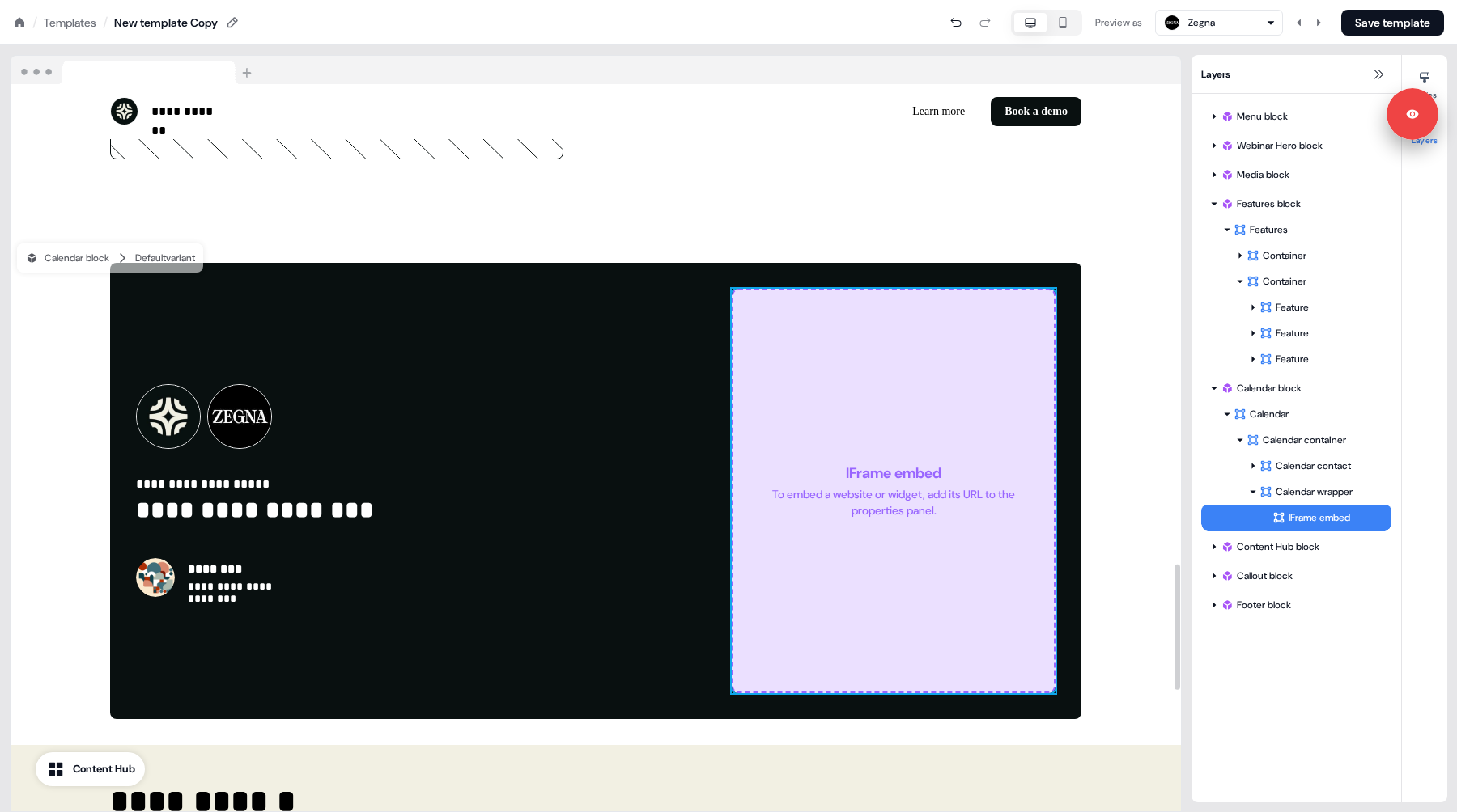
click at [958, 435] on div "IFrame embed To embed a website or widget, add its URL to the properties panel." at bounding box center [893, 491] width 324 height 404
click at [1001, 346] on div "IFrame embed To embed a website or widget, add its URL to the properties panel." at bounding box center [893, 491] width 324 height 404
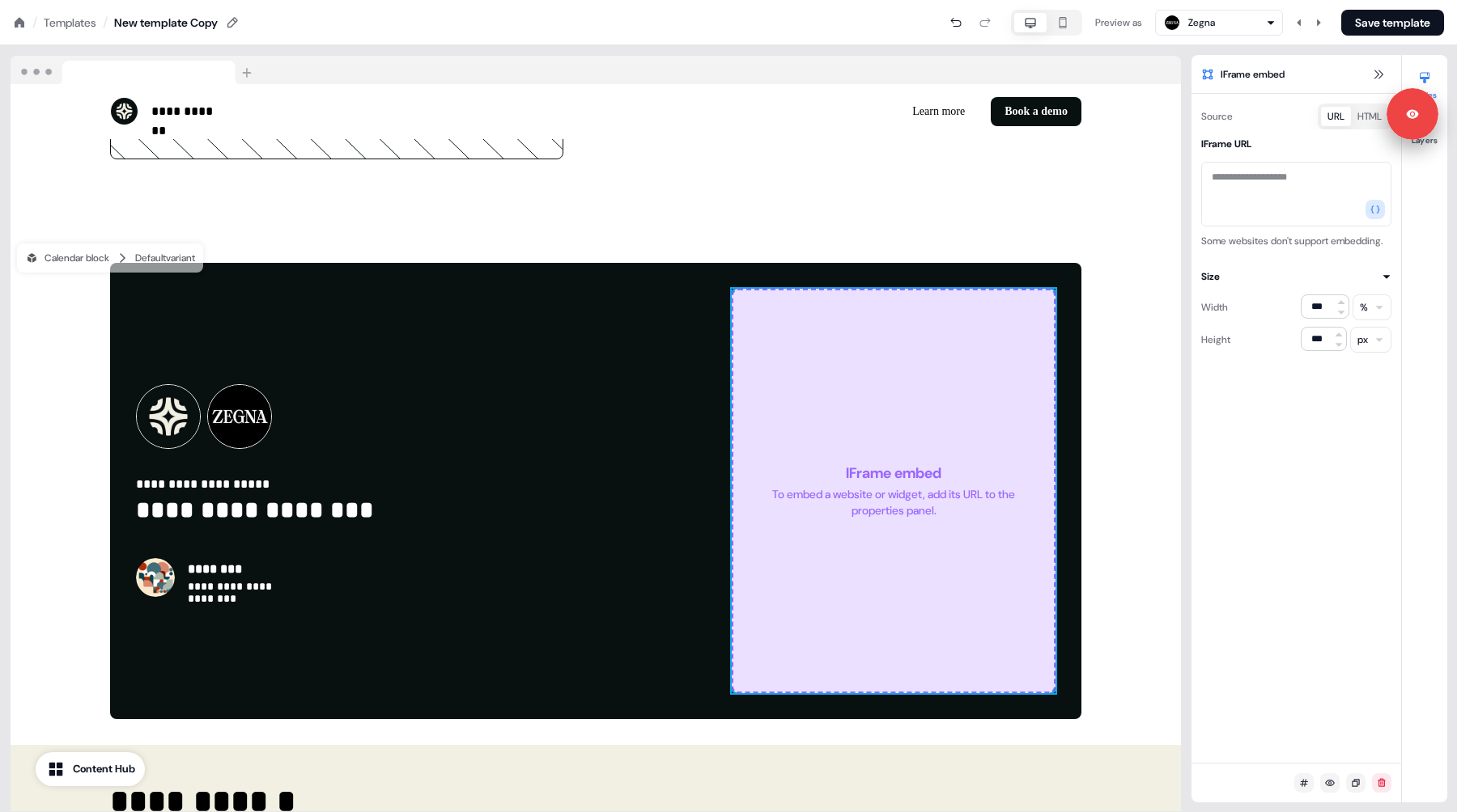
click at [1362, 120] on button "HTML" at bounding box center [1368, 116] width 37 height 20
click at [1280, 177] on textarea at bounding box center [1296, 217] width 190 height 111
paste textarea "**********"
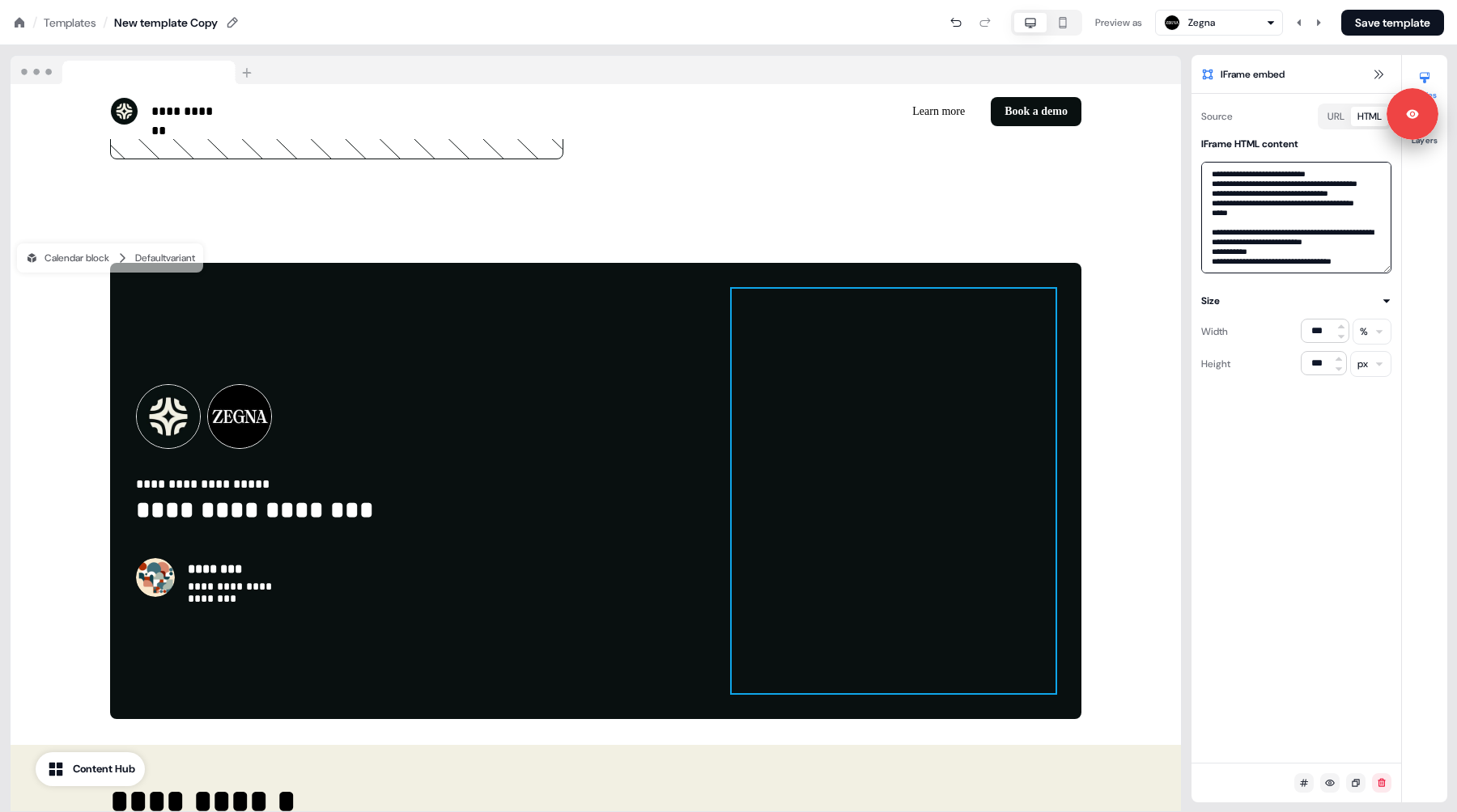
scroll to position [369, 0]
click at [1245, 460] on div "Source URL HTML IFrame HTML content Size Width *** % Height *** px" at bounding box center [1296, 428] width 210 height 669
drag, startPoint x: 1273, startPoint y: 242, endPoint x: 1276, endPoint y: 270, distance: 28.2
click at [1276, 270] on textarea at bounding box center [1296, 217] width 190 height 111
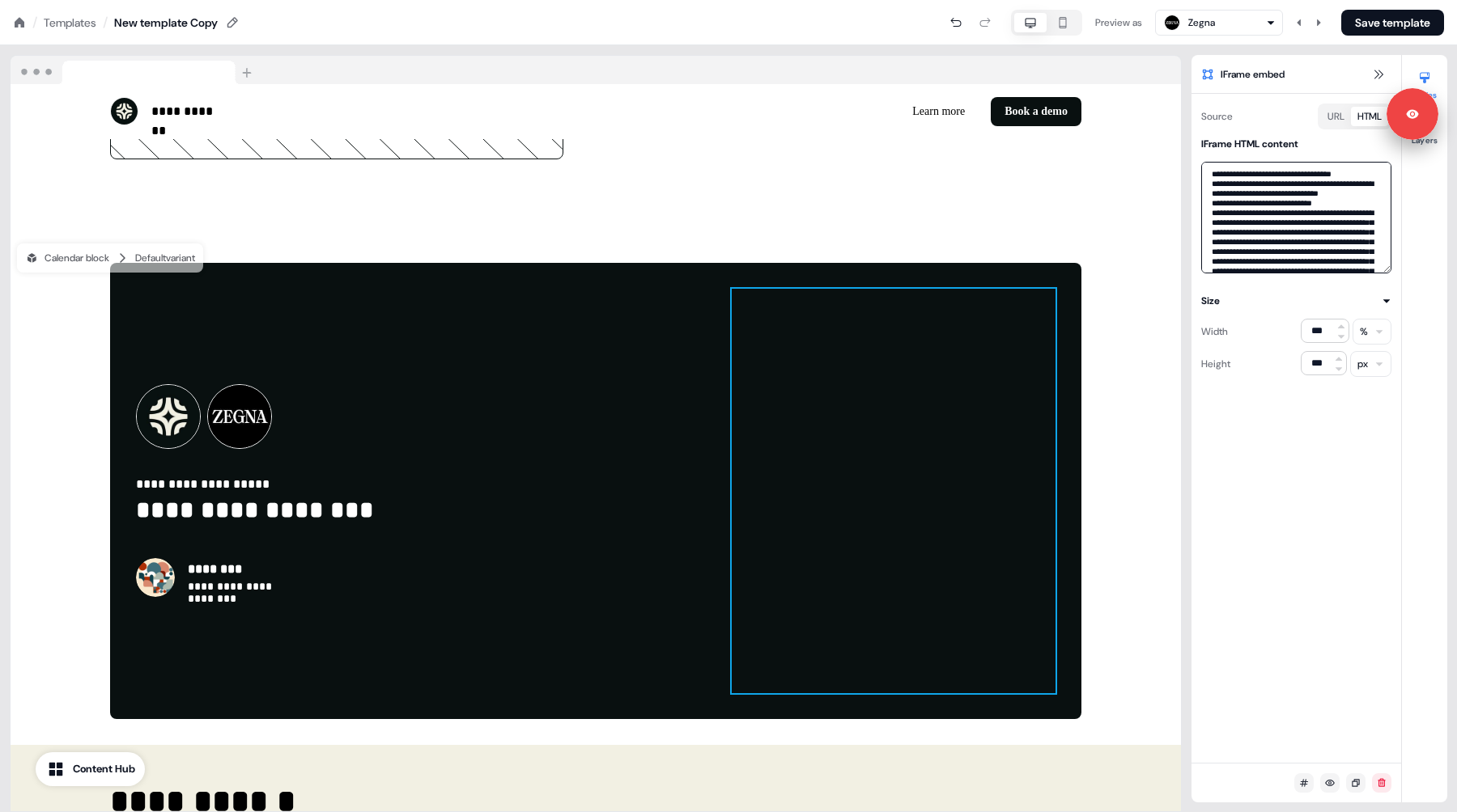
drag, startPoint x: 1279, startPoint y: 183, endPoint x: 1201, endPoint y: 166, distance: 79.8
click at [1201, 166] on textarea at bounding box center [1296, 217] width 190 height 111
type textarea "**********"
click at [1294, 255] on textarea at bounding box center [1296, 217] width 190 height 111
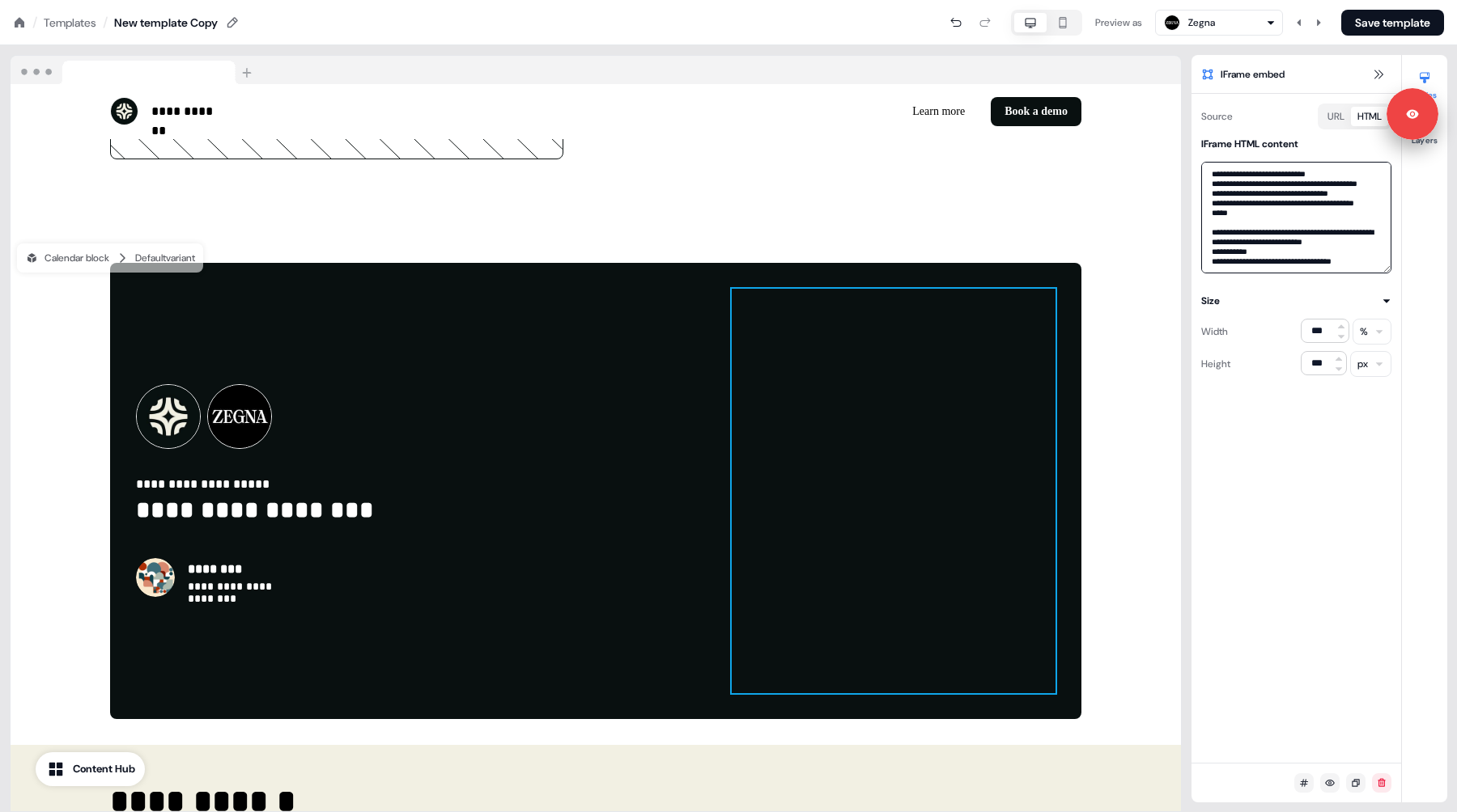
click at [1288, 269] on textarea at bounding box center [1296, 217] width 190 height 111
click at [909, 458] on div at bounding box center [893, 491] width 324 height 404
click at [788, 445] on div at bounding box center [893, 491] width 324 height 404
click at [594, 409] on div "To pick up a draggable item, press the space bar. While dragging, use the arrow…" at bounding box center [365, 416] width 460 height 65
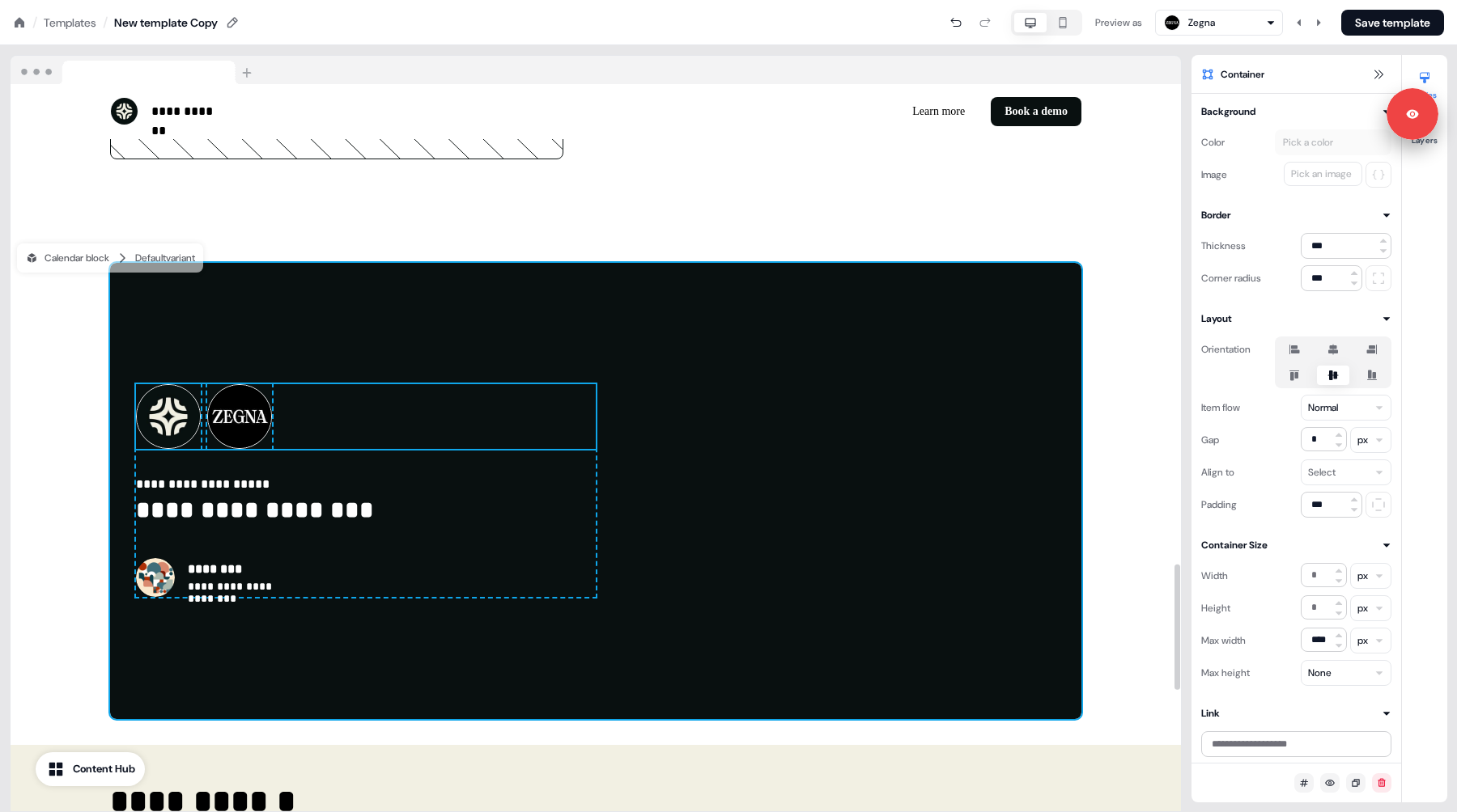
click at [903, 434] on div at bounding box center [893, 491] width 324 height 404
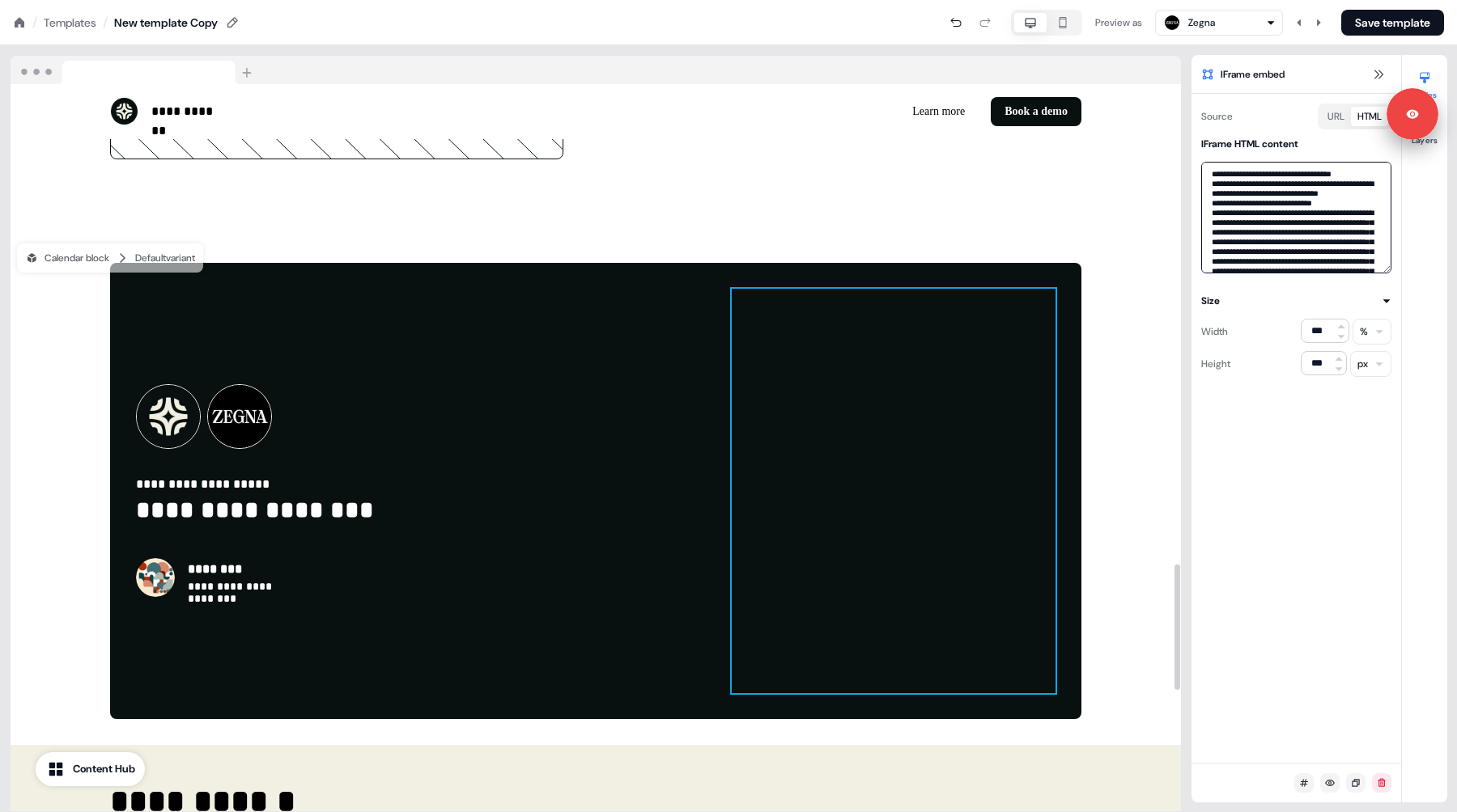
click at [1268, 255] on textarea at bounding box center [1296, 217] width 190 height 111
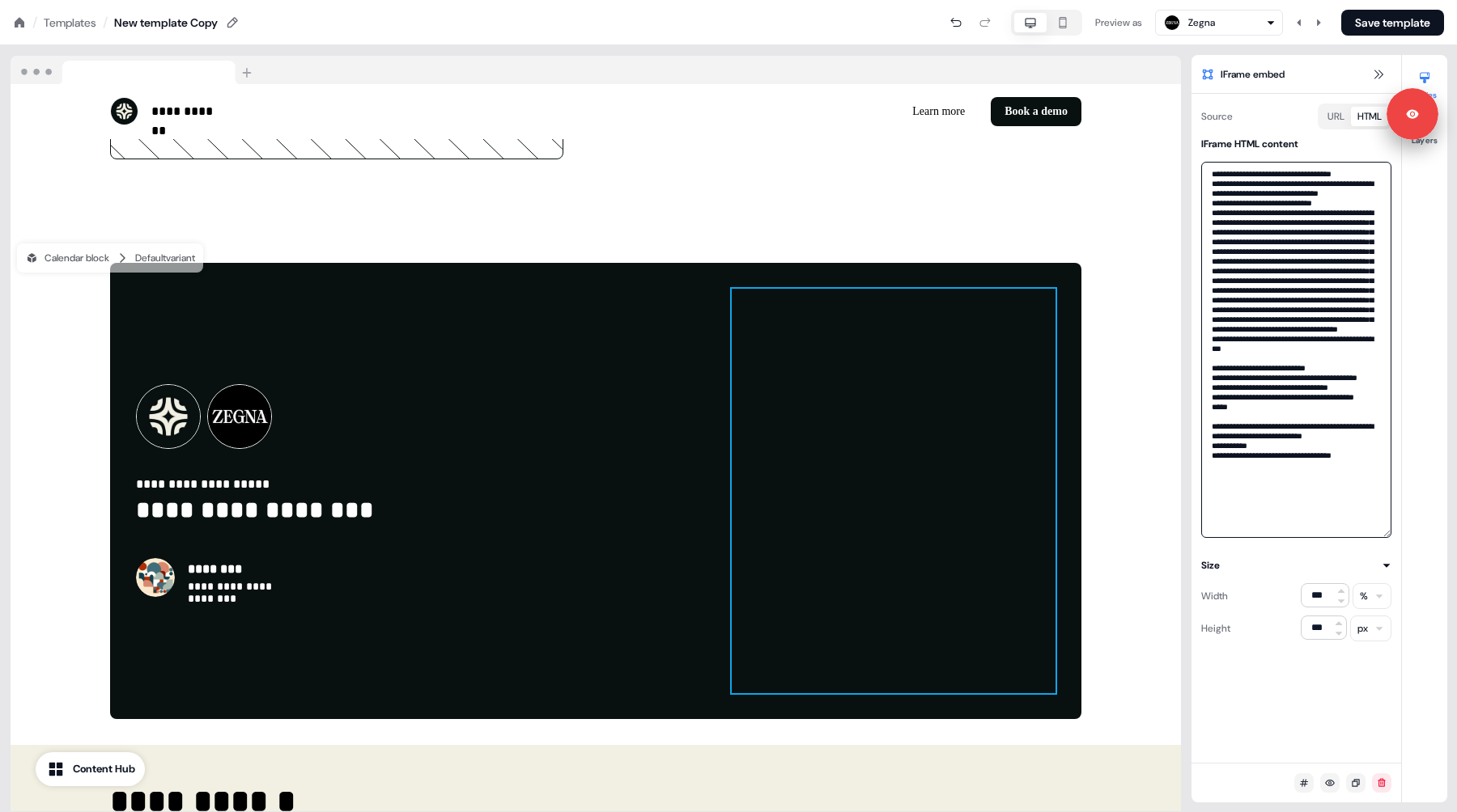
scroll to position [25, 0]
drag, startPoint x: 1388, startPoint y: 271, endPoint x: 1410, endPoint y: 615, distance: 344.7
click at [1410, 615] on div "IFrame embed Source URL HTML IFrame HTML content Size Width *** % Height *** px…" at bounding box center [1318, 429] width 256 height 748
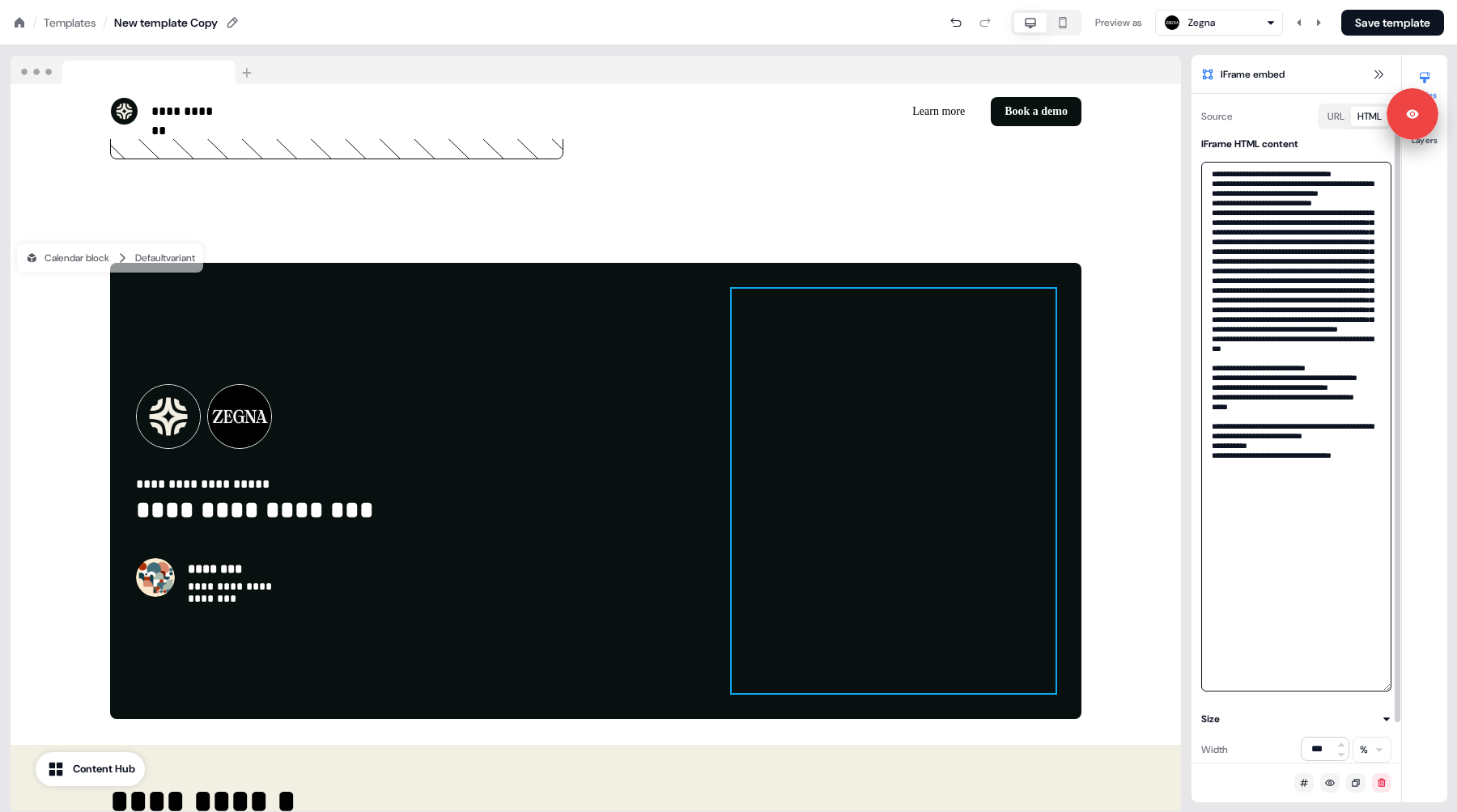
drag, startPoint x: 1387, startPoint y: 614, endPoint x: 1391, endPoint y: 688, distance: 74.1
click at [1391, 688] on div "IFrame HTML content" at bounding box center [1296, 414] width 210 height 556
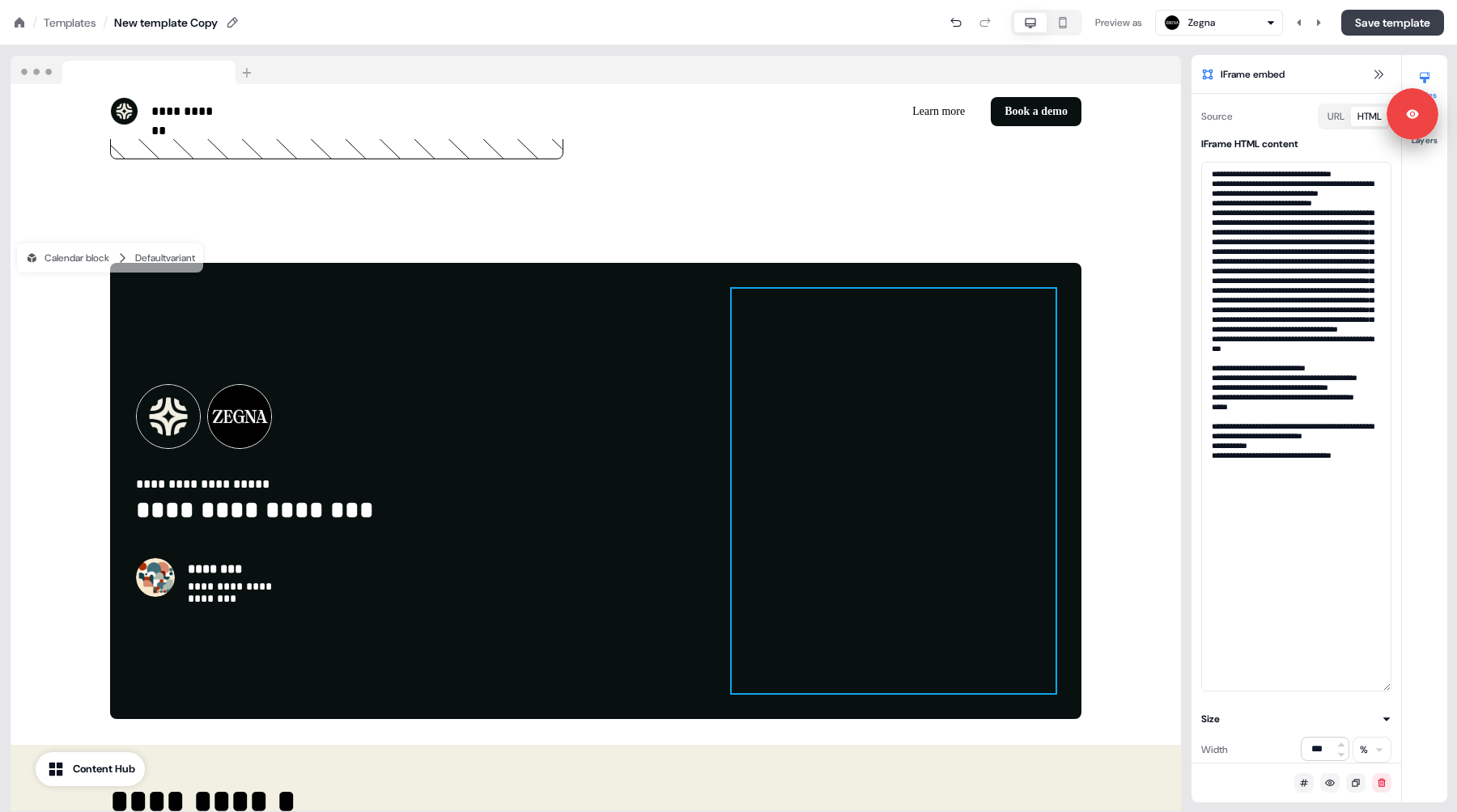
click at [1387, 22] on button "Save template" at bounding box center [1392, 22] width 103 height 25
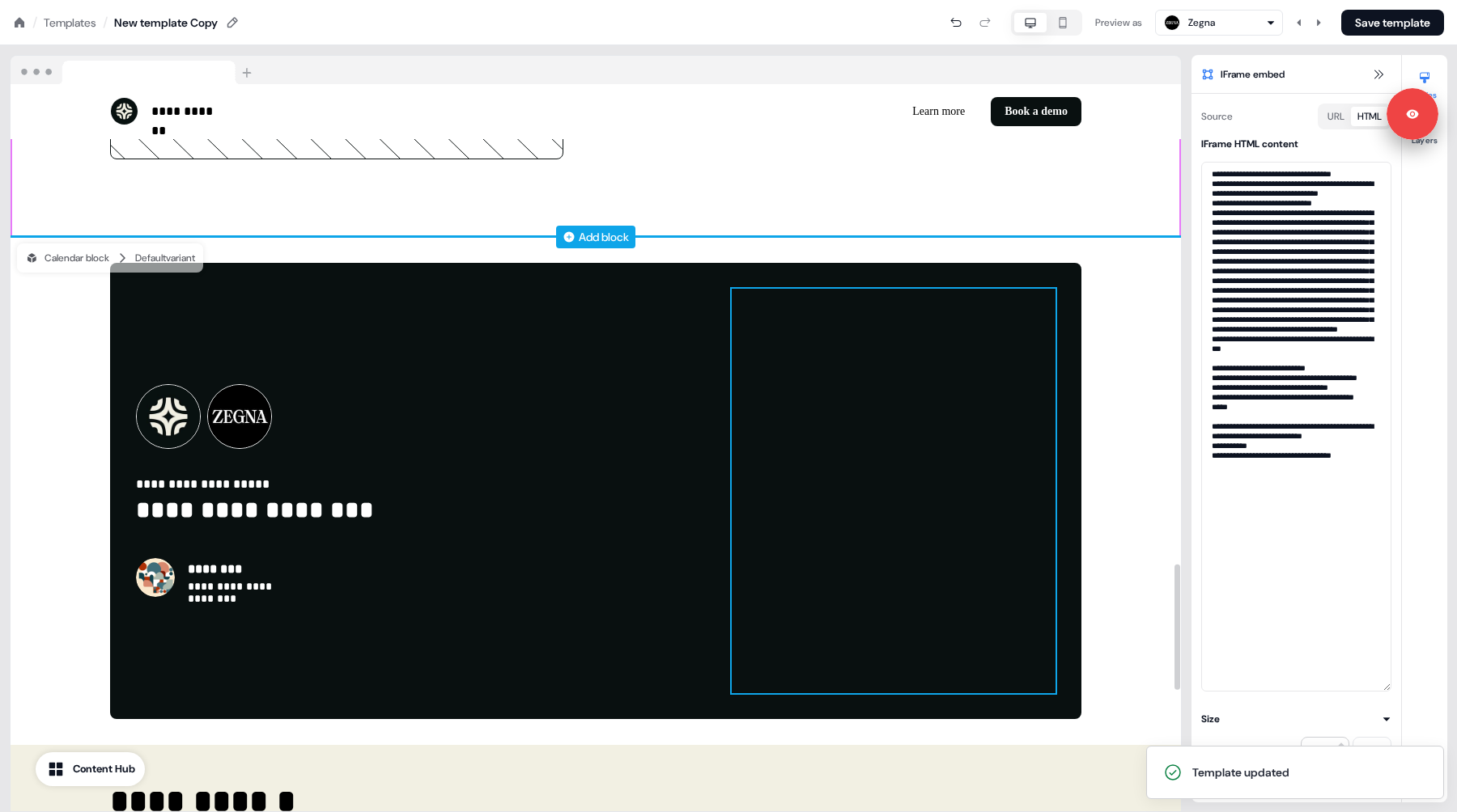
click at [596, 232] on div "Add block" at bounding box center [603, 237] width 50 height 16
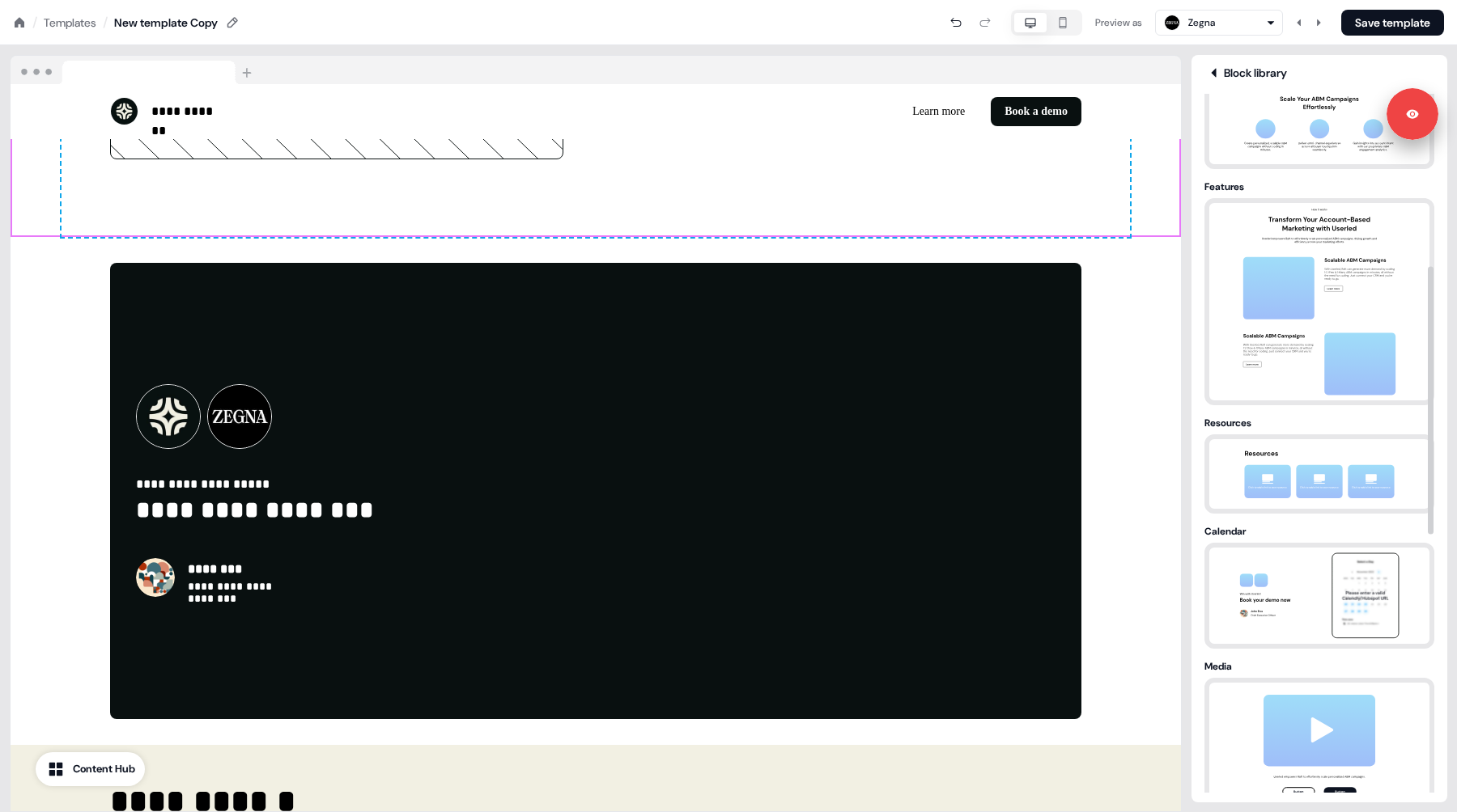
scroll to position [453, 0]
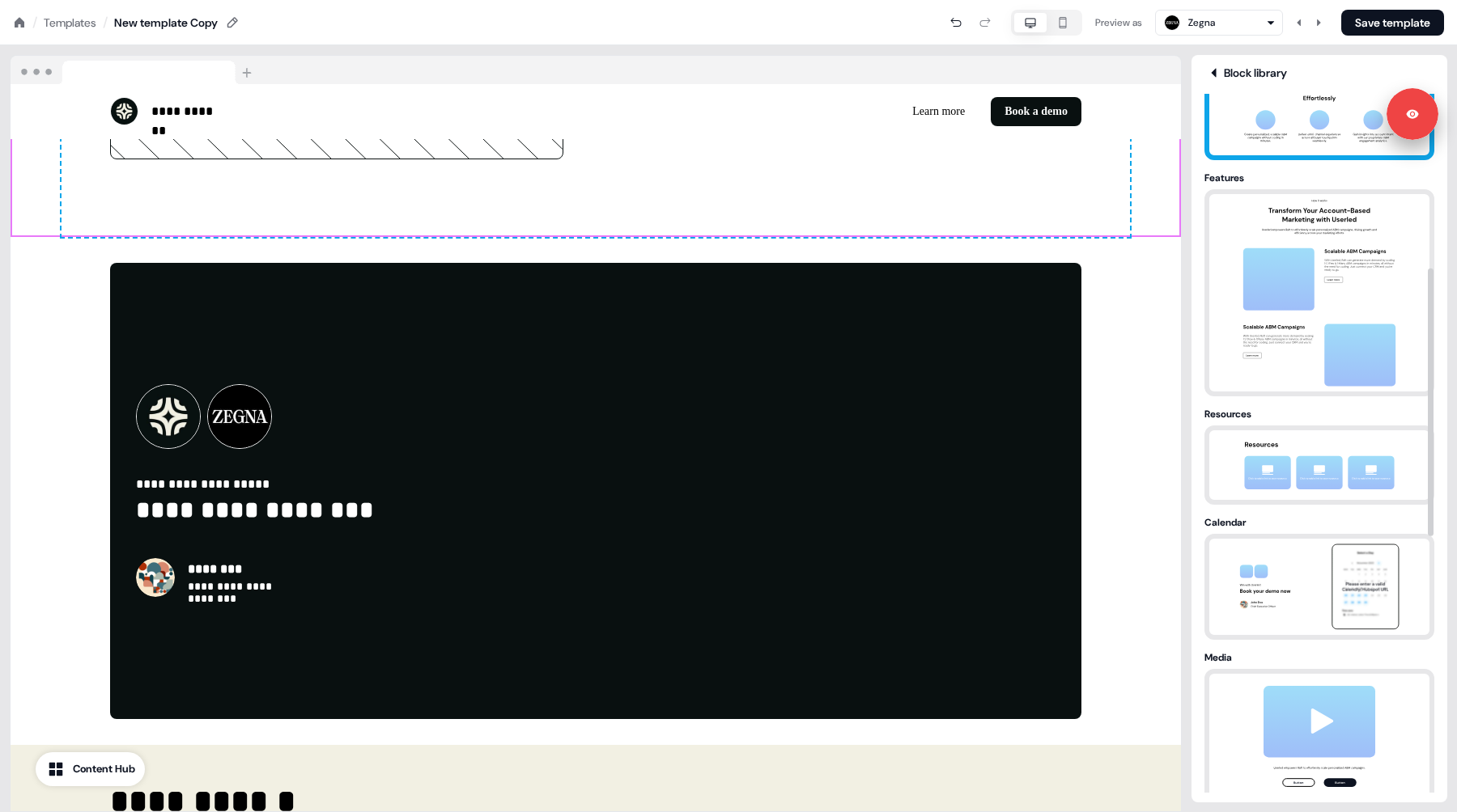
click at [1286, 136] on img at bounding box center [1319, 114] width 170 height 82
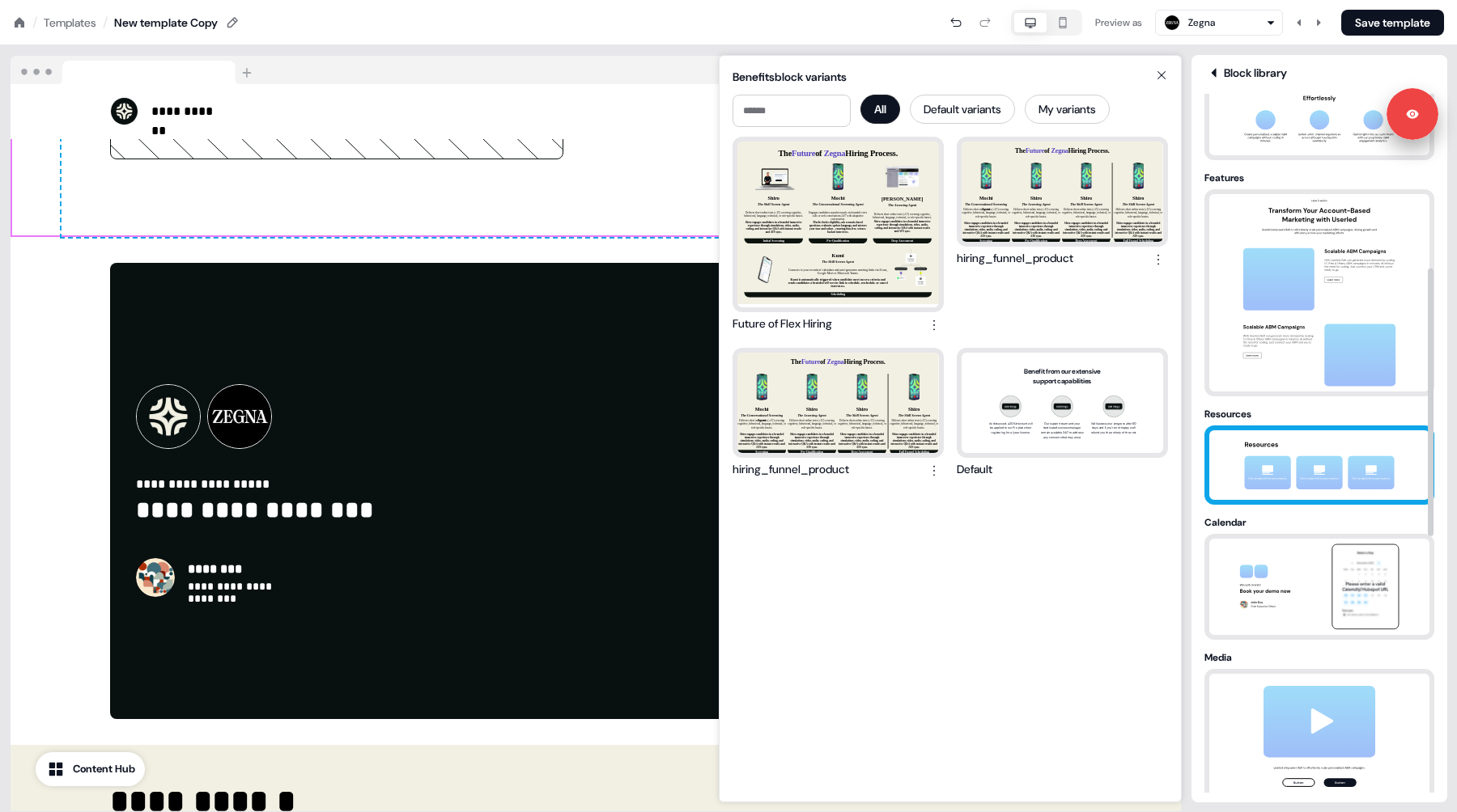
click at [1302, 452] on img at bounding box center [1319, 465] width 170 height 70
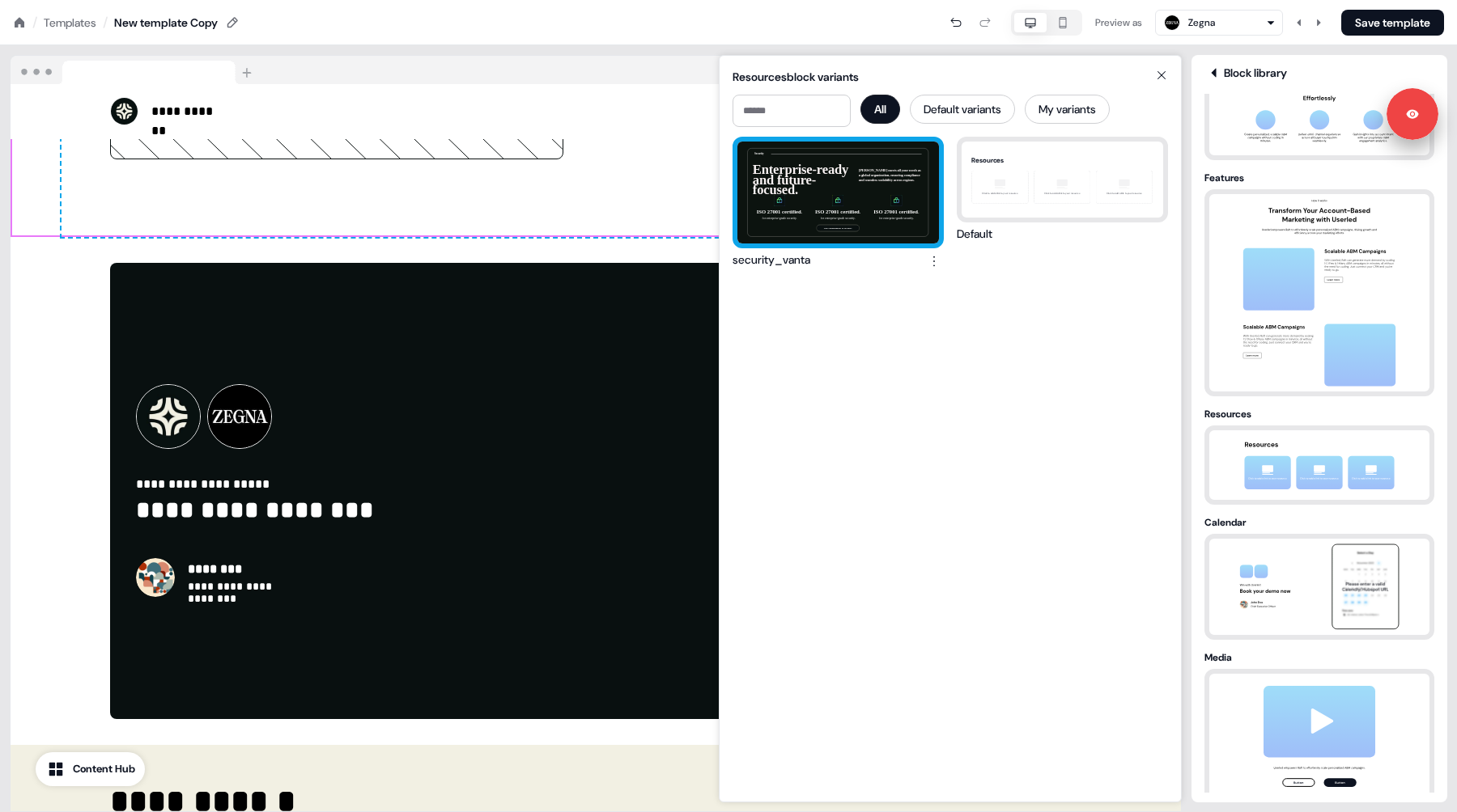
click at [857, 183] on div "Security Enterprise-ready and future-focused. Maki meets all your needs as a gl…" at bounding box center [838, 193] width 201 height 102
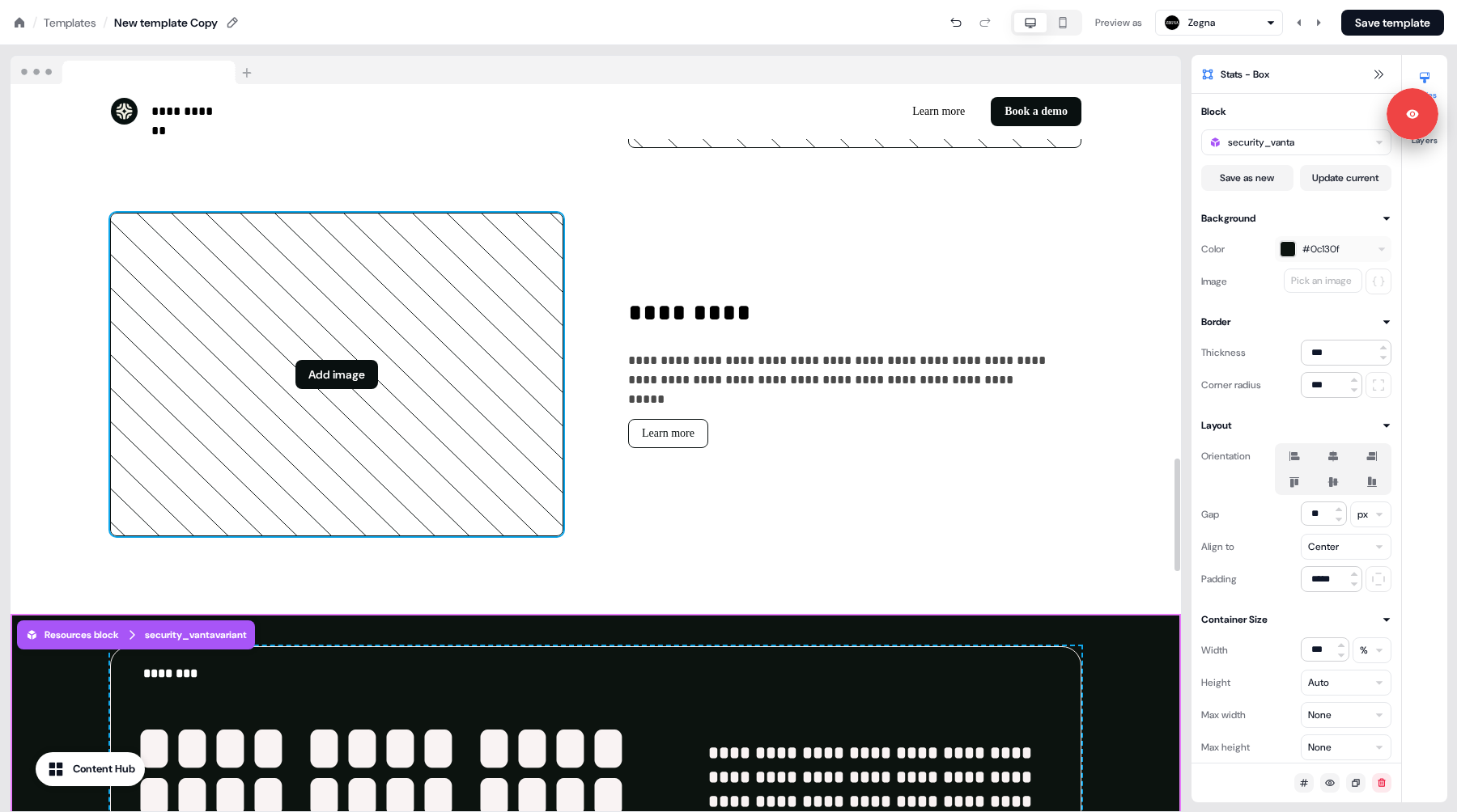
scroll to position [2568, 0]
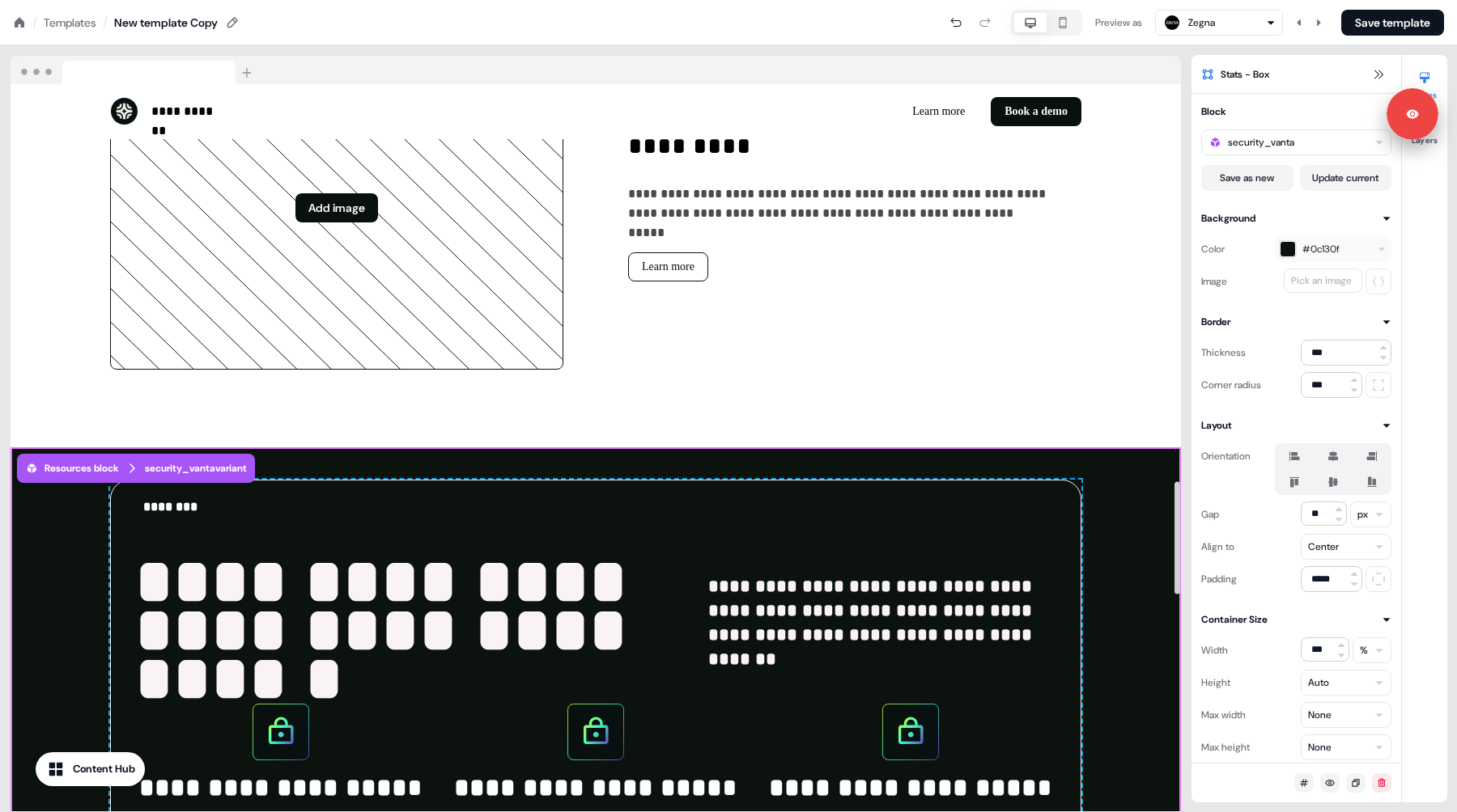
click at [1078, 481] on div "**********" at bounding box center [596, 693] width 971 height 427
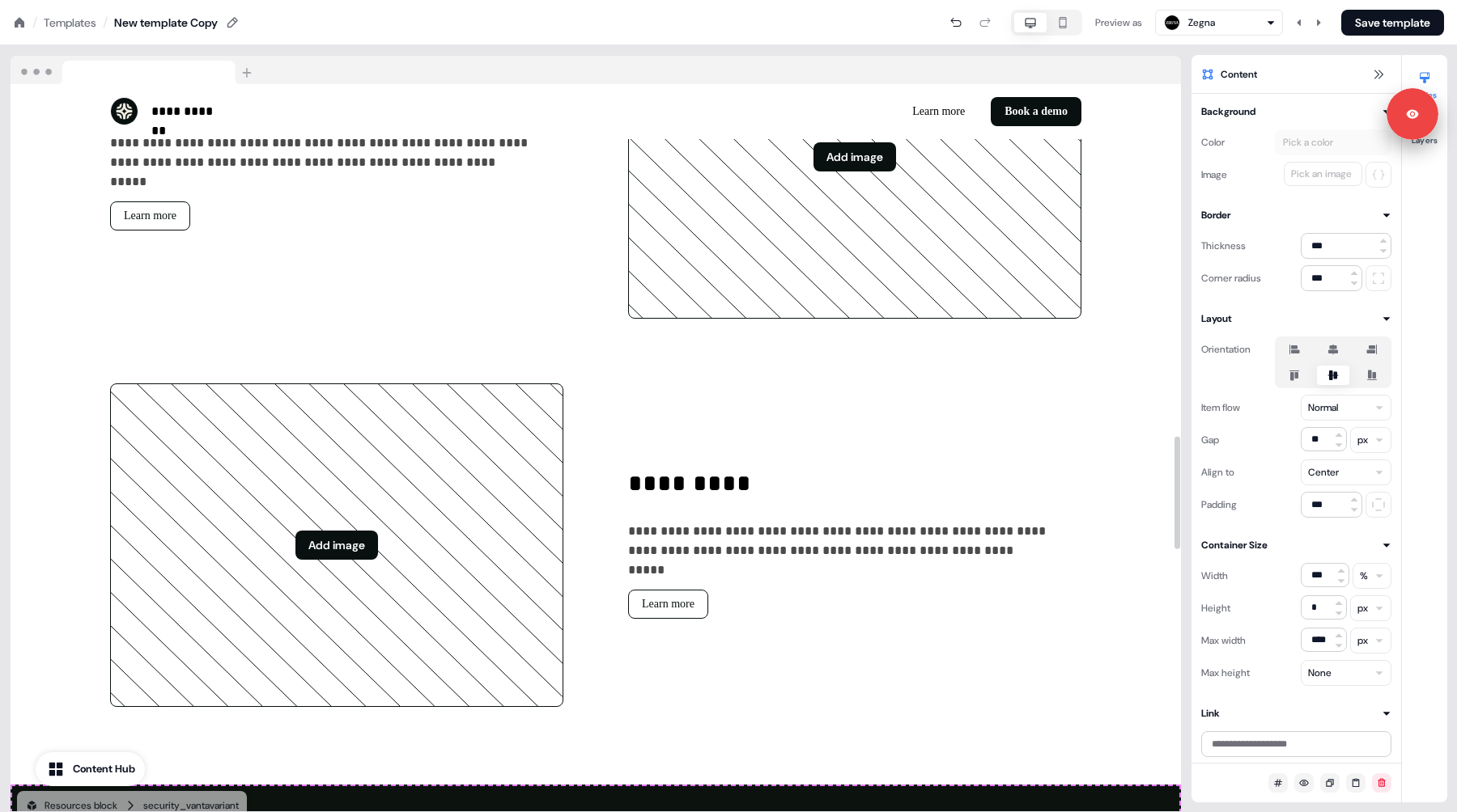
scroll to position [2225, 0]
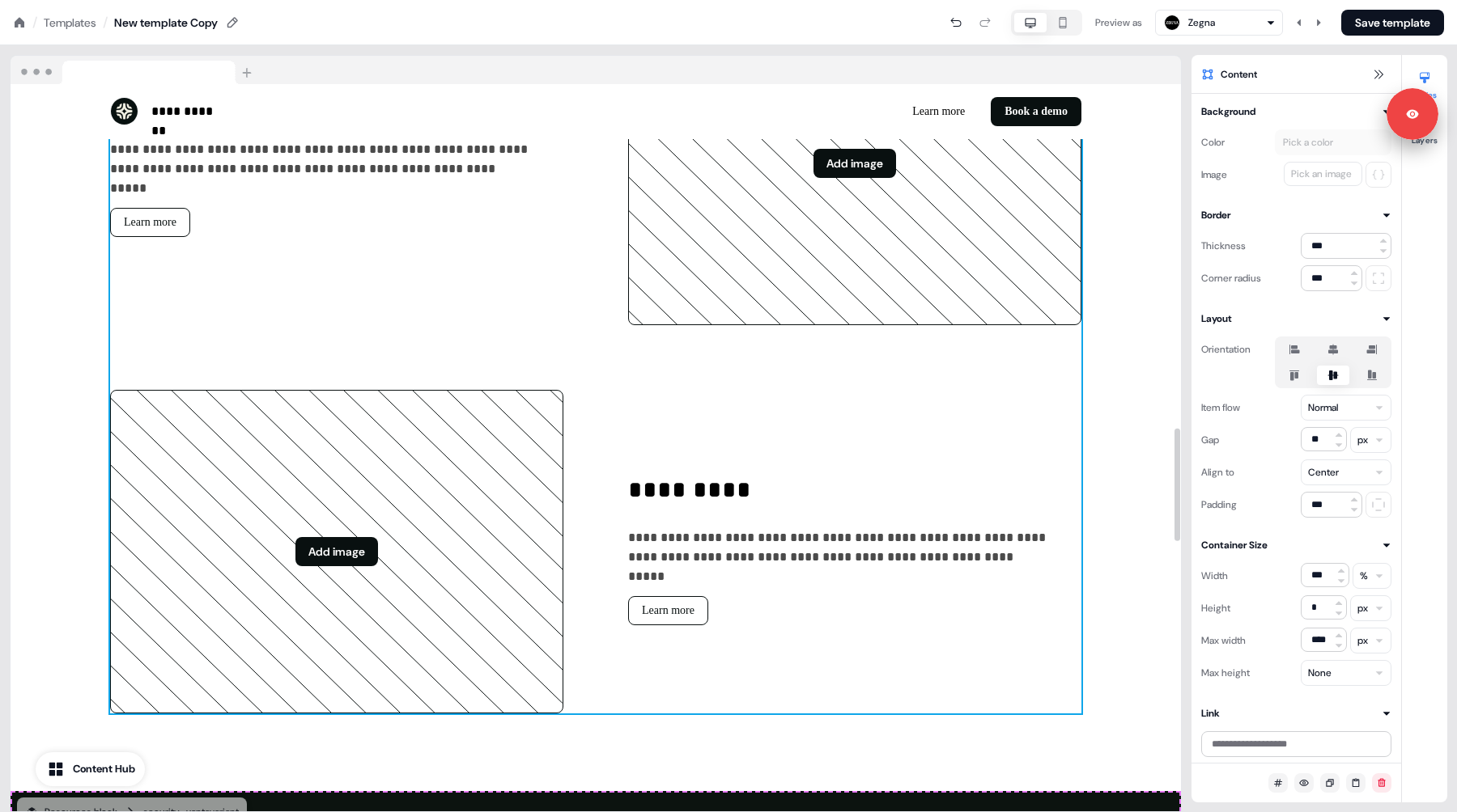
click at [651, 372] on div "**********" at bounding box center [596, 162] width 971 height 1100
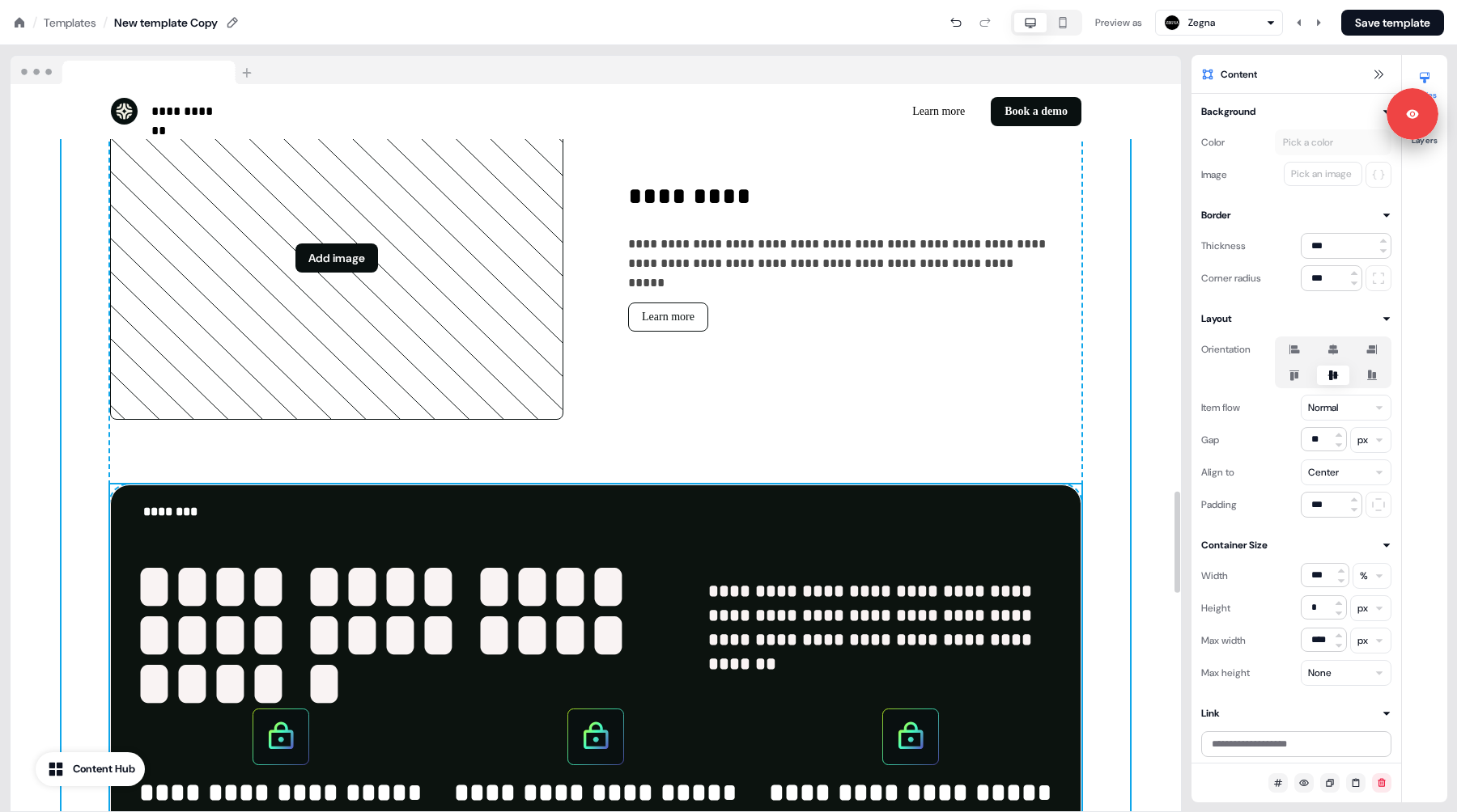
scroll to position [2458, 0]
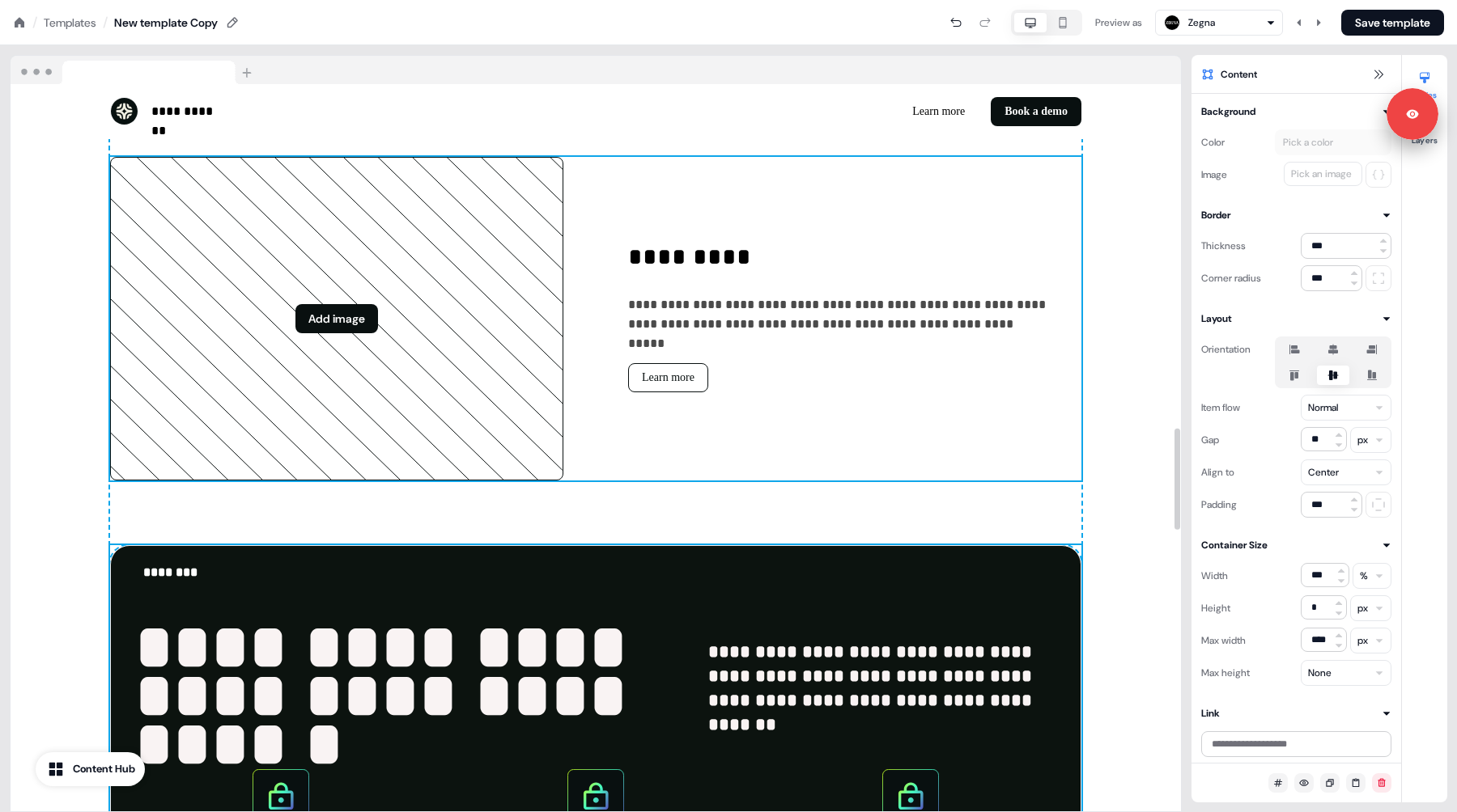
click at [659, 179] on div "**********" at bounding box center [596, 318] width 971 height 324
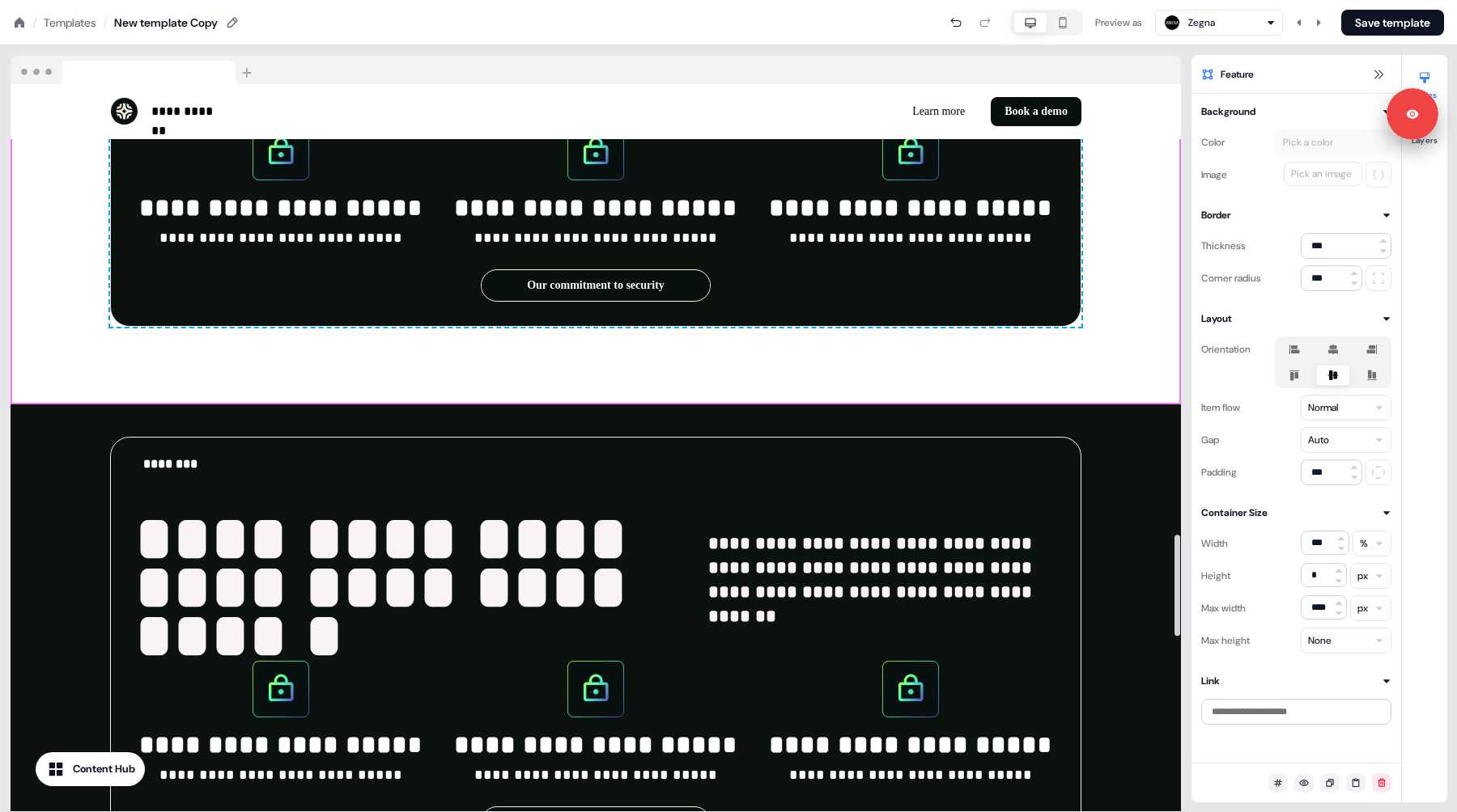
scroll to position [3218, 0]
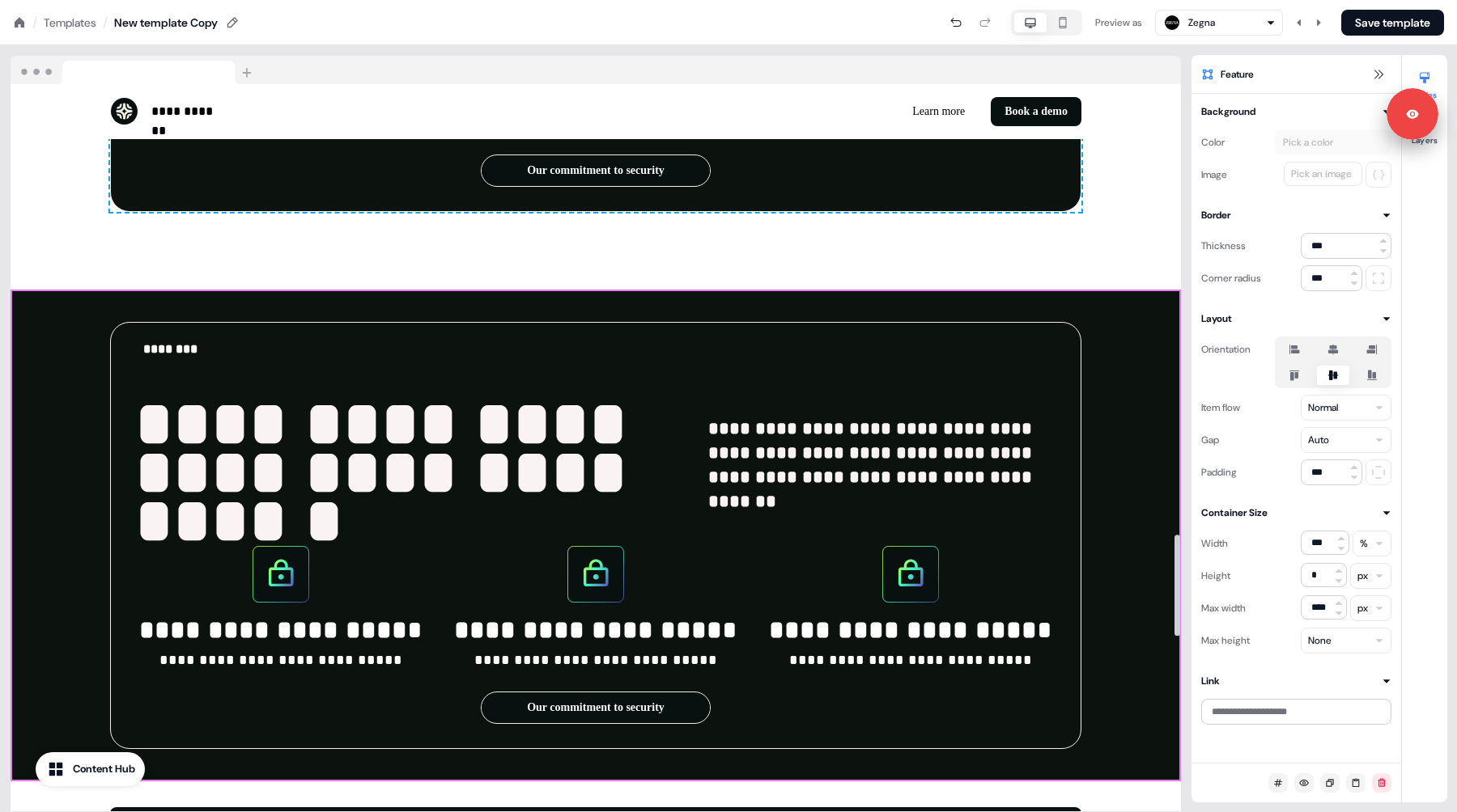
click at [1145, 337] on div "**********" at bounding box center [595, 535] width 1170 height 492
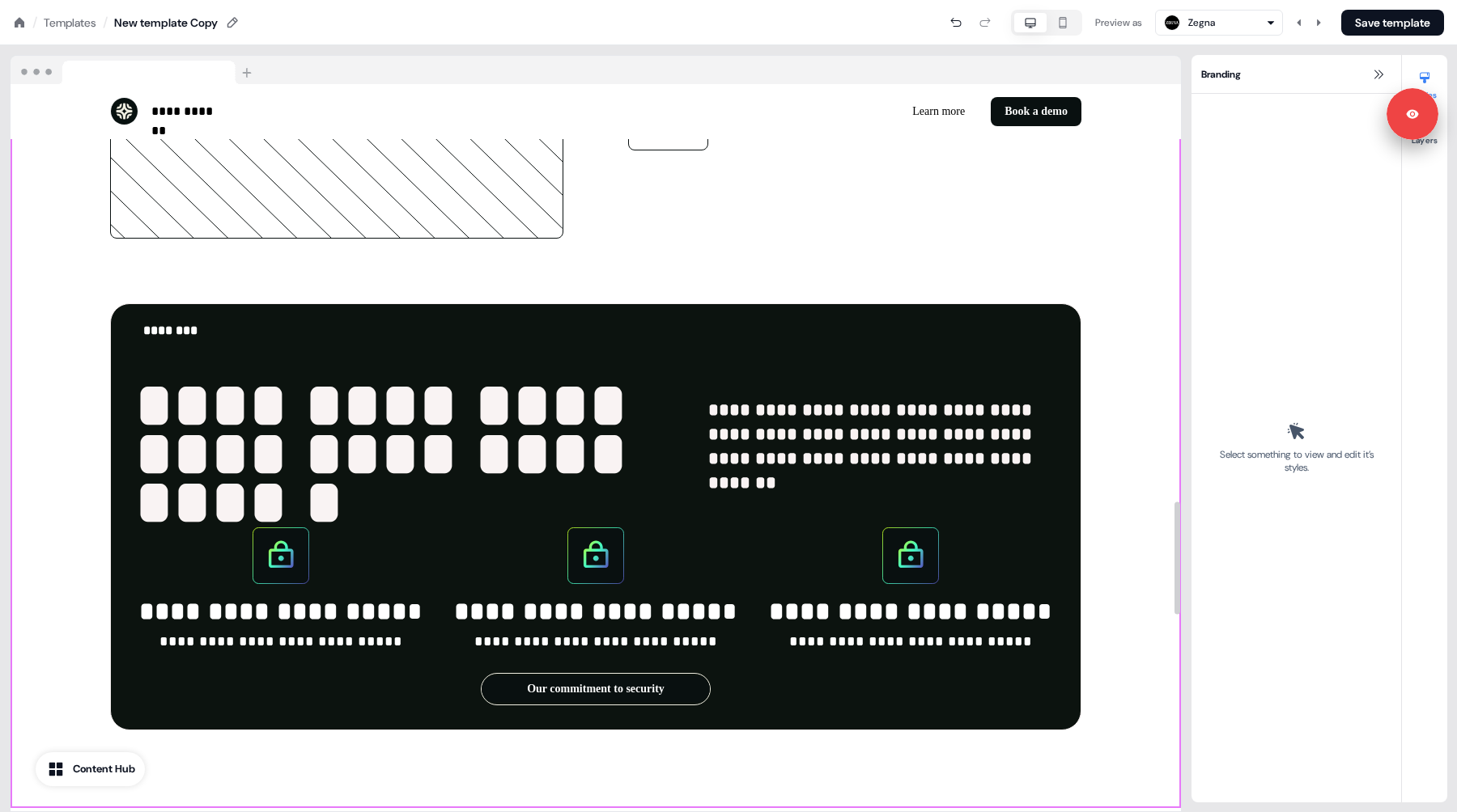
scroll to position [2701, 0]
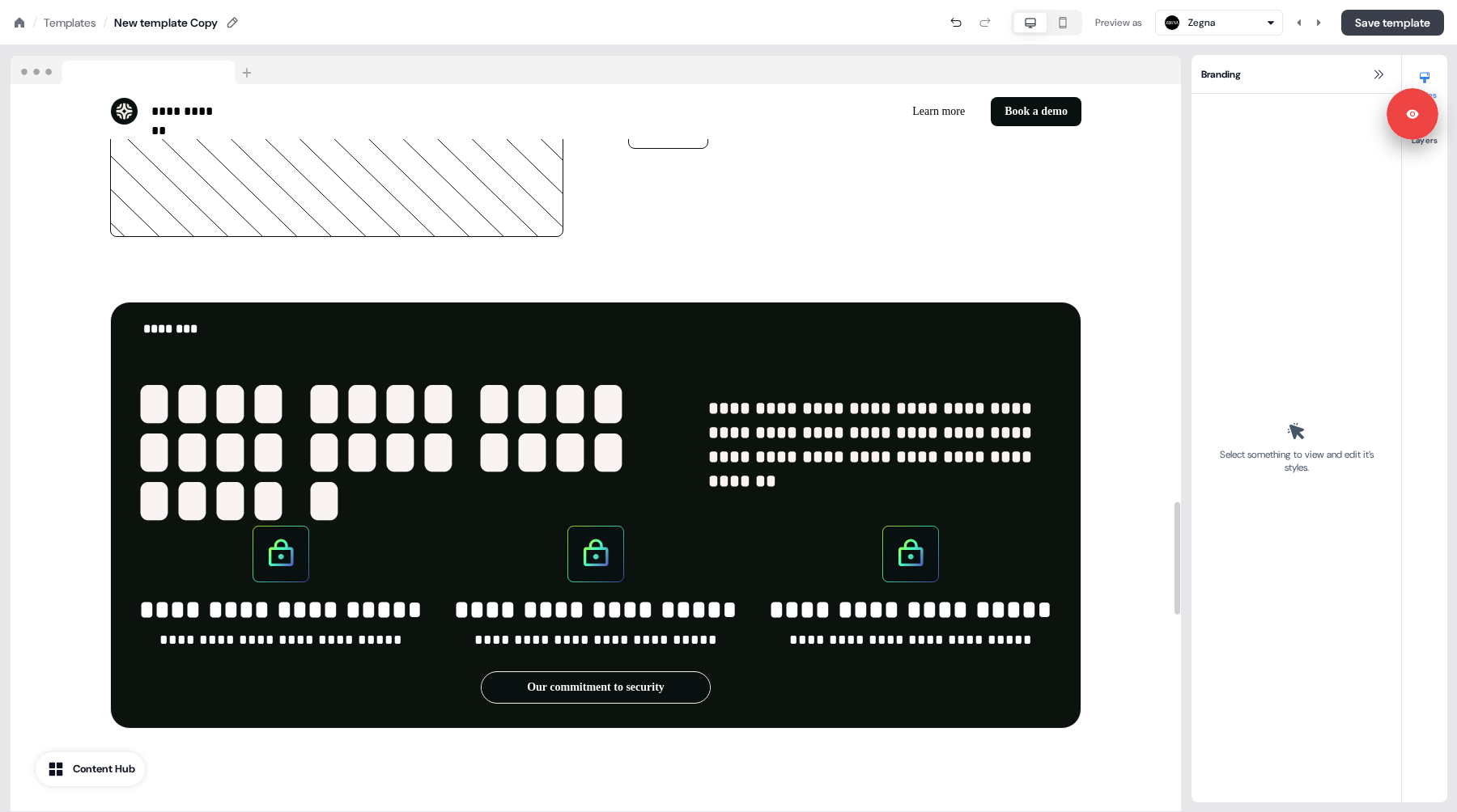
click at [1368, 25] on button "Save template" at bounding box center [1392, 22] width 103 height 25
click at [715, 32] on div "Preview as Zegna Save template" at bounding box center [842, 22] width 1203 height 25
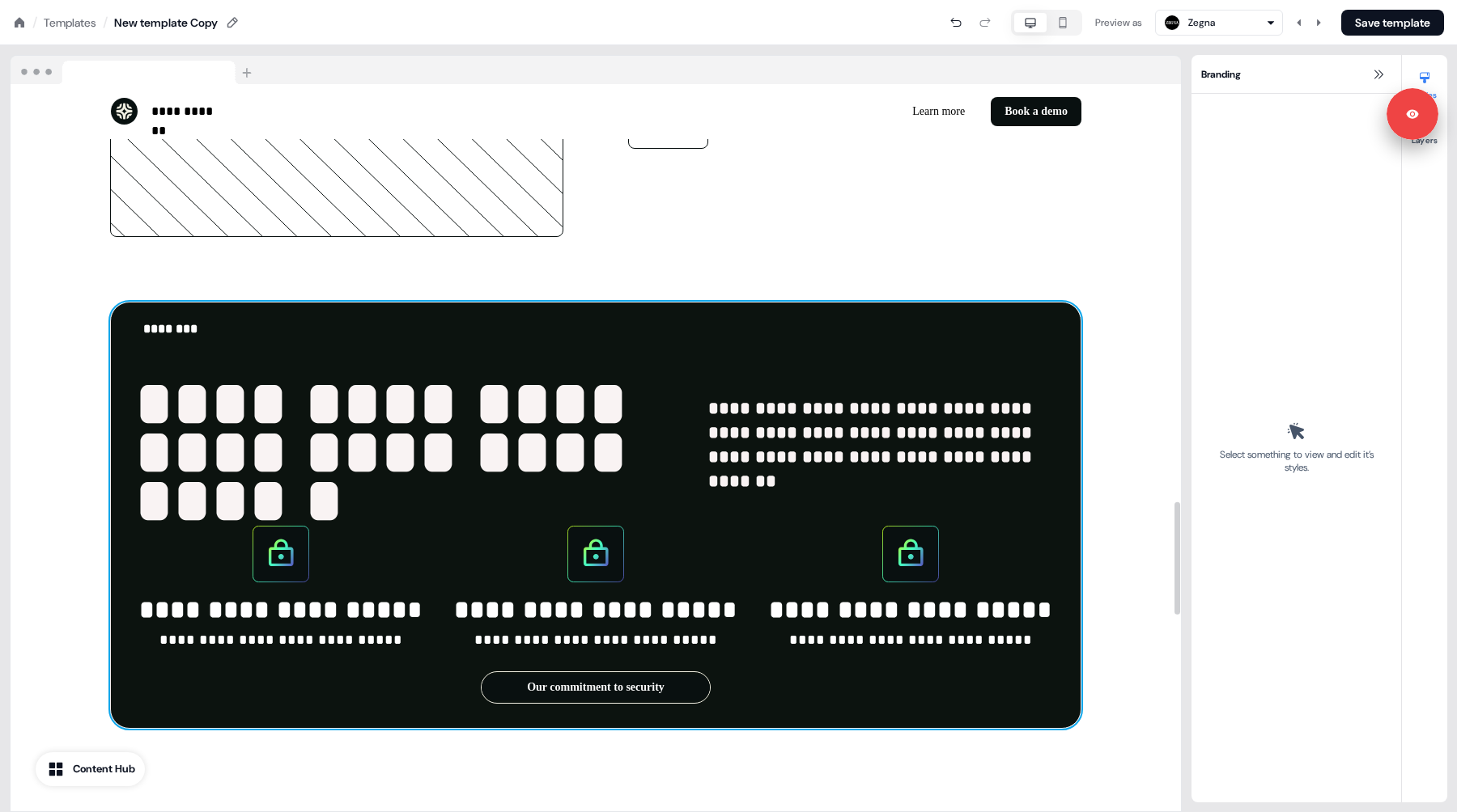
click at [625, 347] on div "**********" at bounding box center [596, 516] width 971 height 427
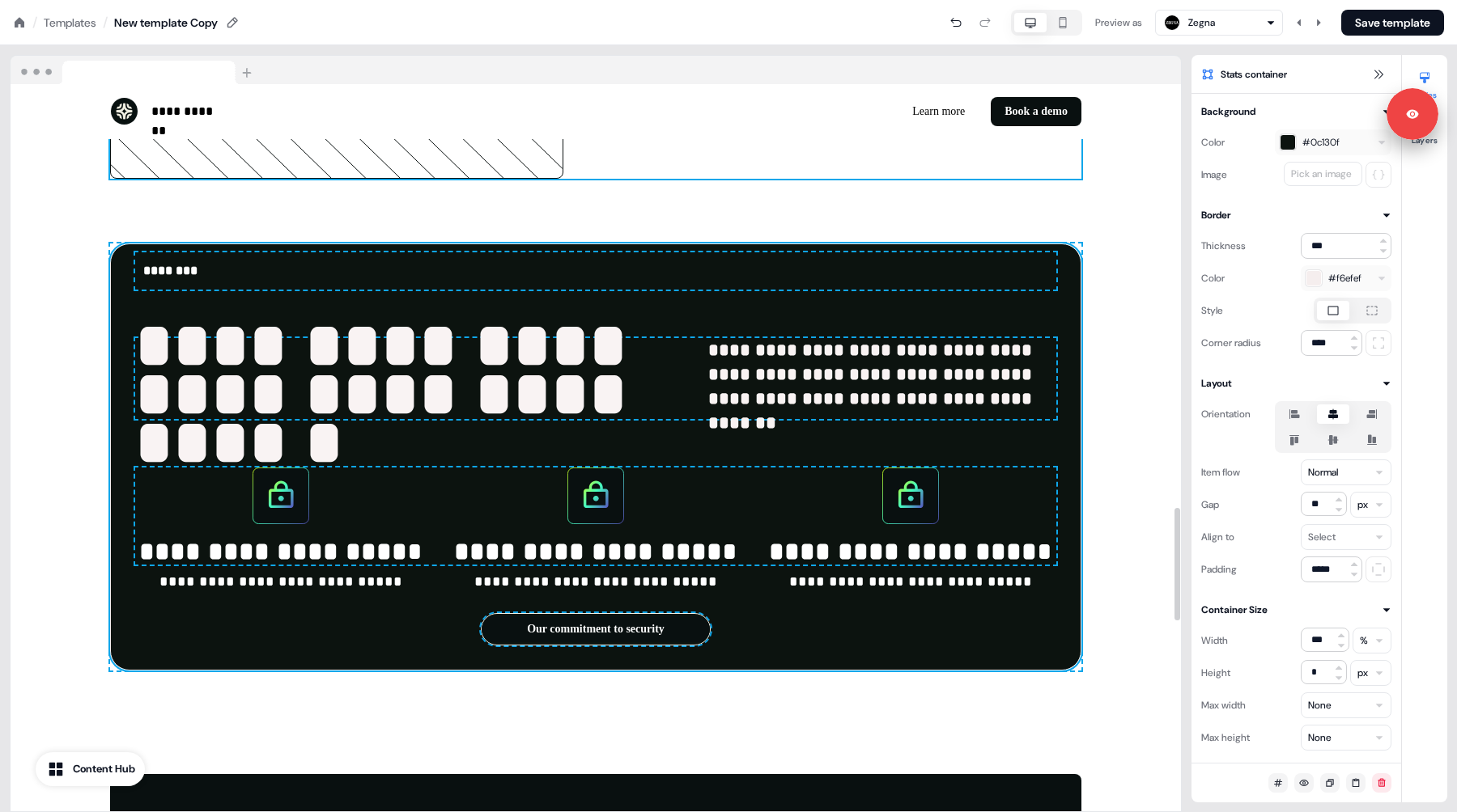
scroll to position [2769, 0]
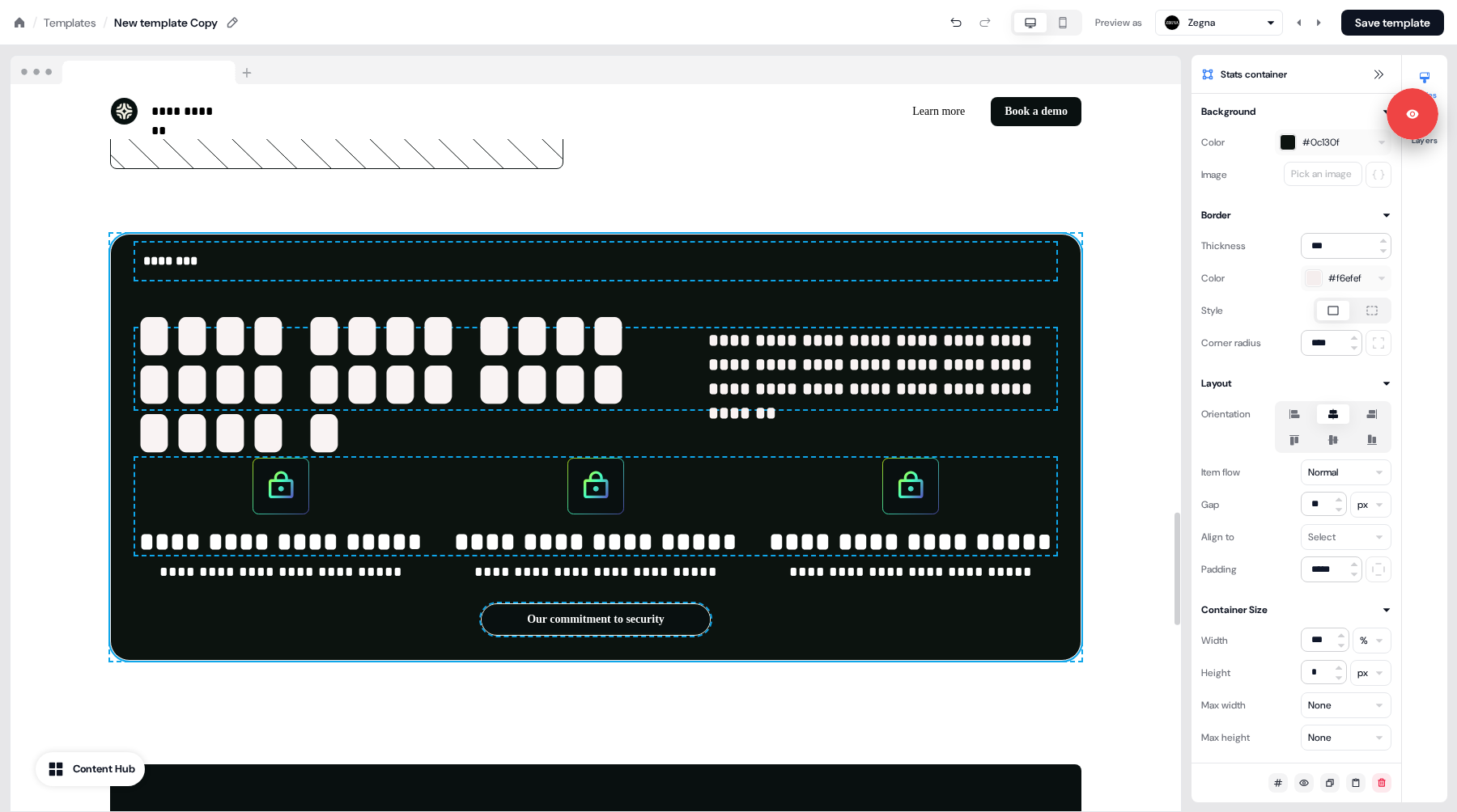
click at [624, 292] on div "**********" at bounding box center [596, 448] width 971 height 427
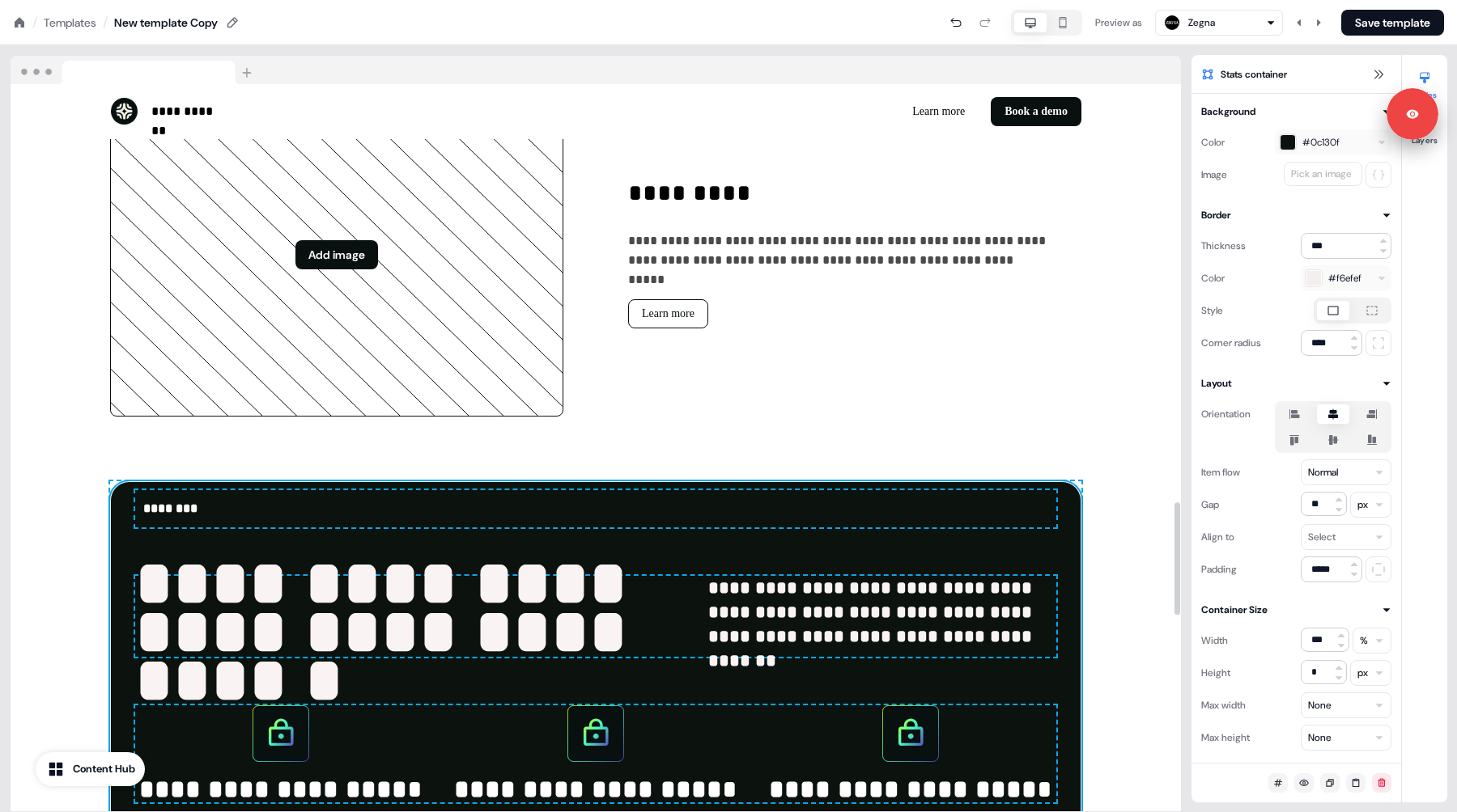
scroll to position [2421, 0]
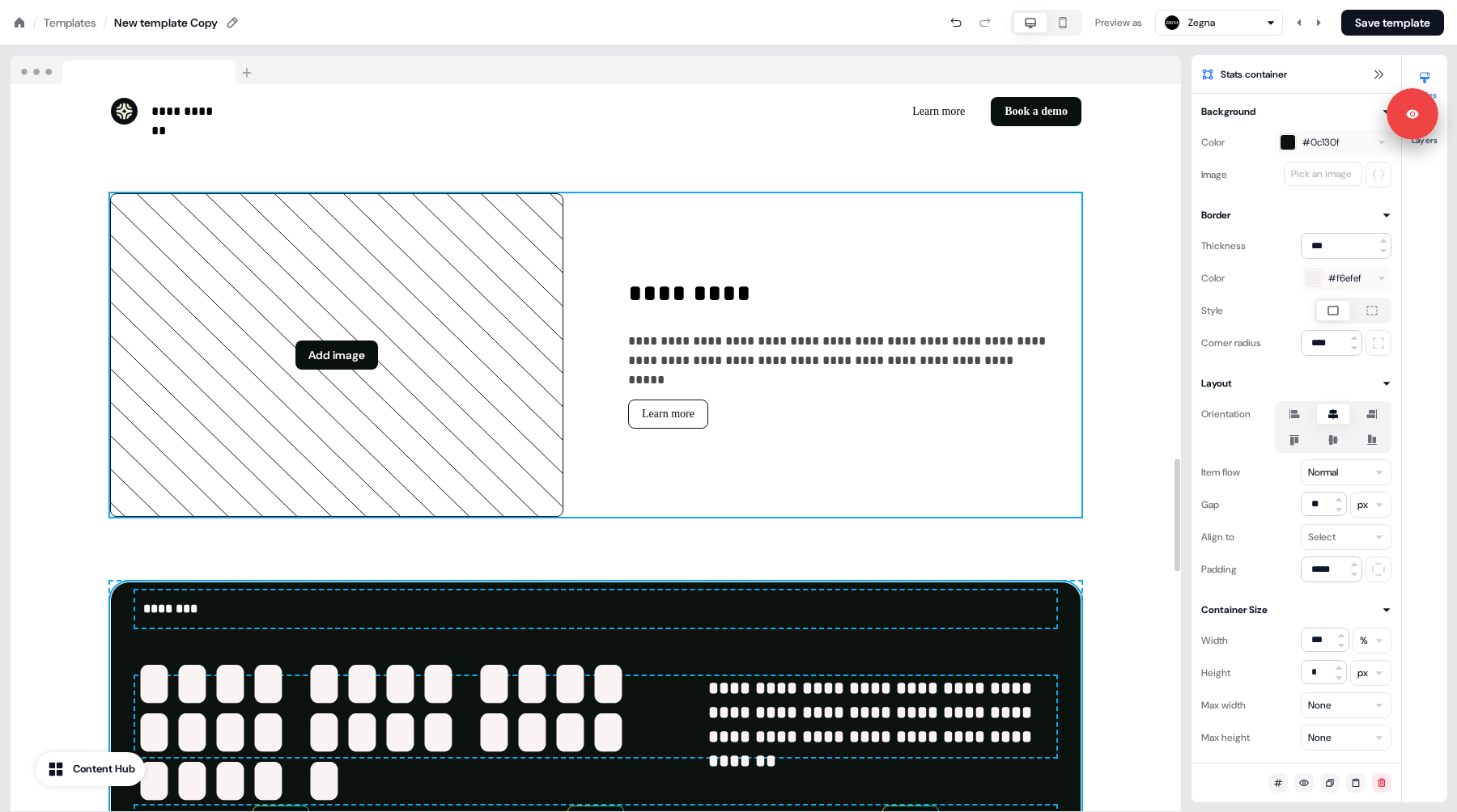
click at [605, 246] on div "**********" at bounding box center [596, 355] width 971 height 324
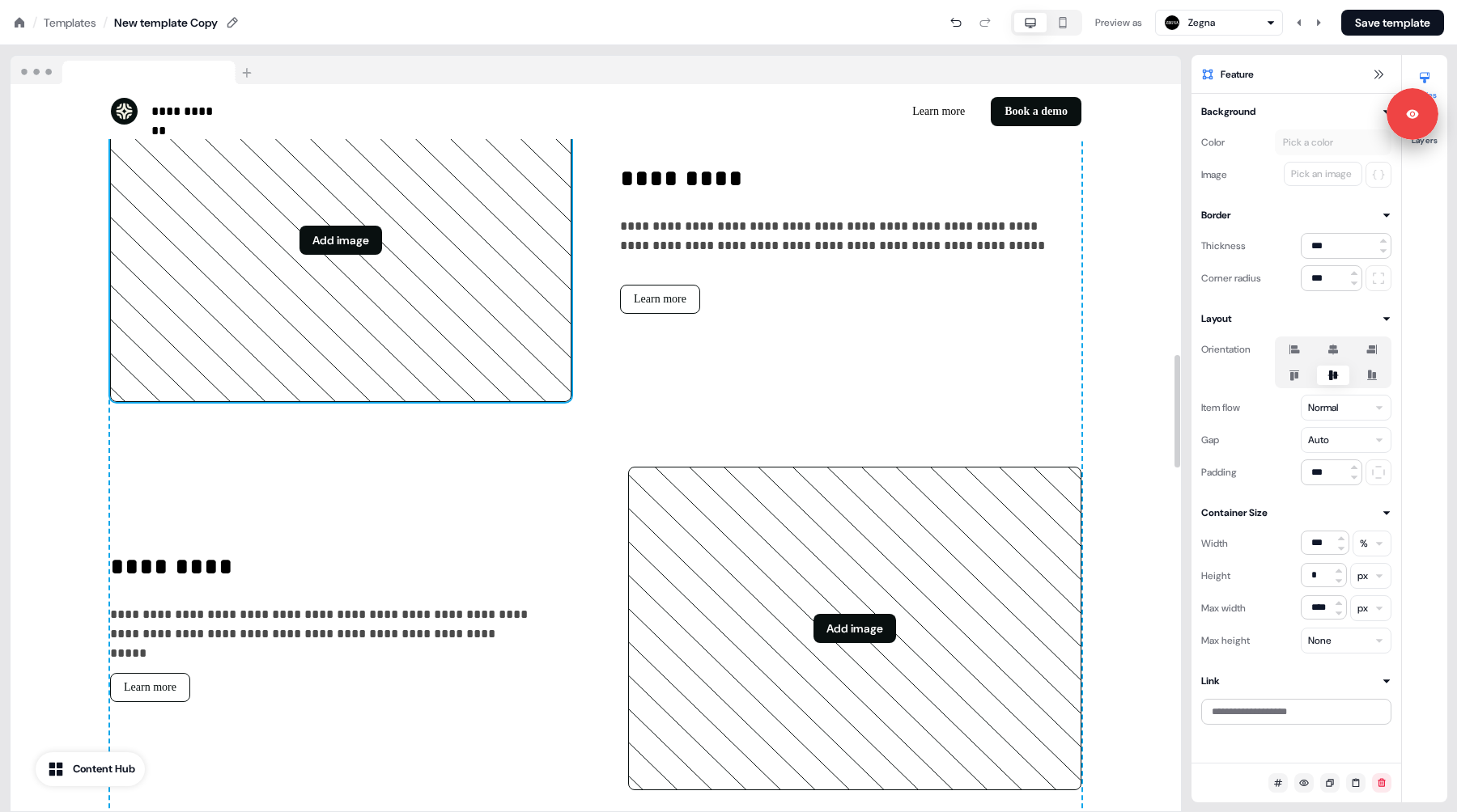
scroll to position [1732, 0]
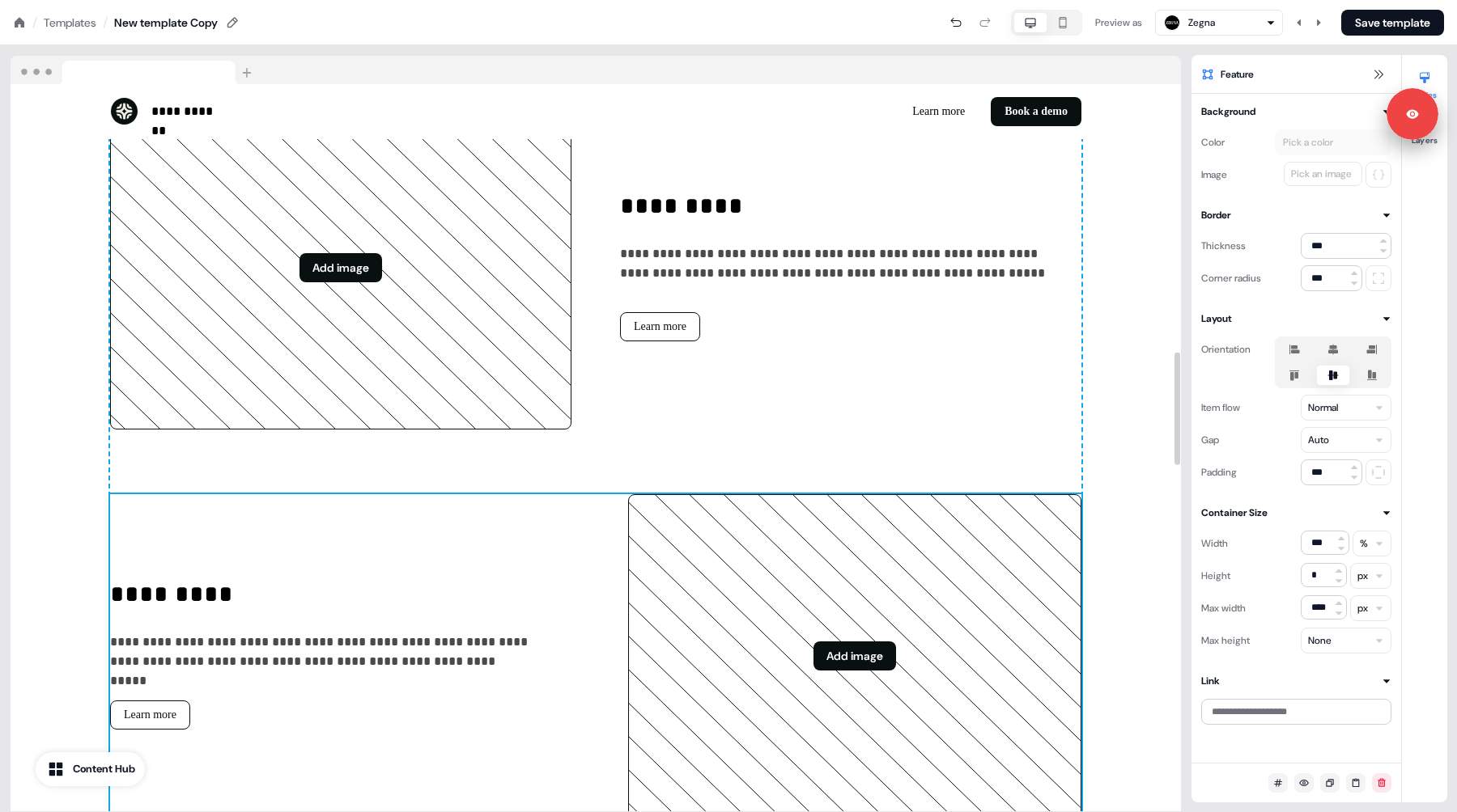
click at [597, 522] on div "**********" at bounding box center [596, 656] width 971 height 324
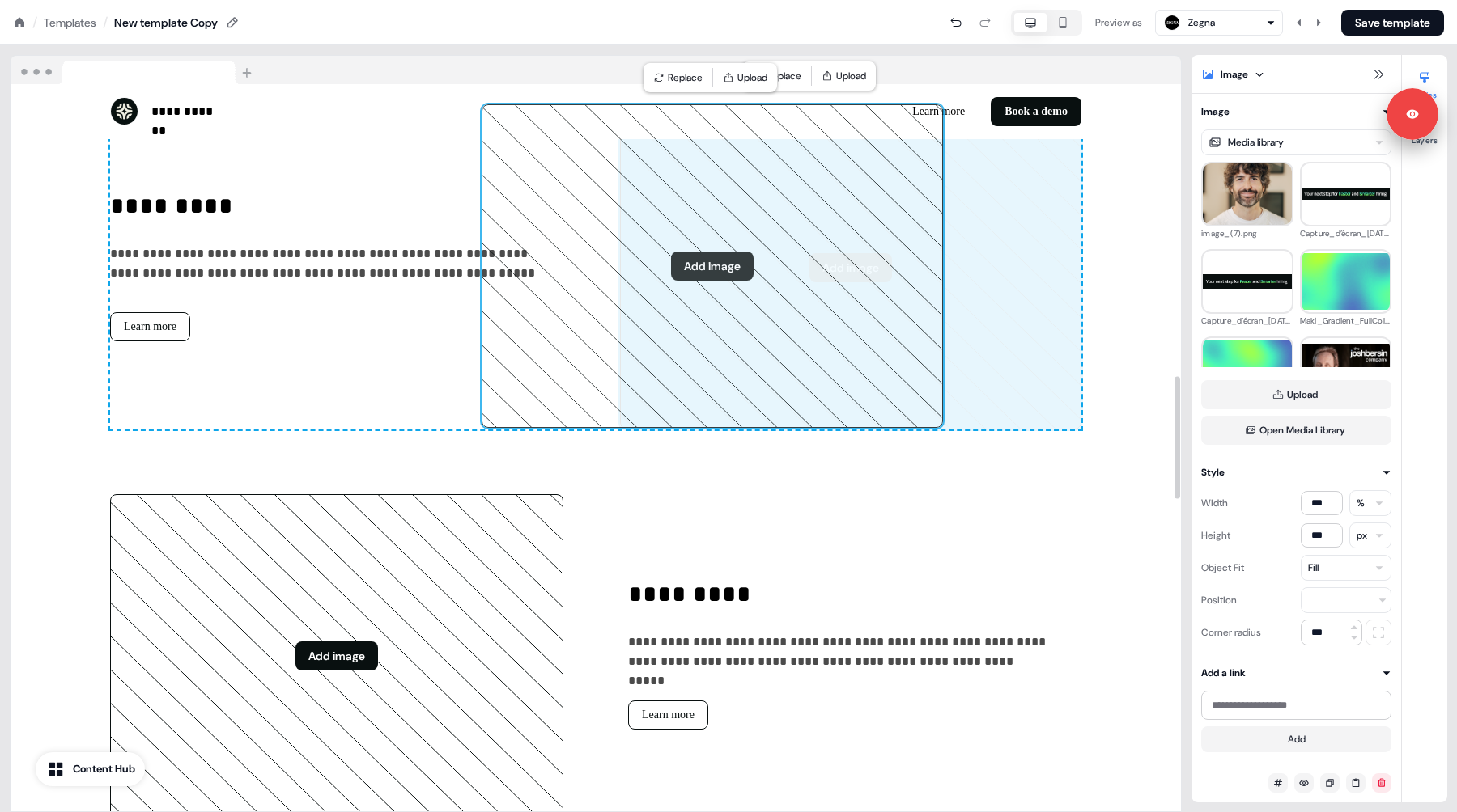
drag, startPoint x: 497, startPoint y: 313, endPoint x: 750, endPoint y: 319, distance: 253.1
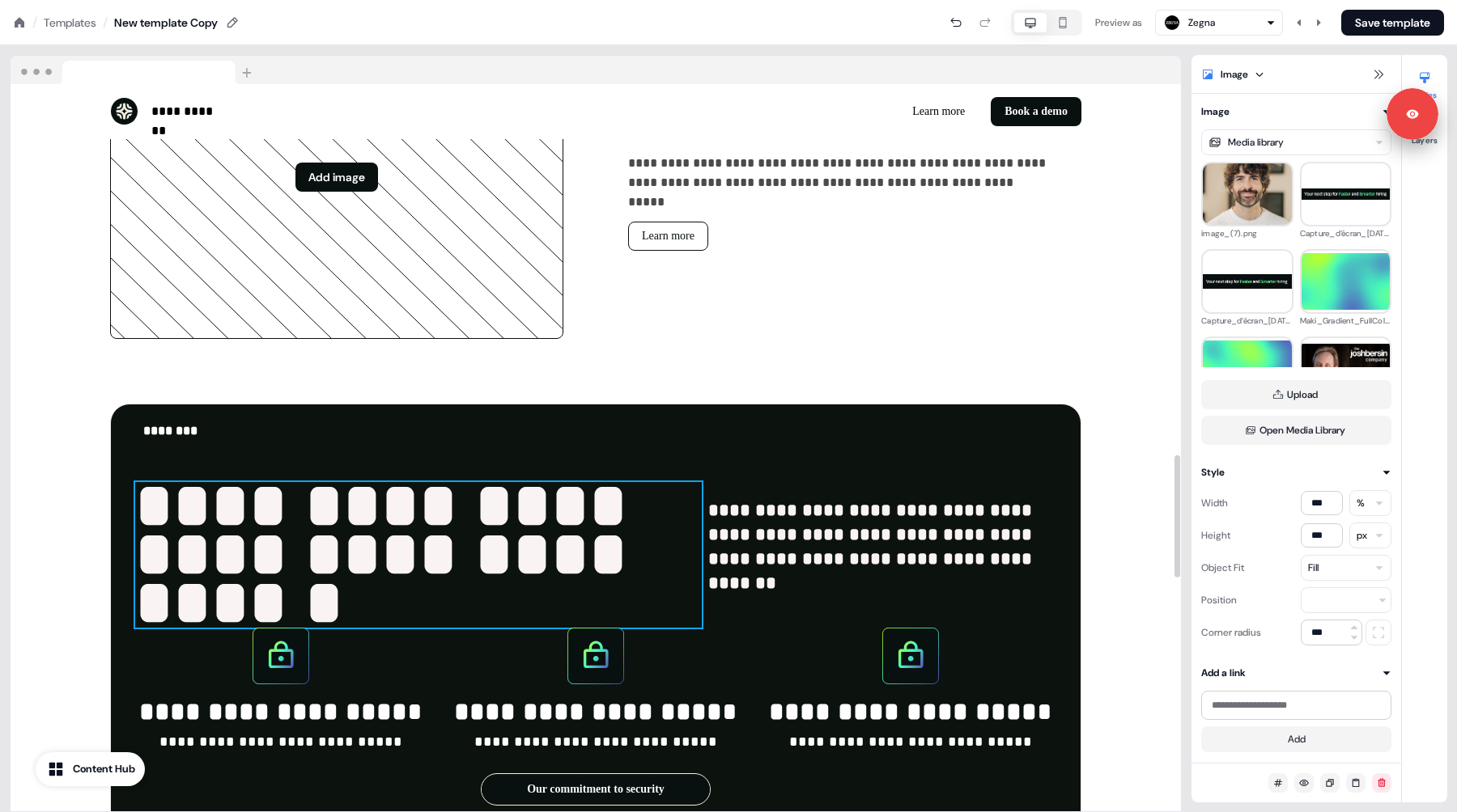
scroll to position [2199, 0]
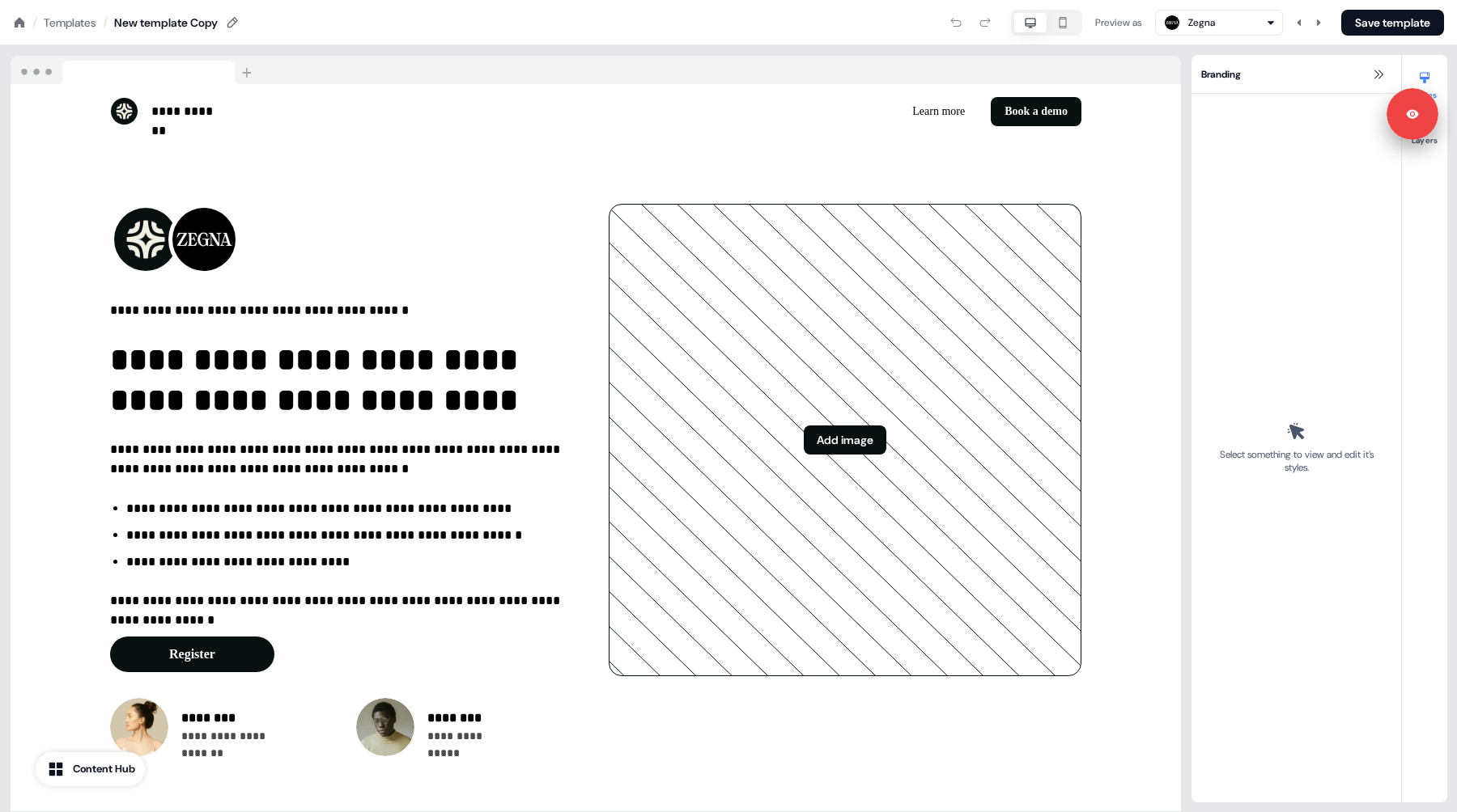
click at [16, 25] on icon at bounding box center [19, 22] width 9 height 9
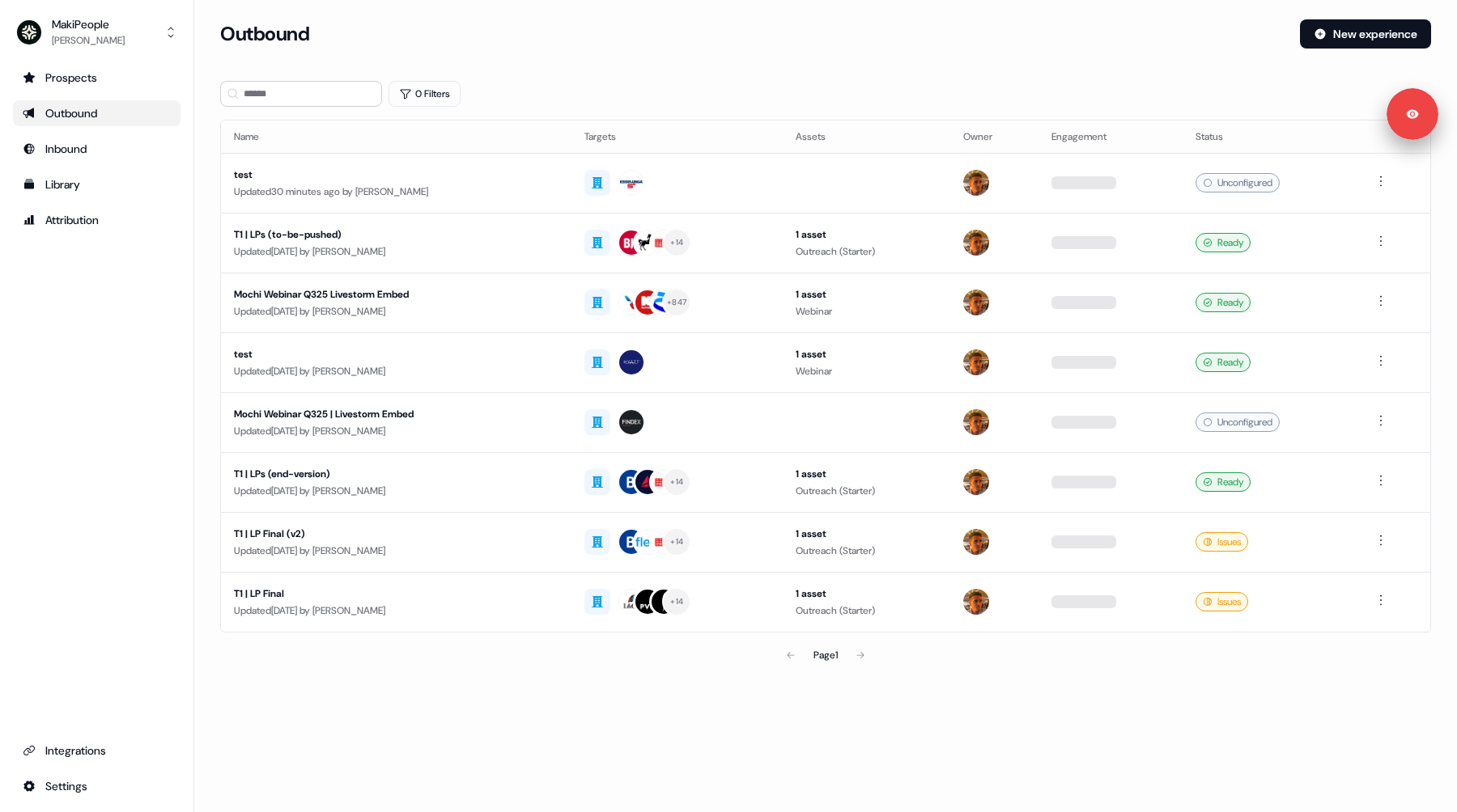
click at [71, 112] on div "Outbound" at bounding box center [96, 112] width 148 height 16
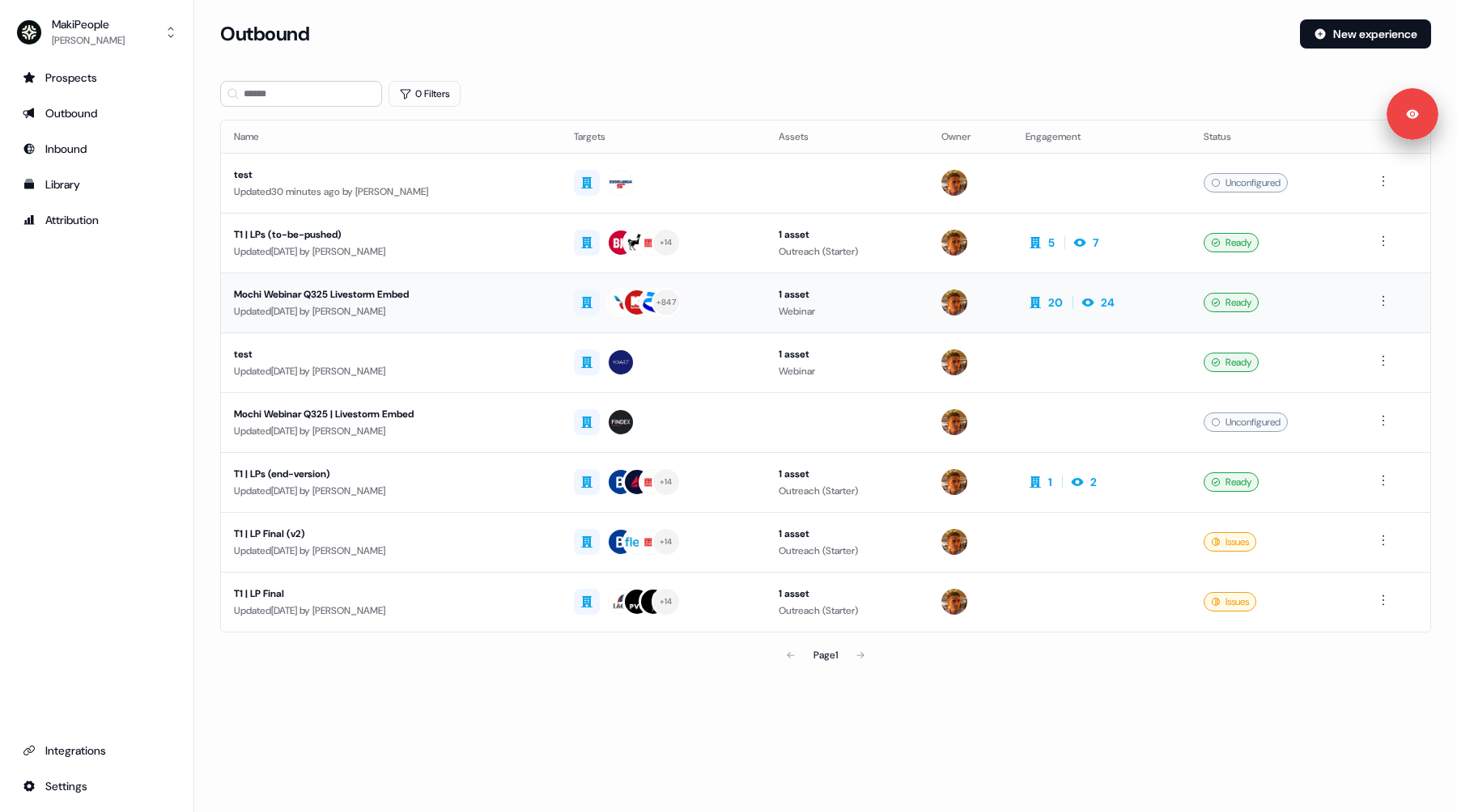
click at [433, 297] on div "Mochi Webinar Q325 Livestorm Embed" at bounding box center [391, 294] width 314 height 16
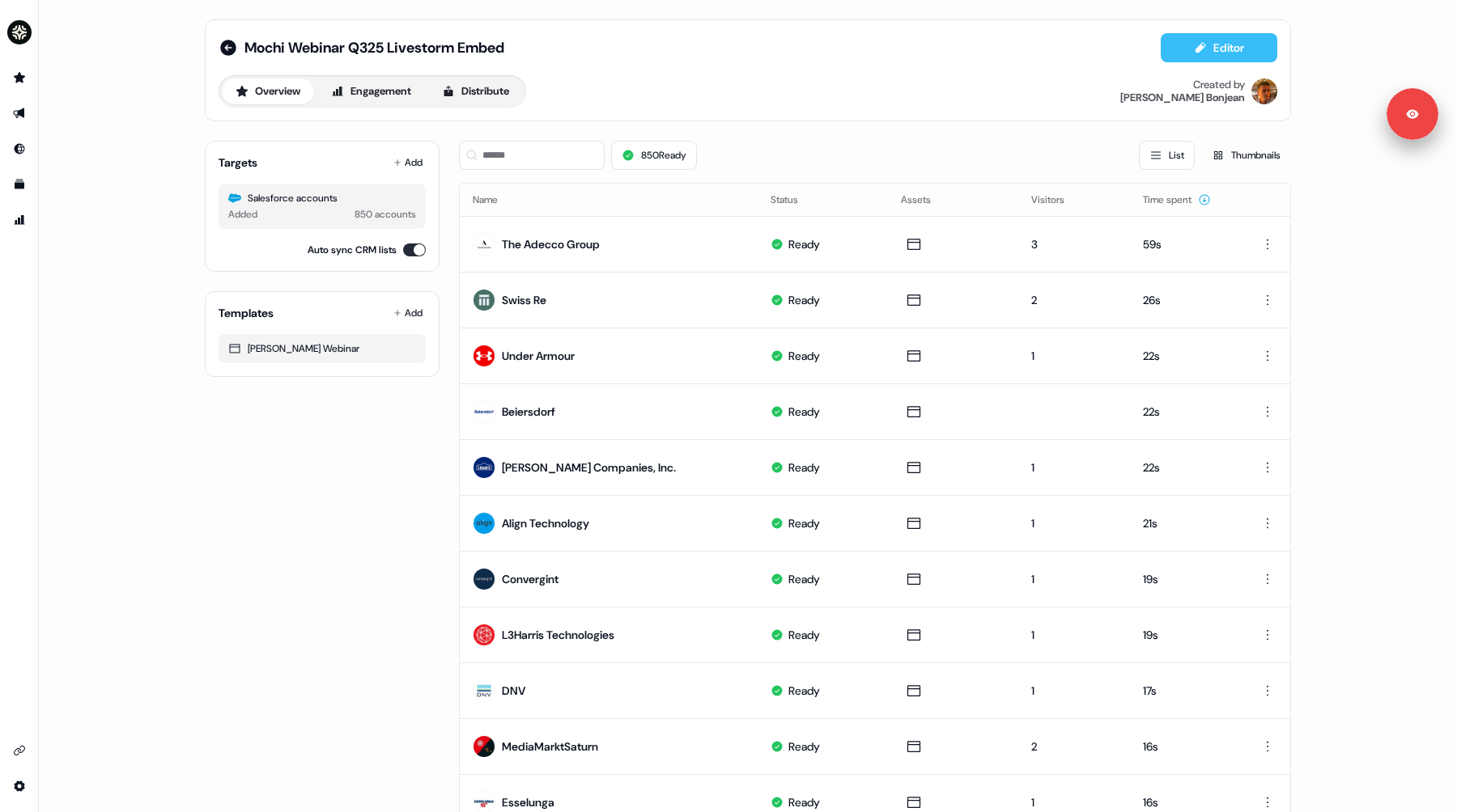
click at [1208, 56] on button "Editor" at bounding box center [1218, 47] width 116 height 29
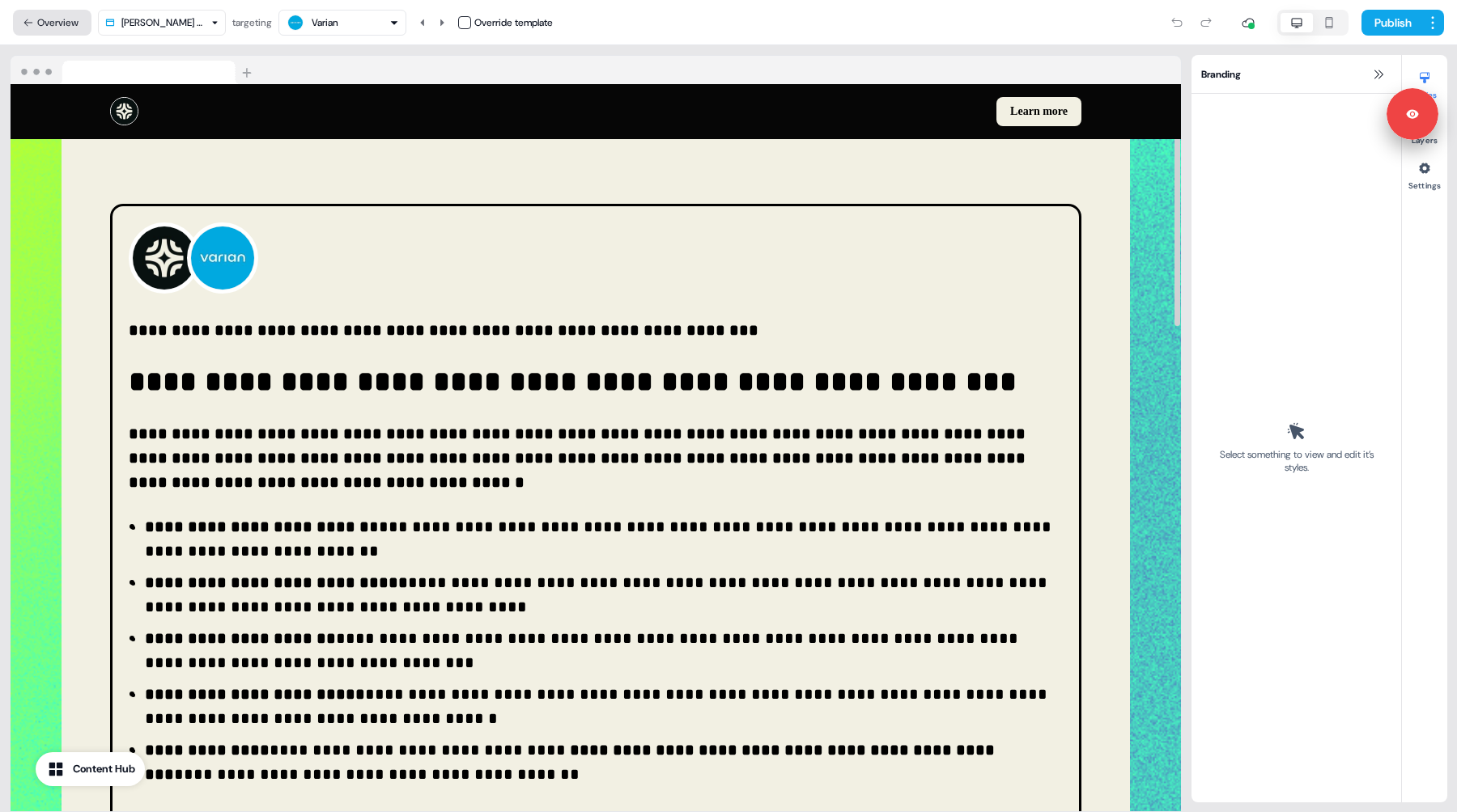
click at [53, 20] on button "Overview" at bounding box center [52, 22] width 78 height 25
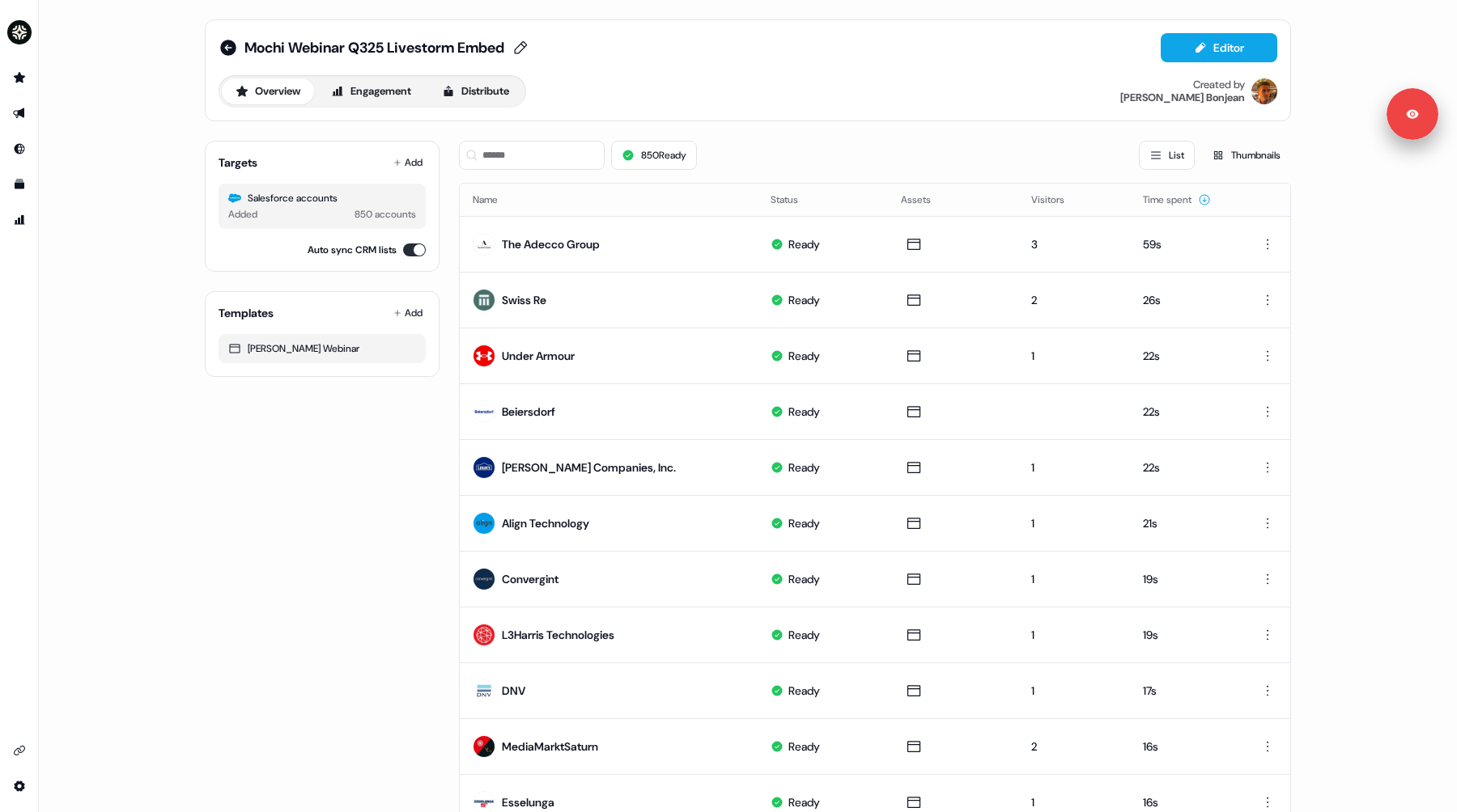
click at [225, 42] on icon at bounding box center [228, 47] width 16 height 16
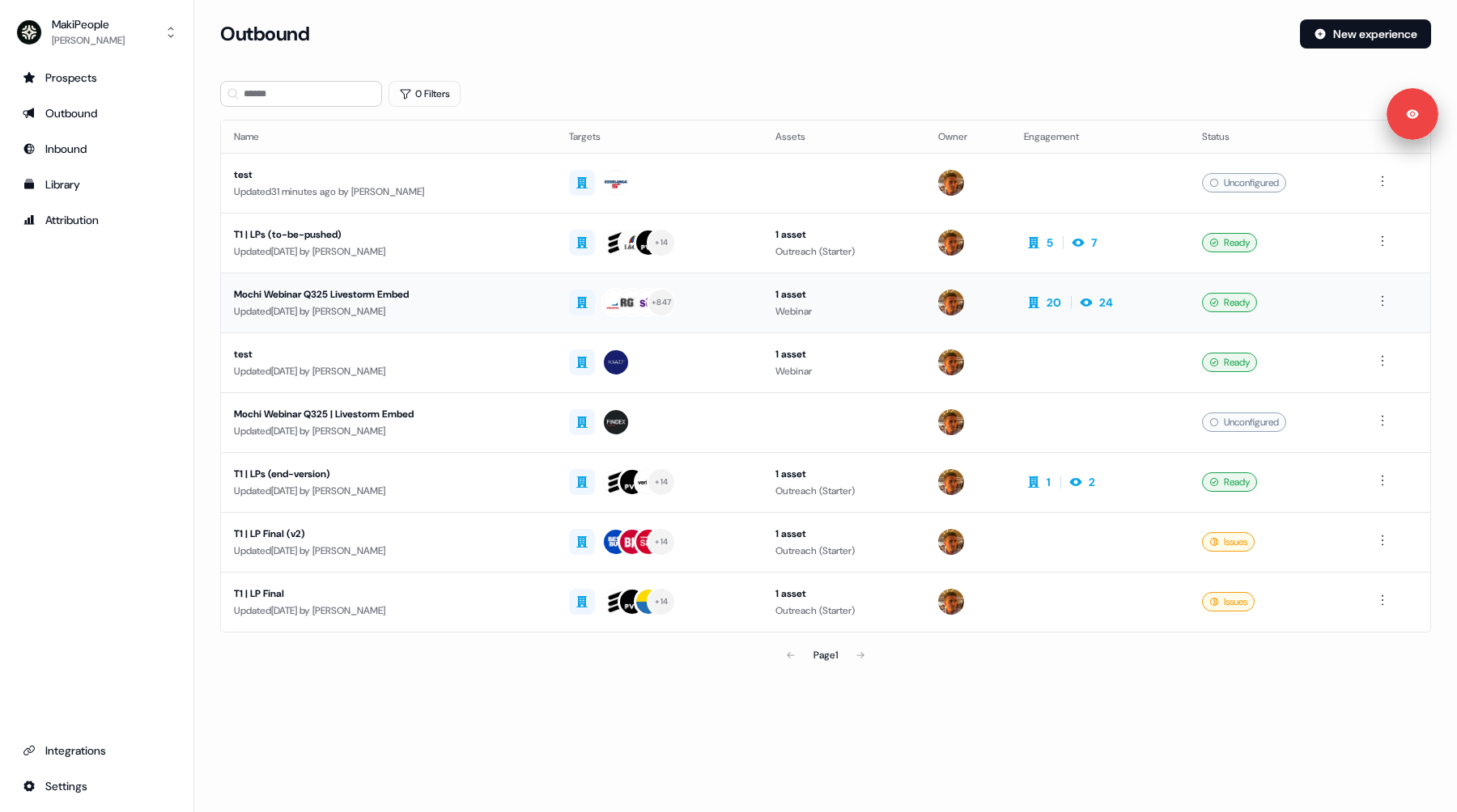
click at [441, 293] on div "Mochi Webinar Q325 Livestorm Embed" at bounding box center [388, 294] width 309 height 16
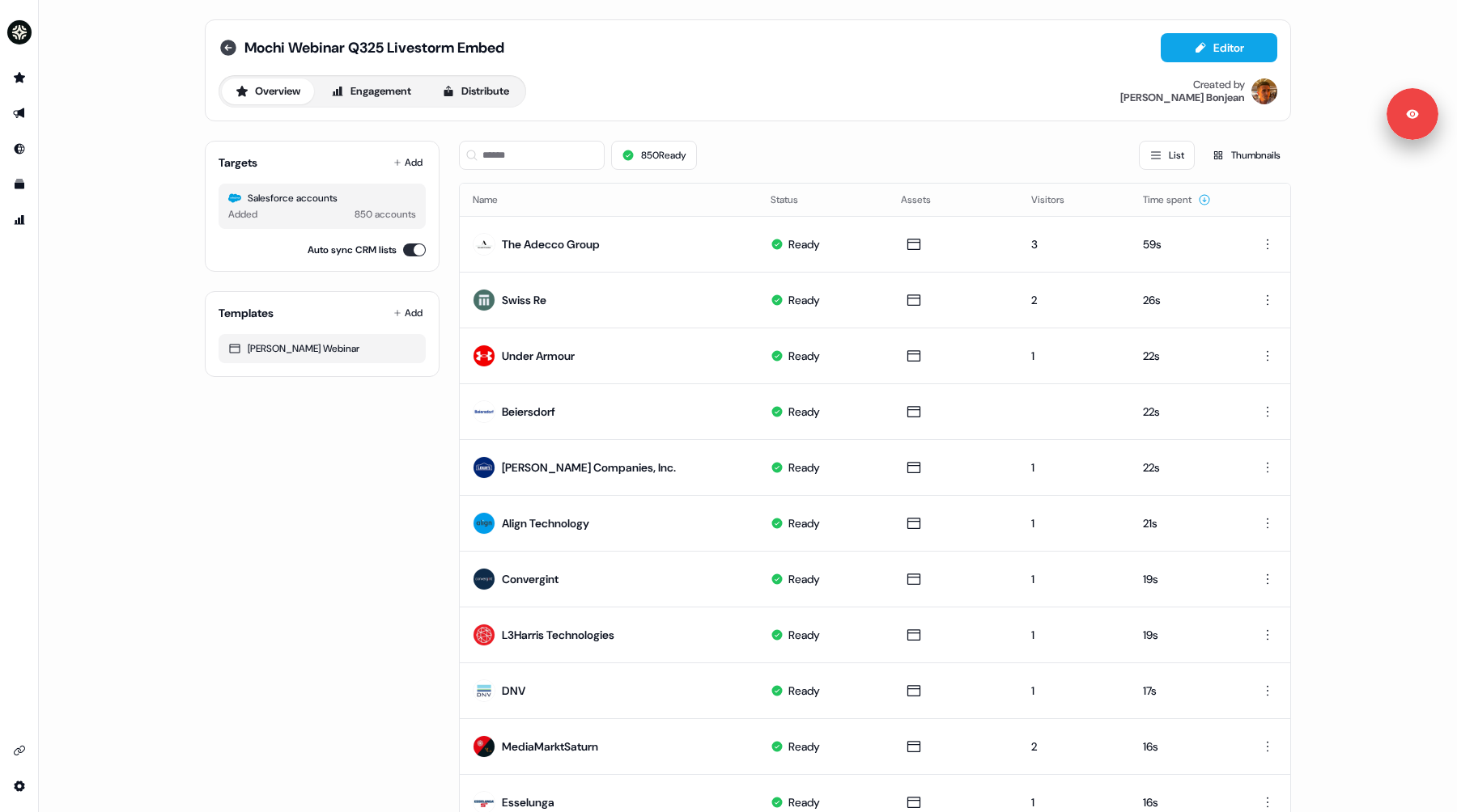
click at [223, 53] on icon at bounding box center [228, 47] width 16 height 16
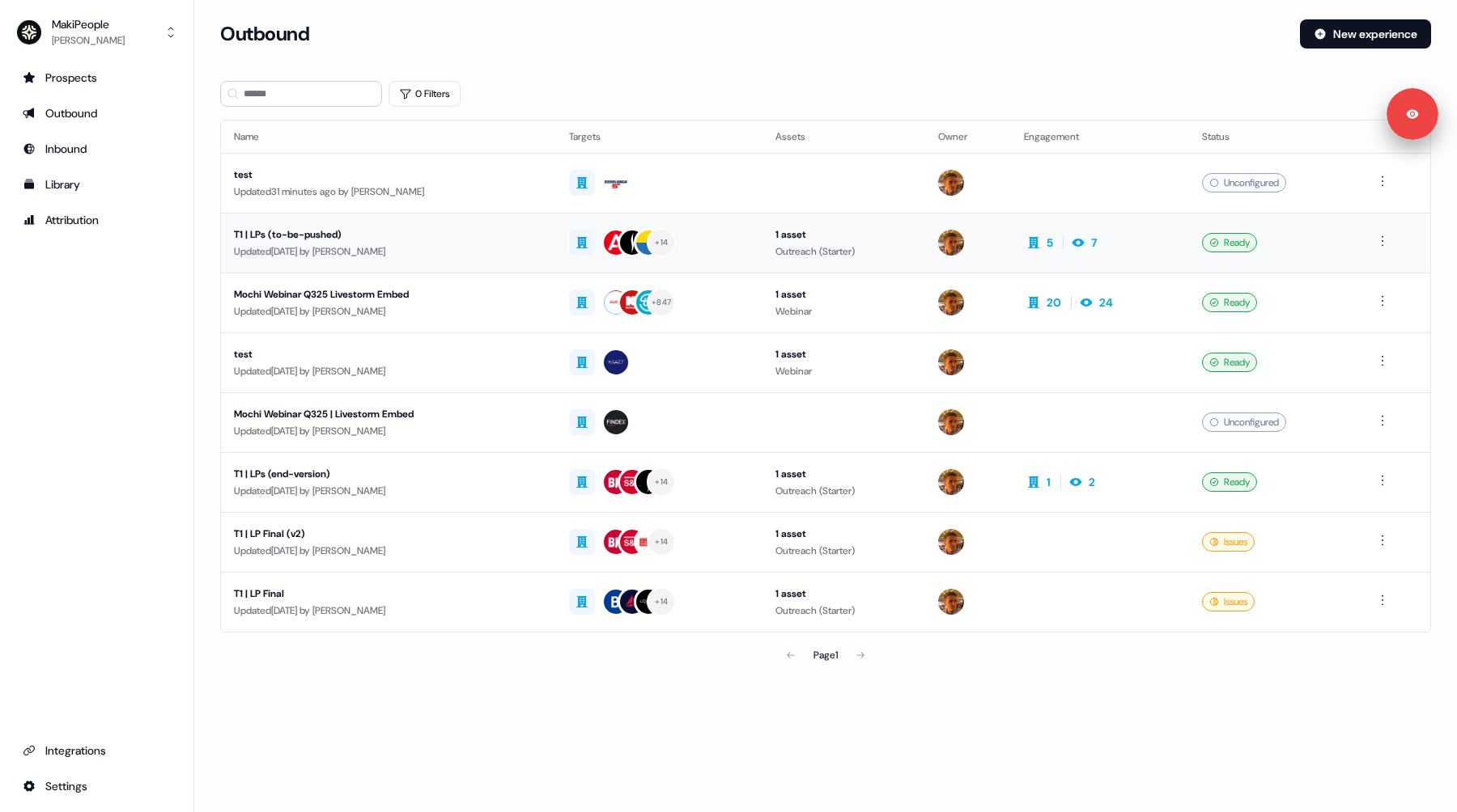
click at [743, 248] on div "+ 14" at bounding box center [658, 243] width 179 height 29
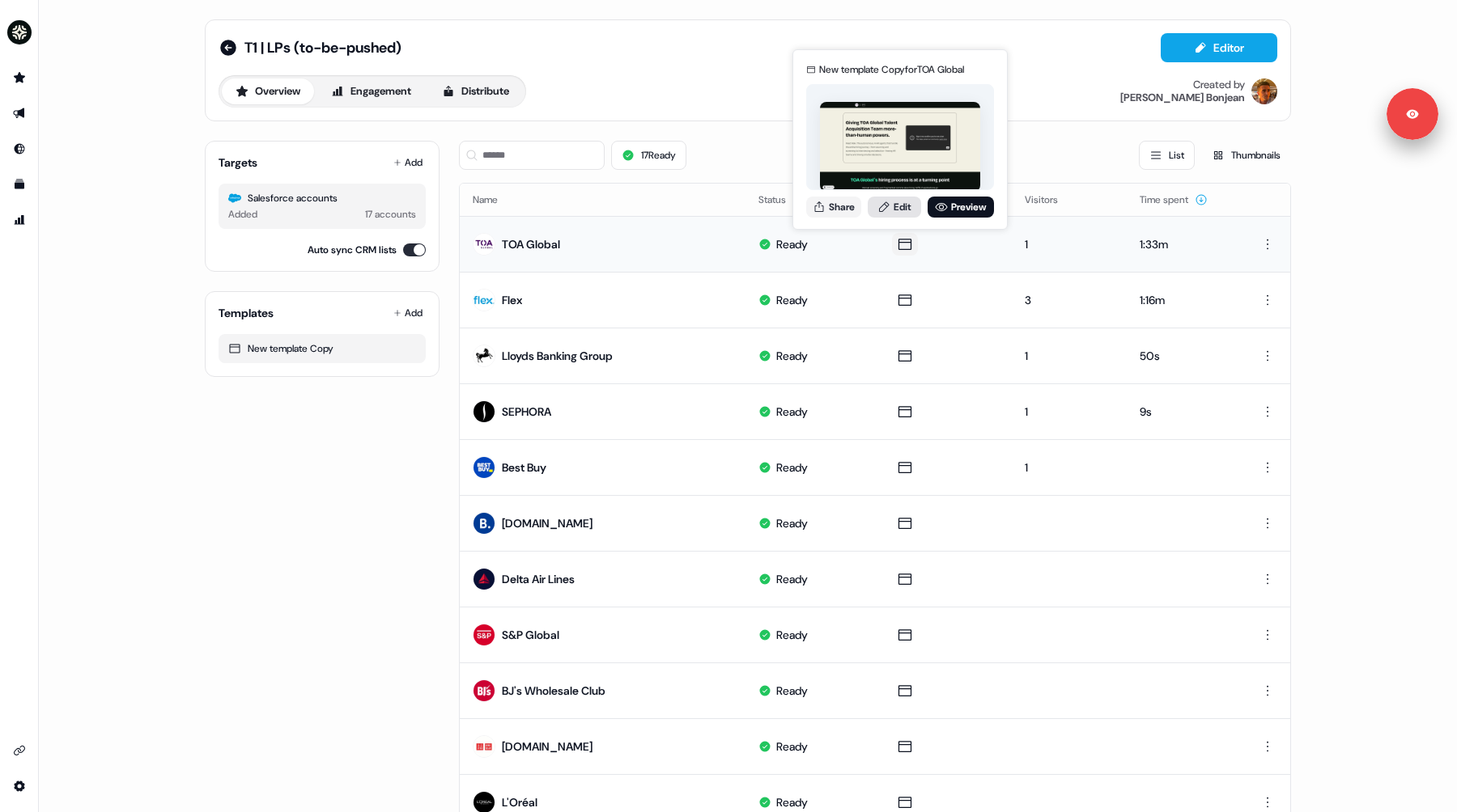
click at [898, 211] on link "Edit" at bounding box center [894, 207] width 54 height 21
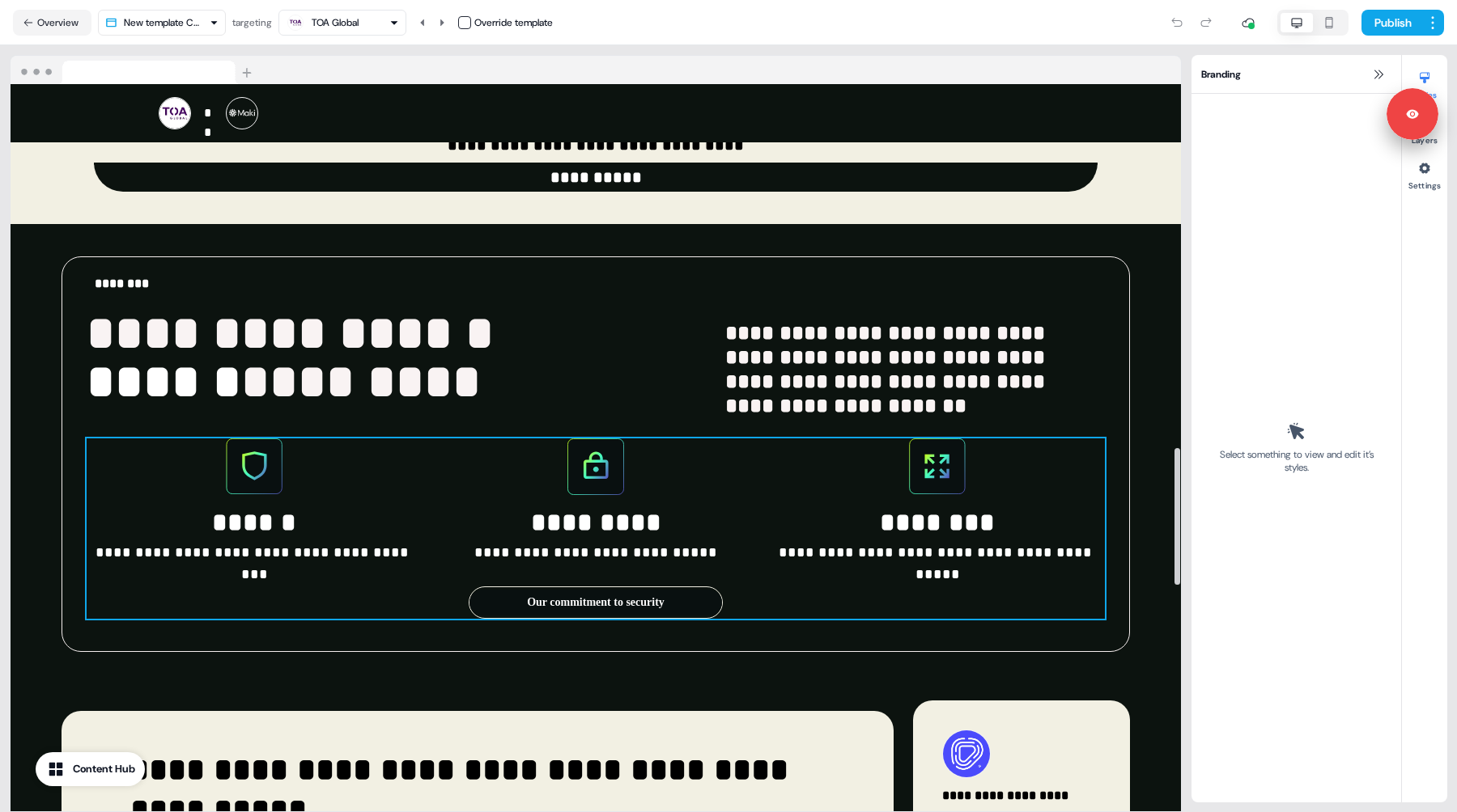
scroll to position [1921, 0]
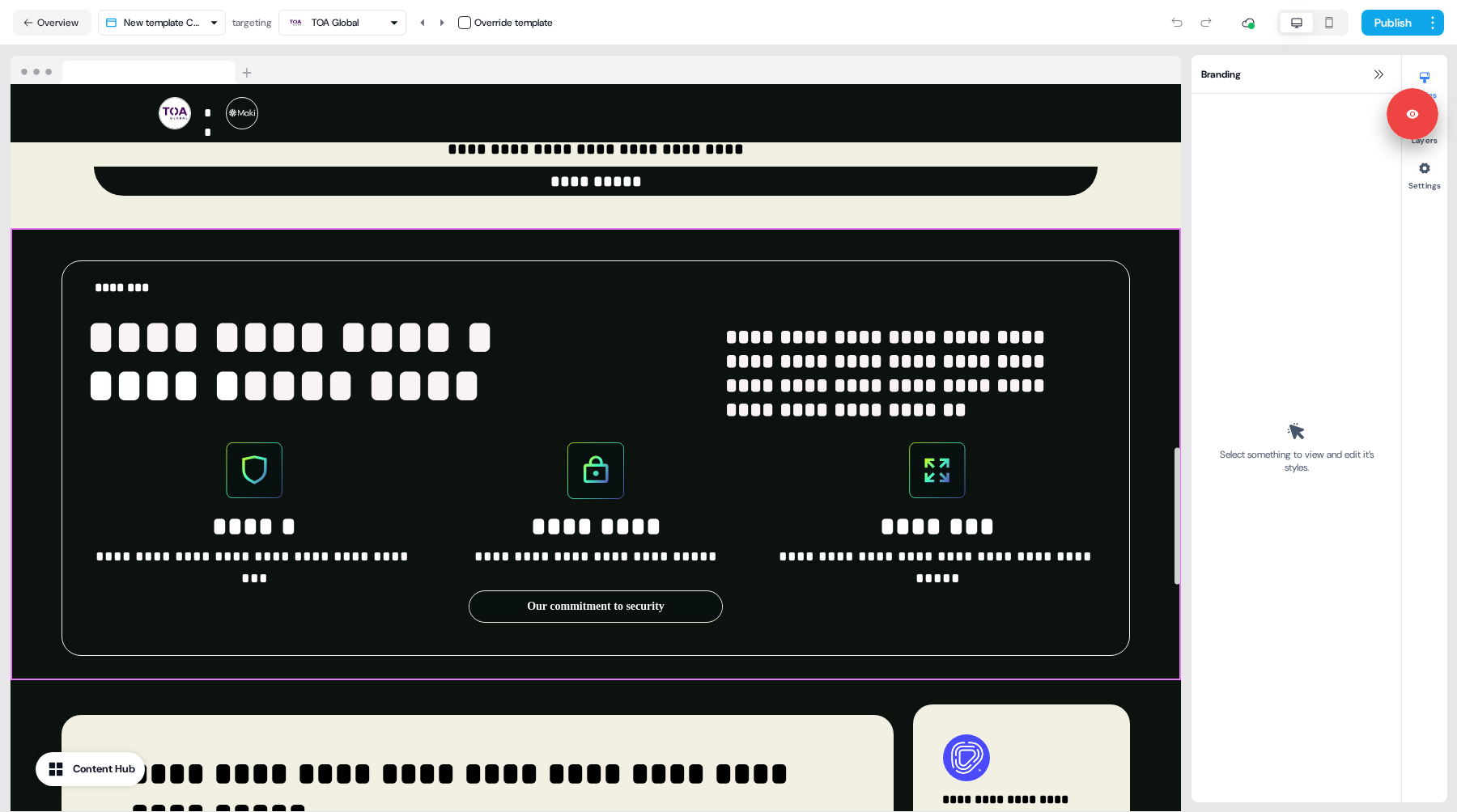
click at [1156, 340] on div "**********" at bounding box center [595, 454] width 1170 height 452
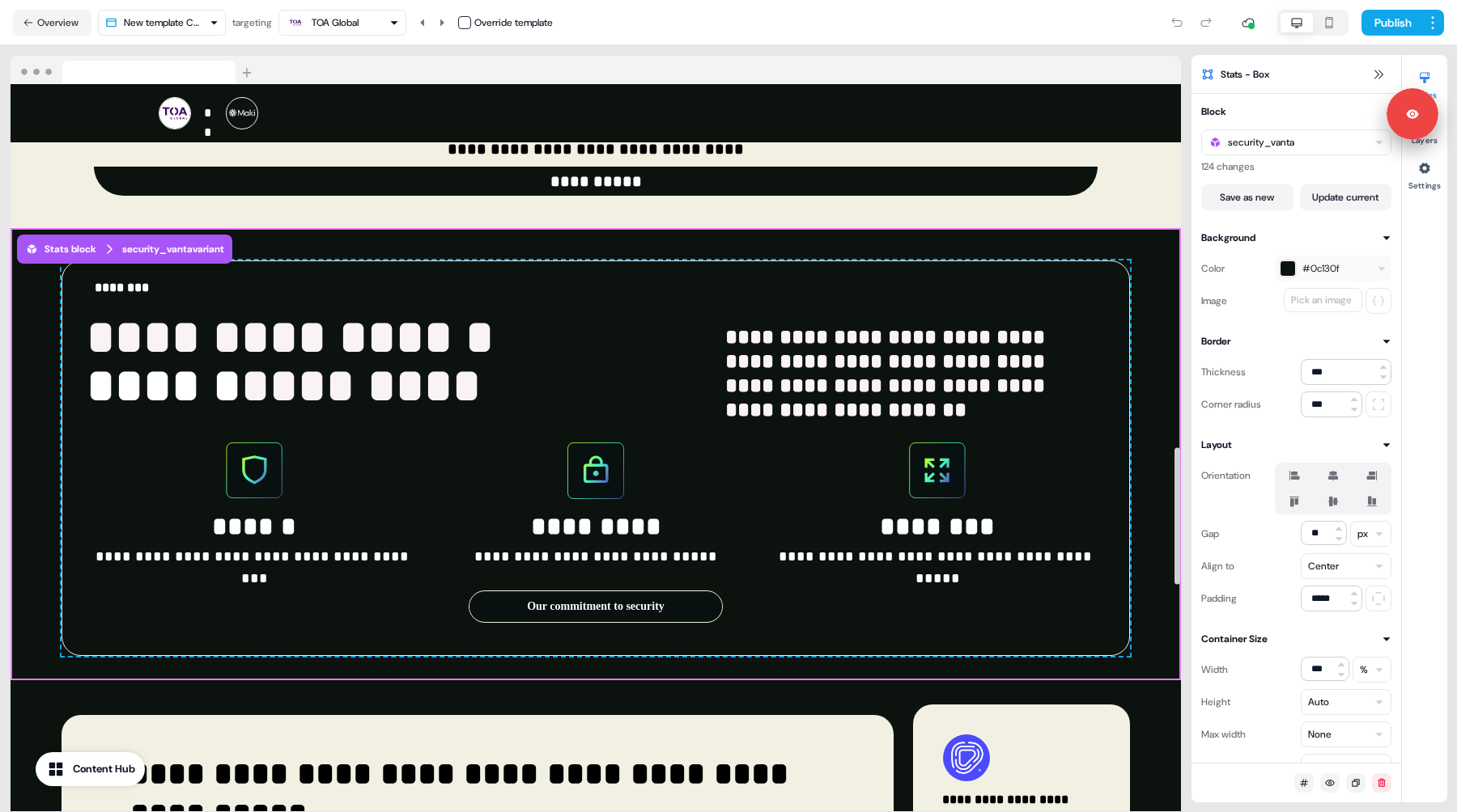
click at [1157, 306] on div "**********" at bounding box center [595, 454] width 1170 height 452
drag, startPoint x: 1255, startPoint y: 195, endPoint x: 1298, endPoint y: 173, distance: 48.3
click at [1298, 173] on div "security_vanta 124 changes Save as new Update current" at bounding box center [1296, 170] width 190 height 81
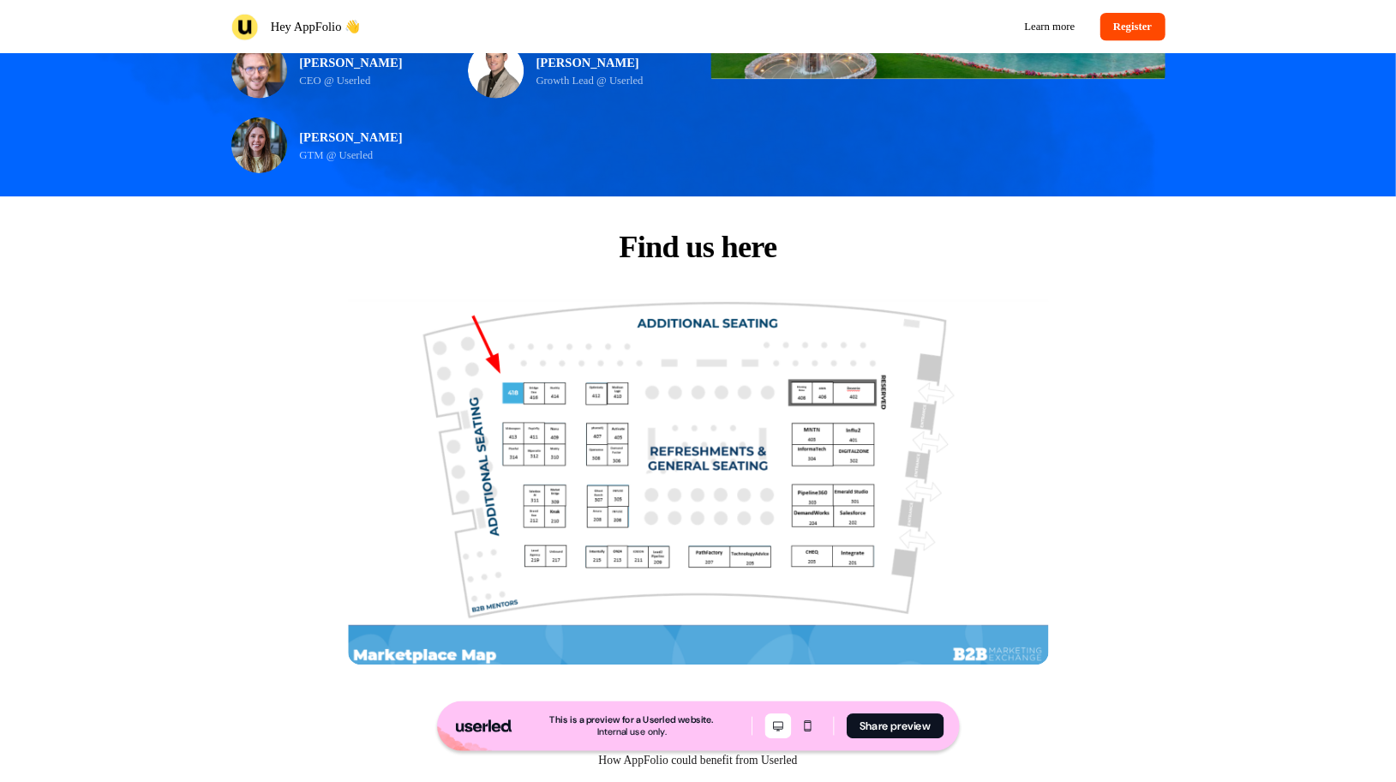
scroll to position [510, 0]
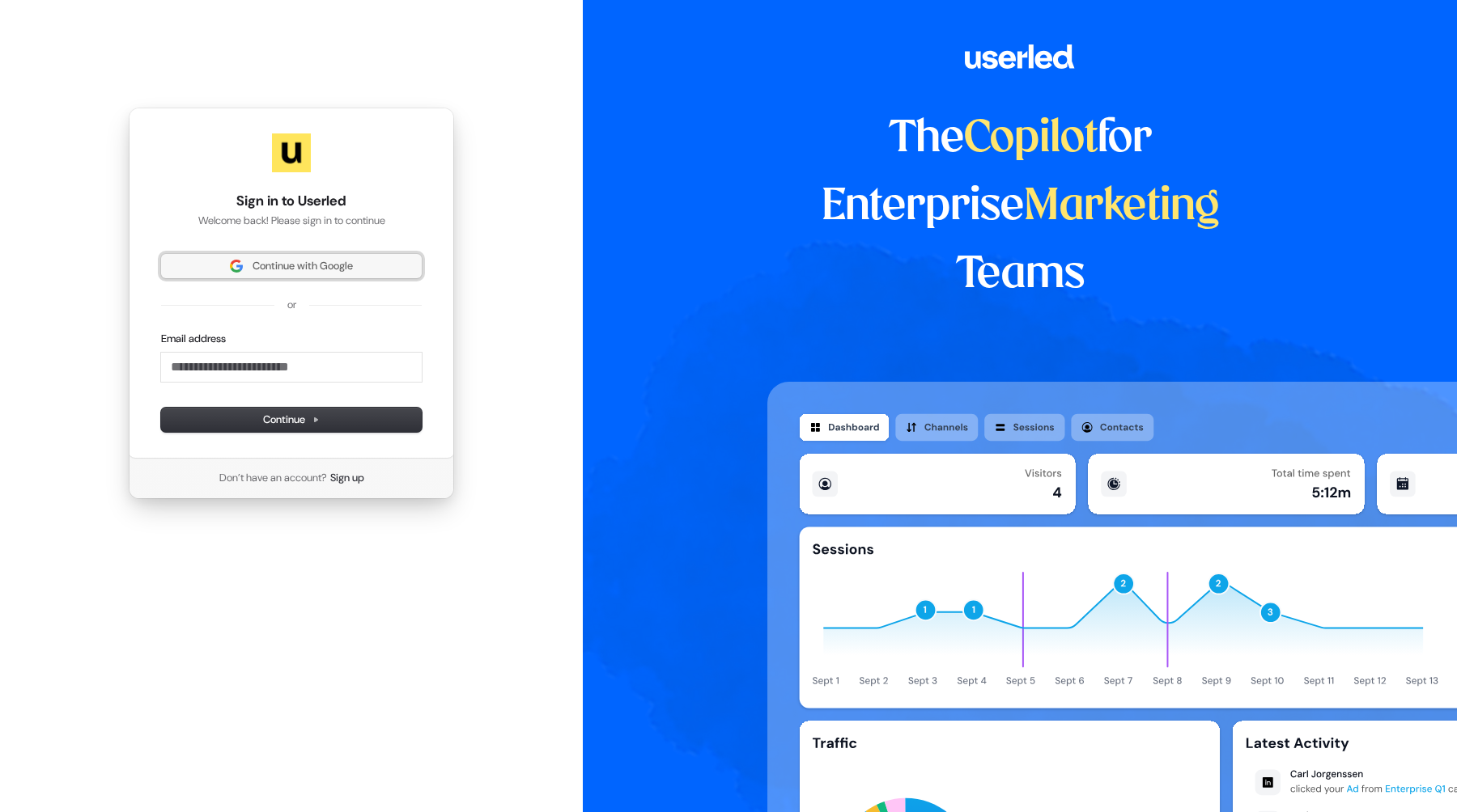
click at [281, 257] on button "Continue with Google" at bounding box center [292, 266] width 261 height 25
